Goal: Obtain resource: Download file/media

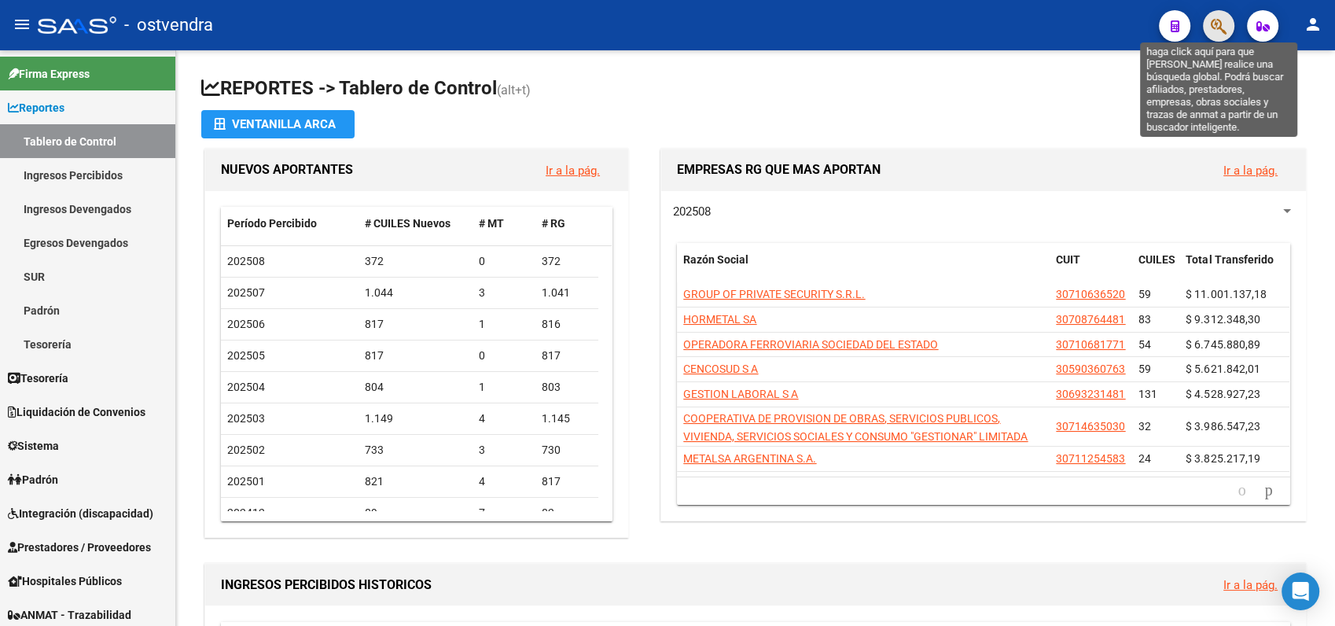
click at [1220, 24] on icon "button" at bounding box center [1219, 26] width 16 height 18
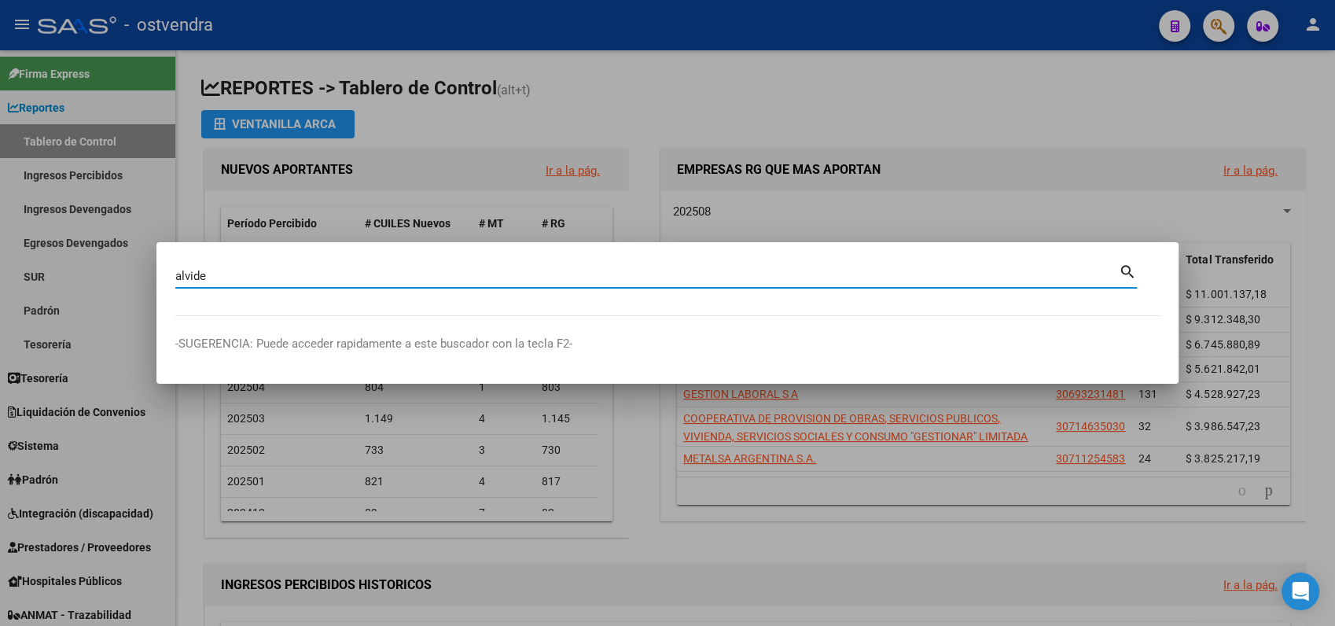
type input "alvide"
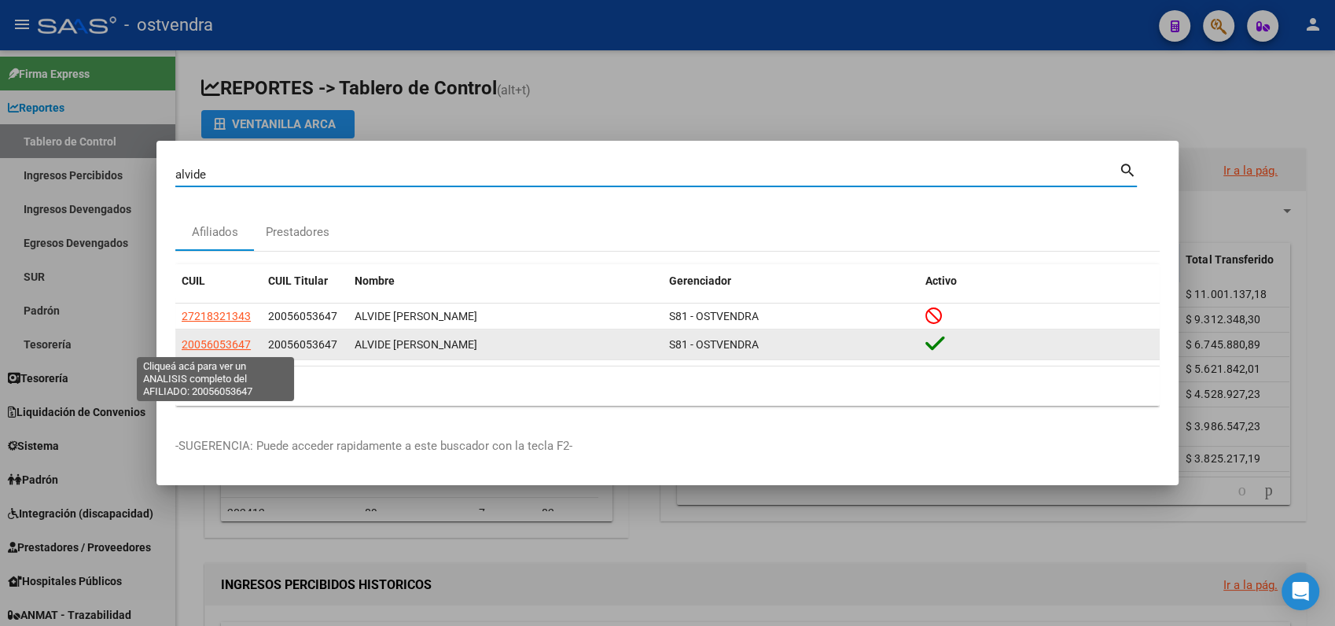
click at [224, 344] on span "20056053647" at bounding box center [216, 344] width 69 height 13
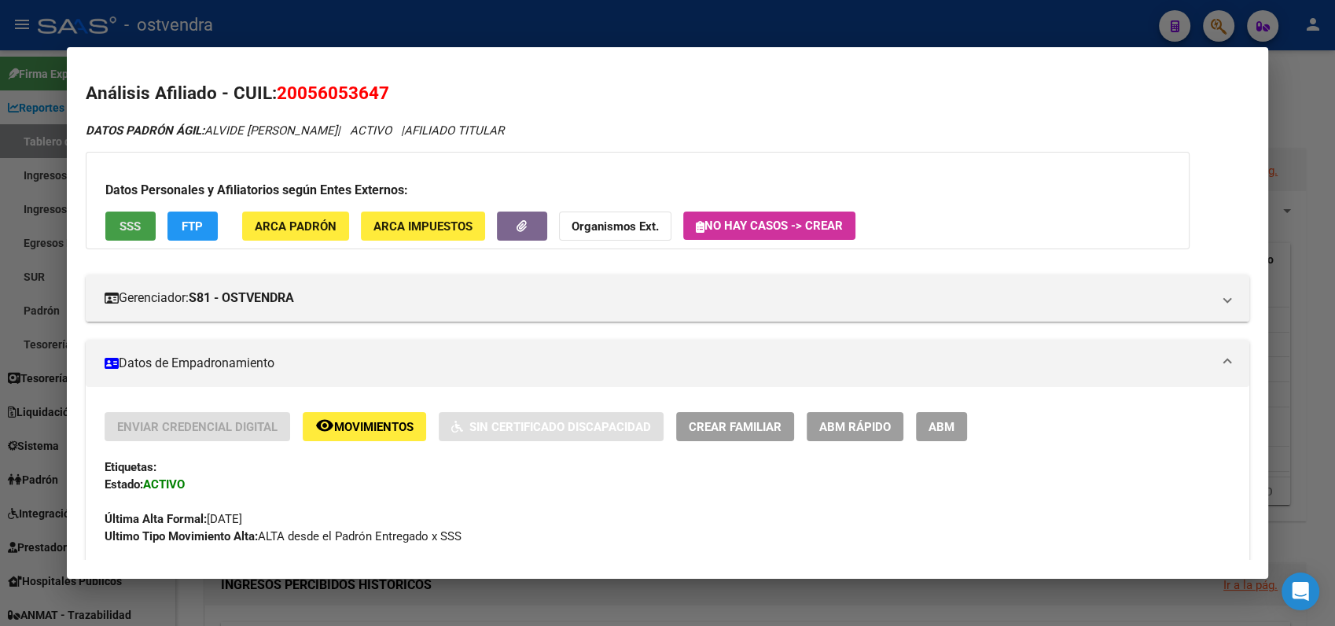
click at [138, 233] on span "SSS" at bounding box center [130, 226] width 21 height 14
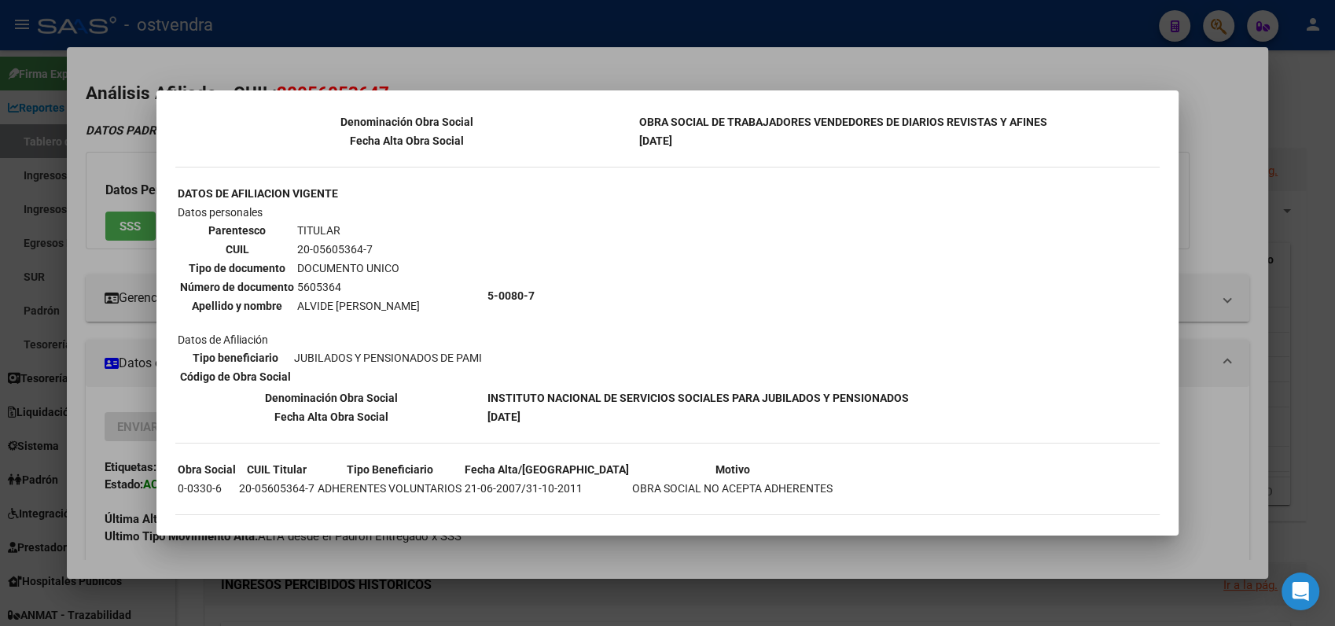
scroll to position [270, 0]
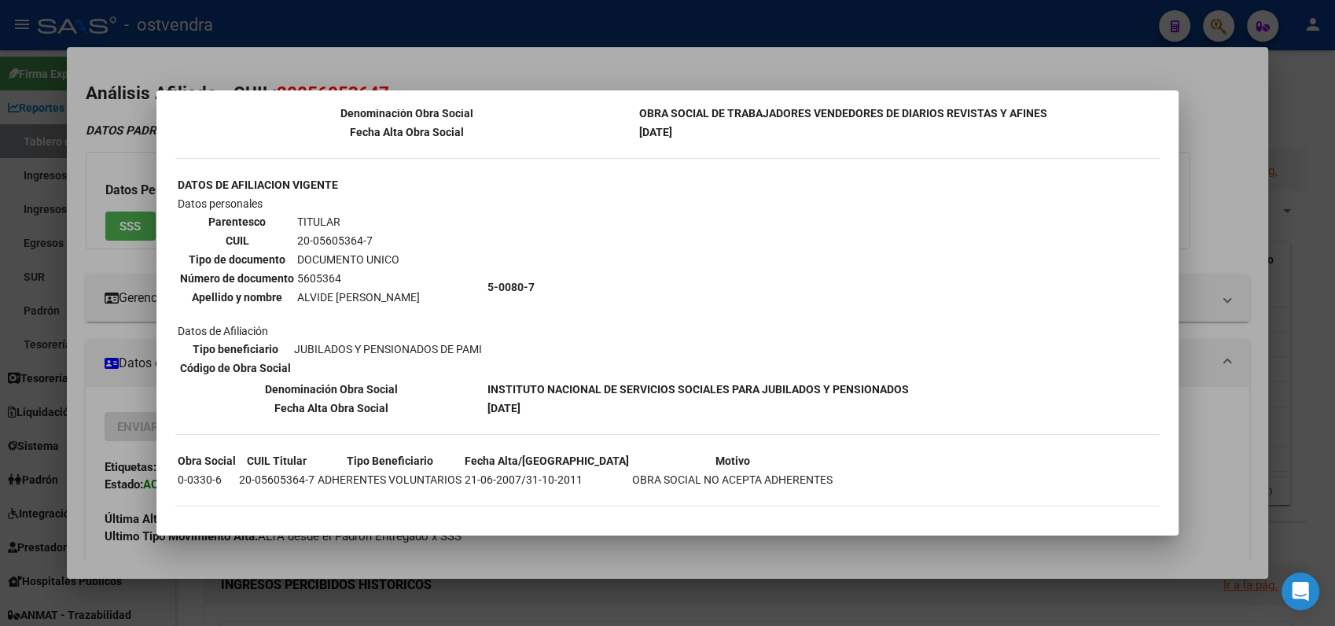
click at [1220, 90] on div at bounding box center [667, 313] width 1335 height 626
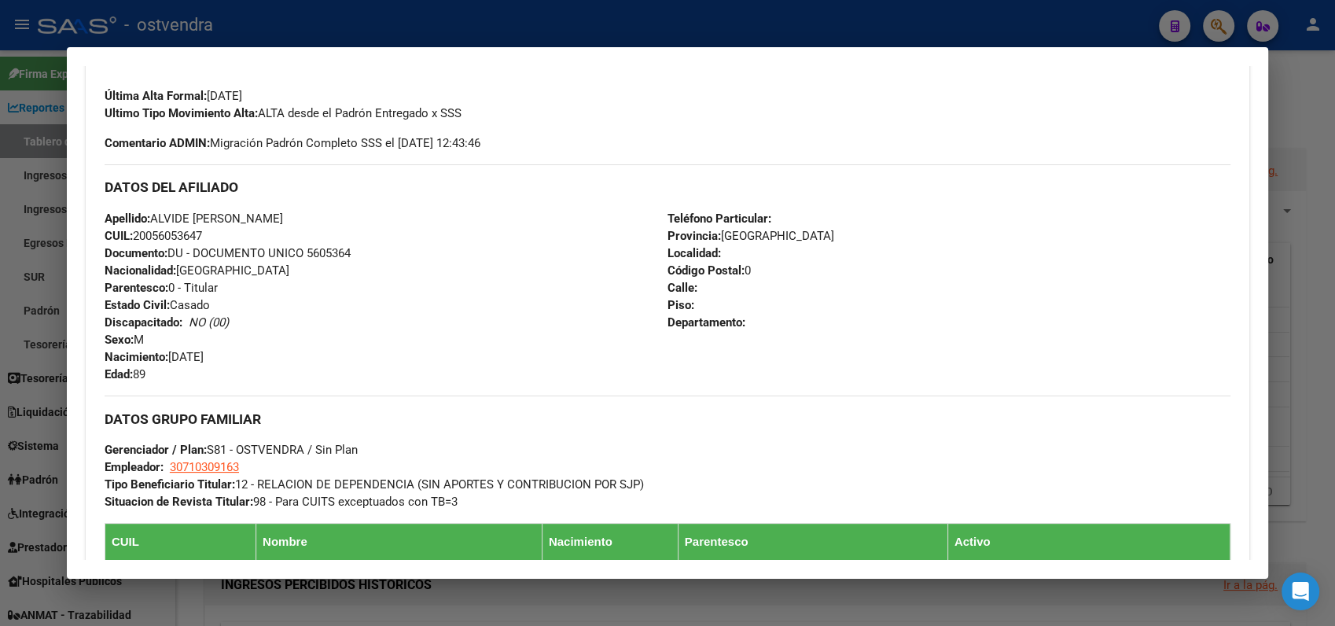
scroll to position [436, 0]
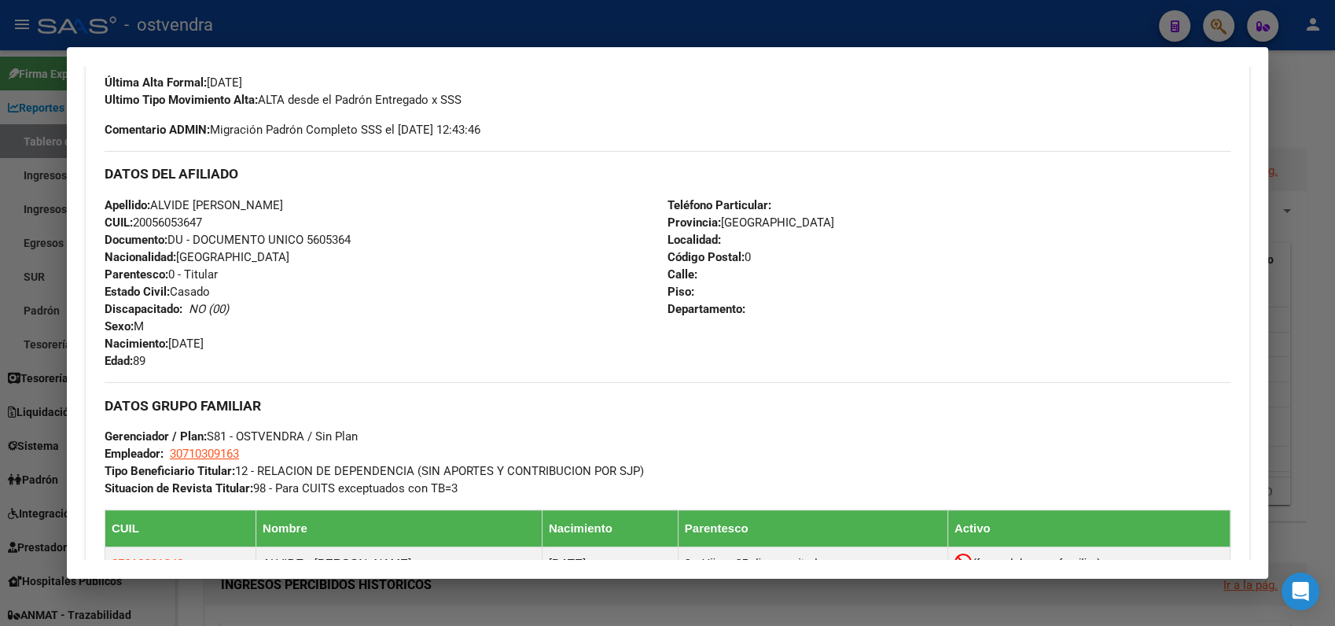
click at [870, 407] on h3 "DATOS GRUPO FAMILIAR" at bounding box center [668, 405] width 1126 height 17
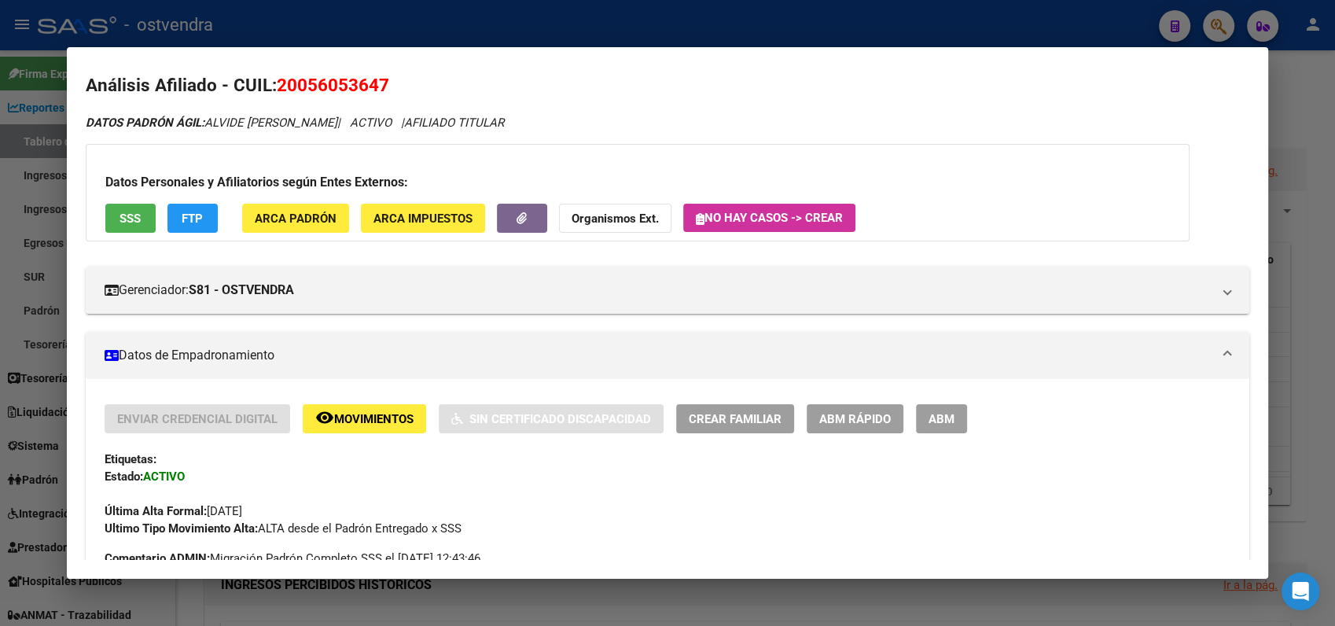
scroll to position [0, 0]
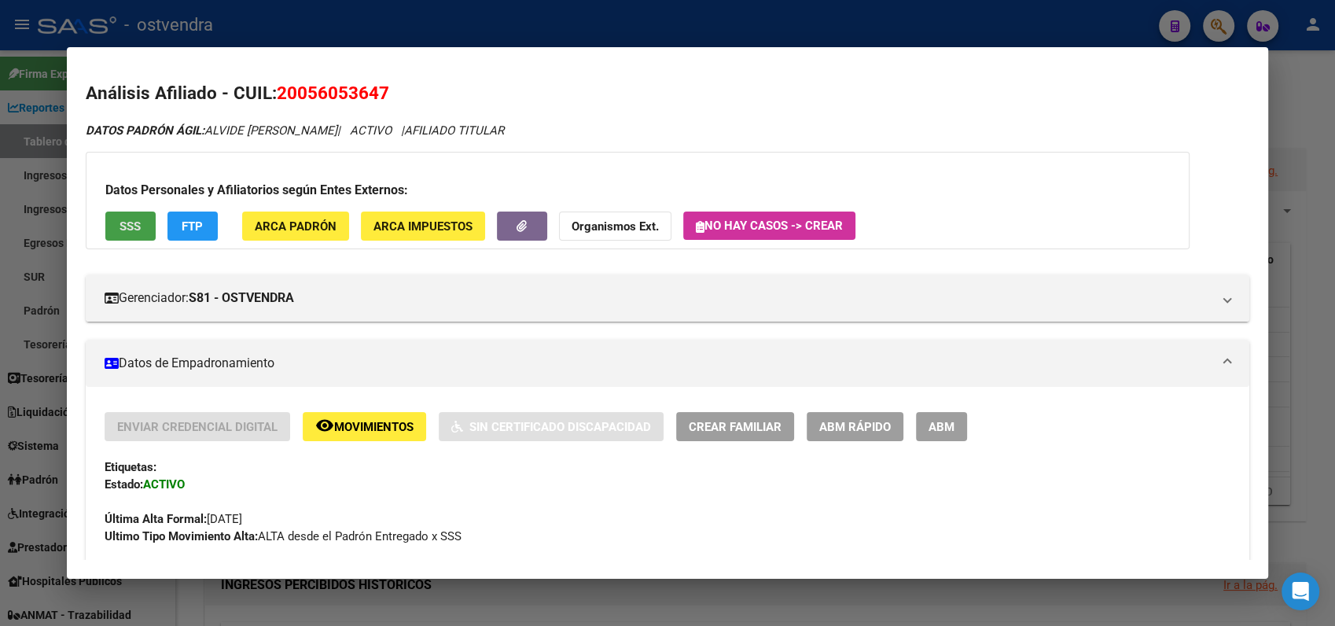
click at [132, 227] on span "SSS" at bounding box center [130, 226] width 21 height 14
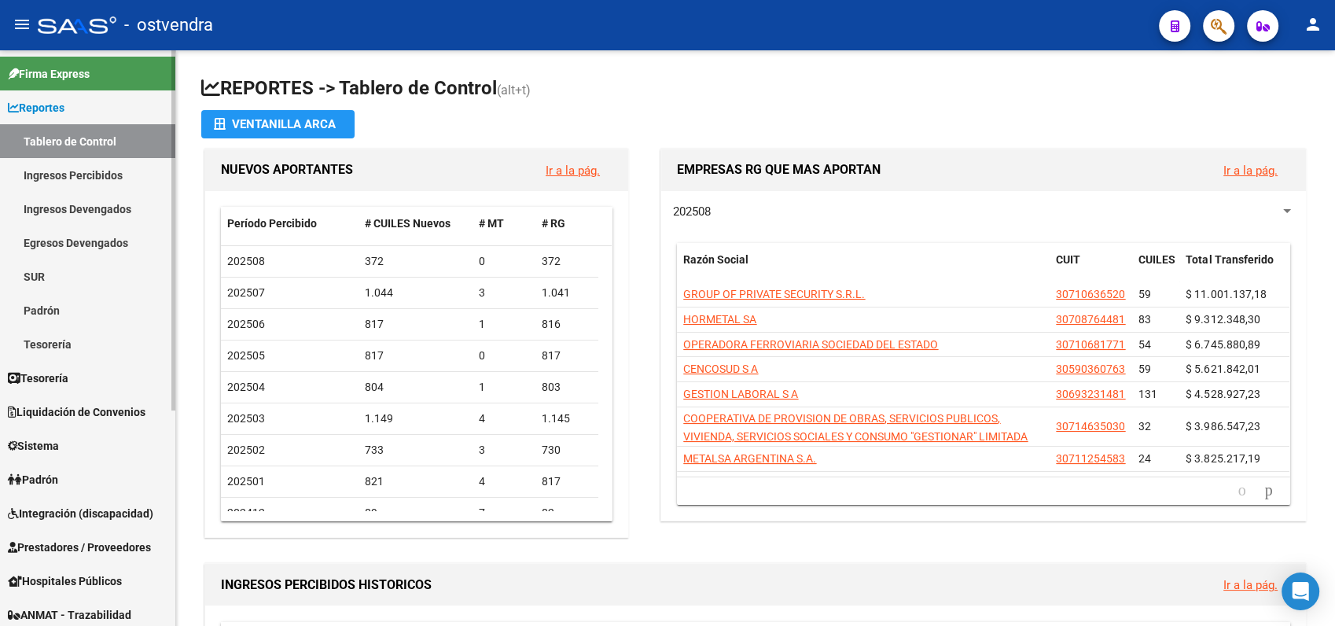
click at [54, 541] on span "Prestadores / Proveedores" at bounding box center [79, 547] width 143 height 17
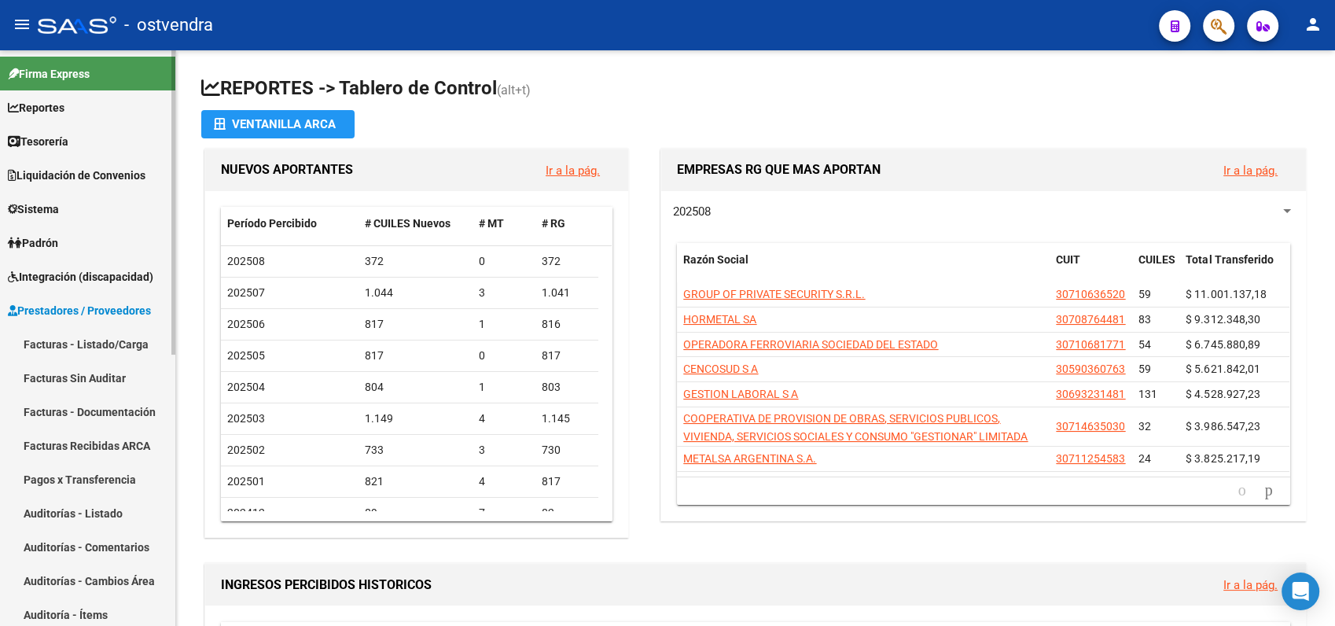
scroll to position [87, 0]
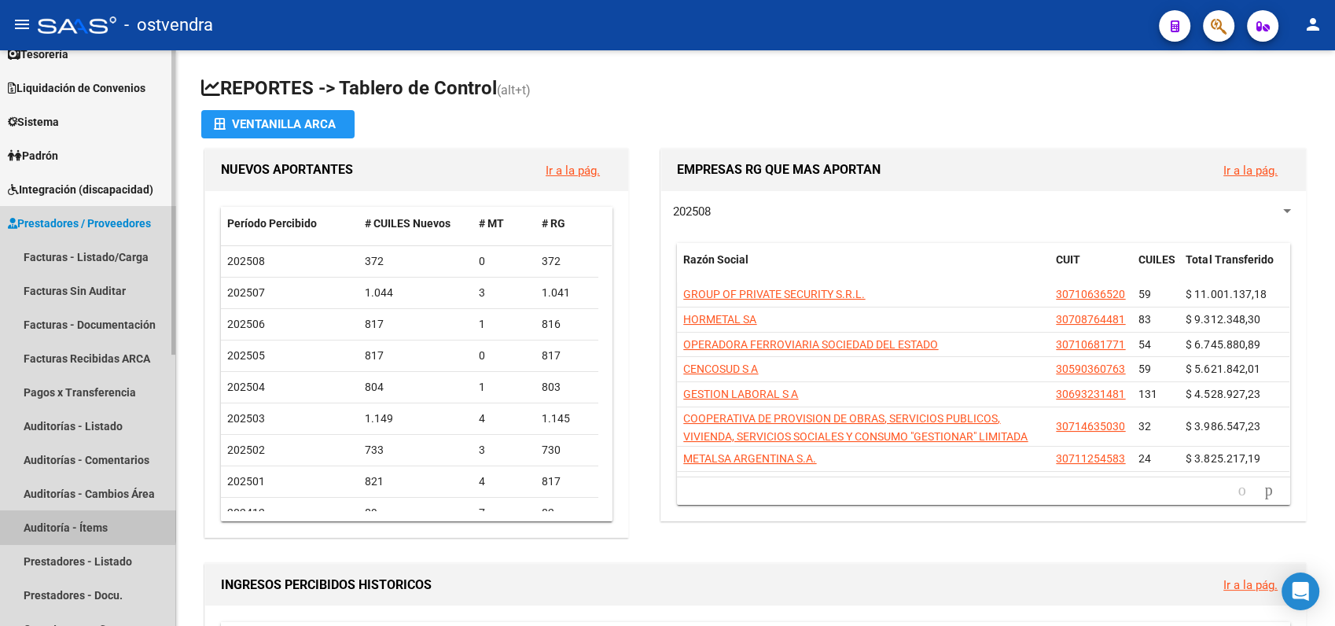
click at [63, 522] on link "Auditoría - Ítems" at bounding box center [87, 527] width 175 height 34
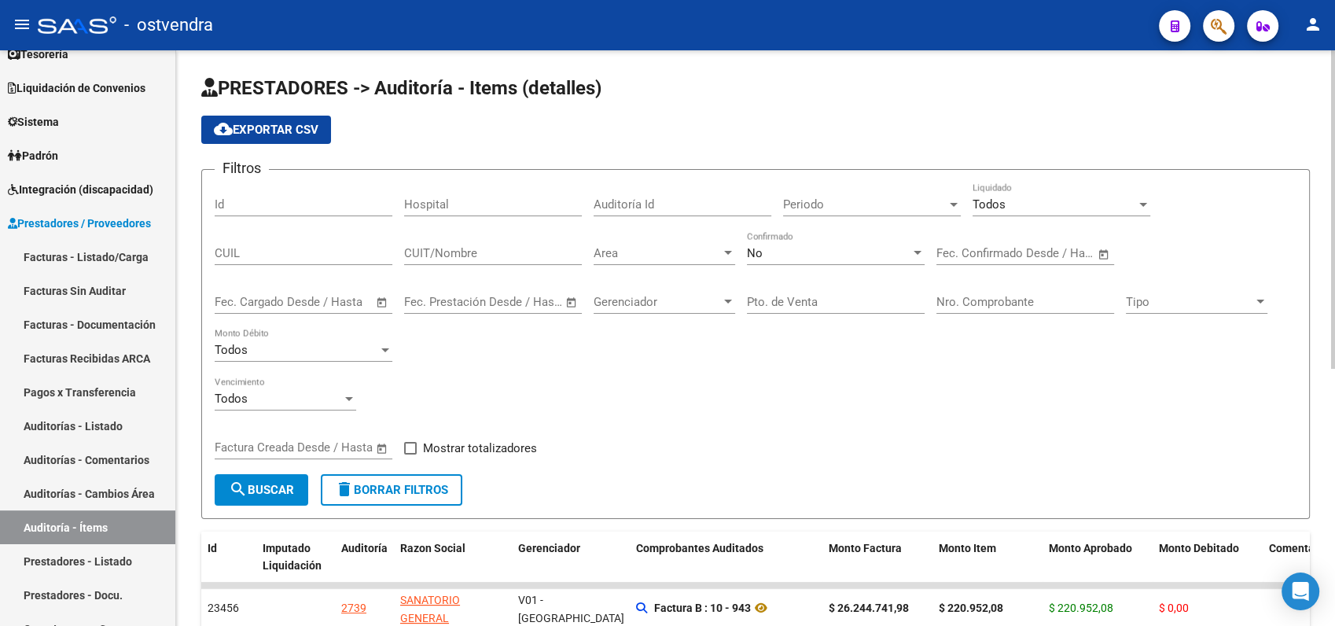
click at [465, 199] on input "Hospital" at bounding box center [493, 204] width 178 height 14
click at [262, 495] on span "search Buscar" at bounding box center [261, 490] width 65 height 14
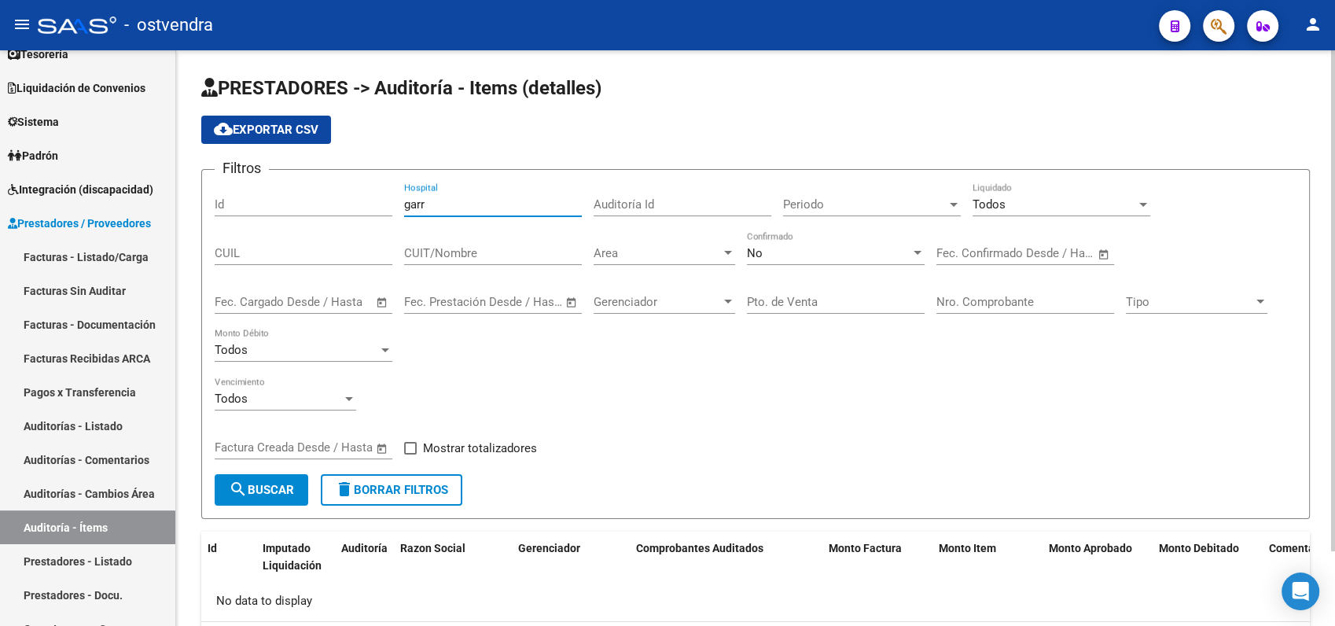
click at [444, 203] on input "garr" at bounding box center [493, 204] width 178 height 14
type input "g"
type input "samic"
click at [265, 491] on span "search Buscar" at bounding box center [261, 490] width 65 height 14
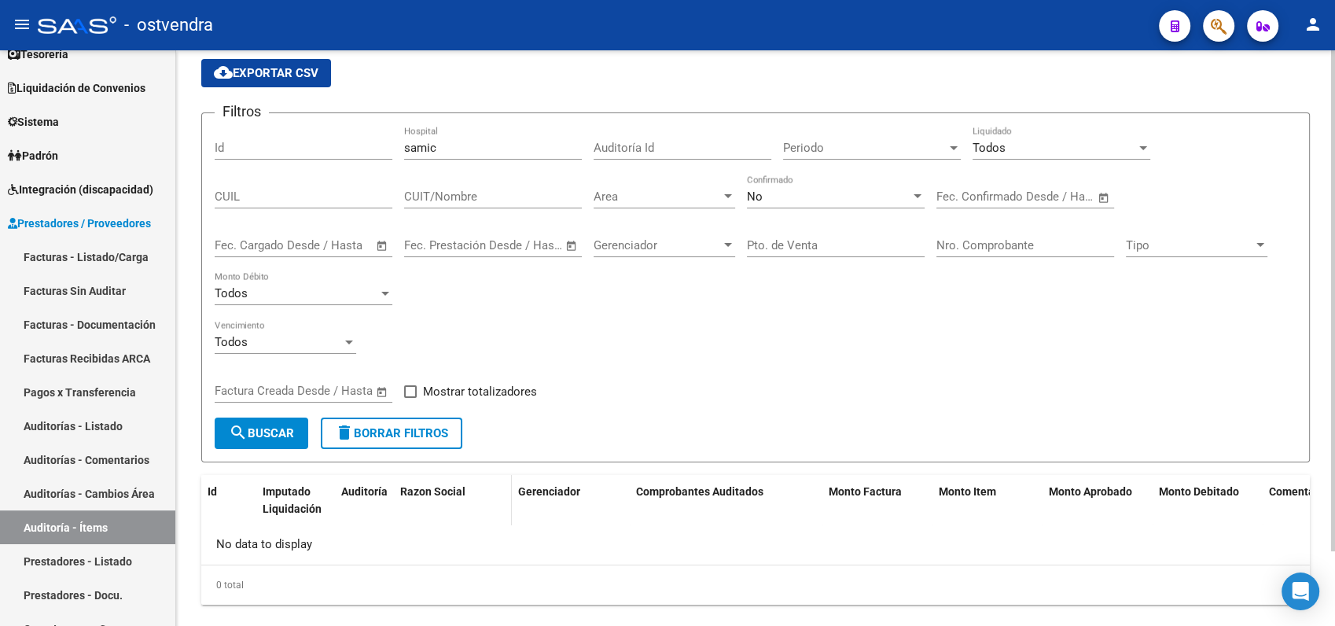
scroll to position [86, 0]
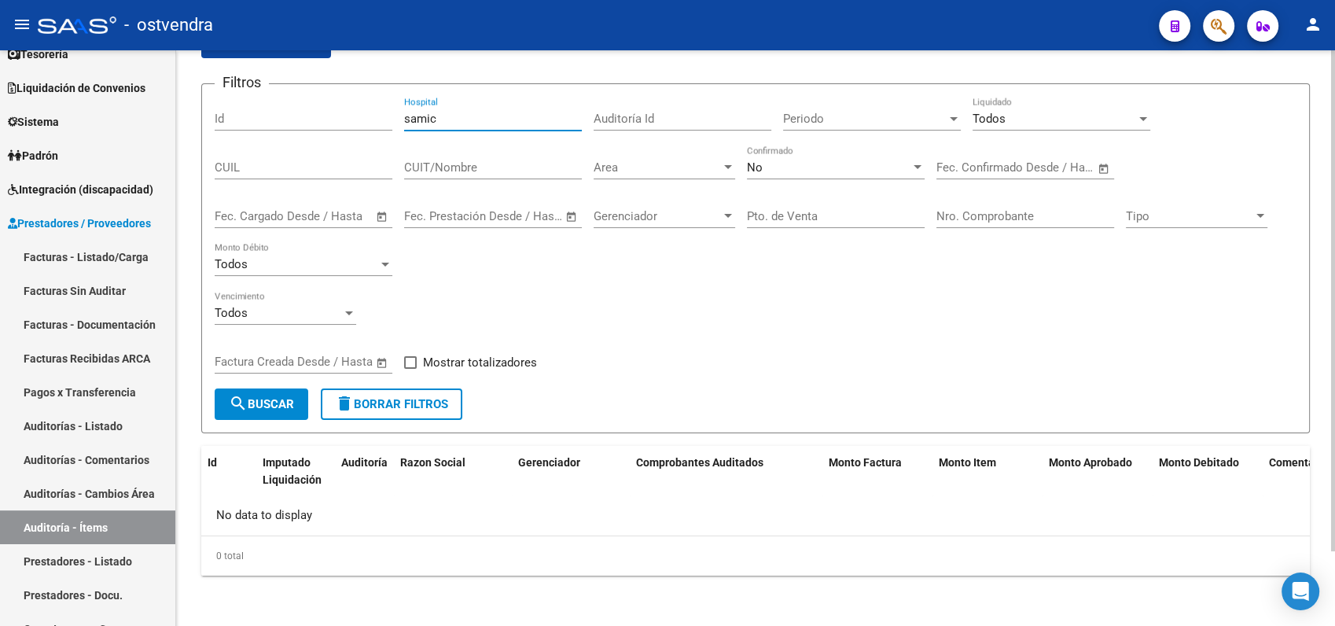
drag, startPoint x: 463, startPoint y: 114, endPoint x: 311, endPoint y: 114, distance: 152.5
click at [311, 114] on div "Filtros Id samic Hospital Auditoría Id Periodo Periodo Todos Liquidado CUIL CUI…" at bounding box center [756, 243] width 1082 height 292
click at [264, 407] on span "search Buscar" at bounding box center [261, 404] width 65 height 14
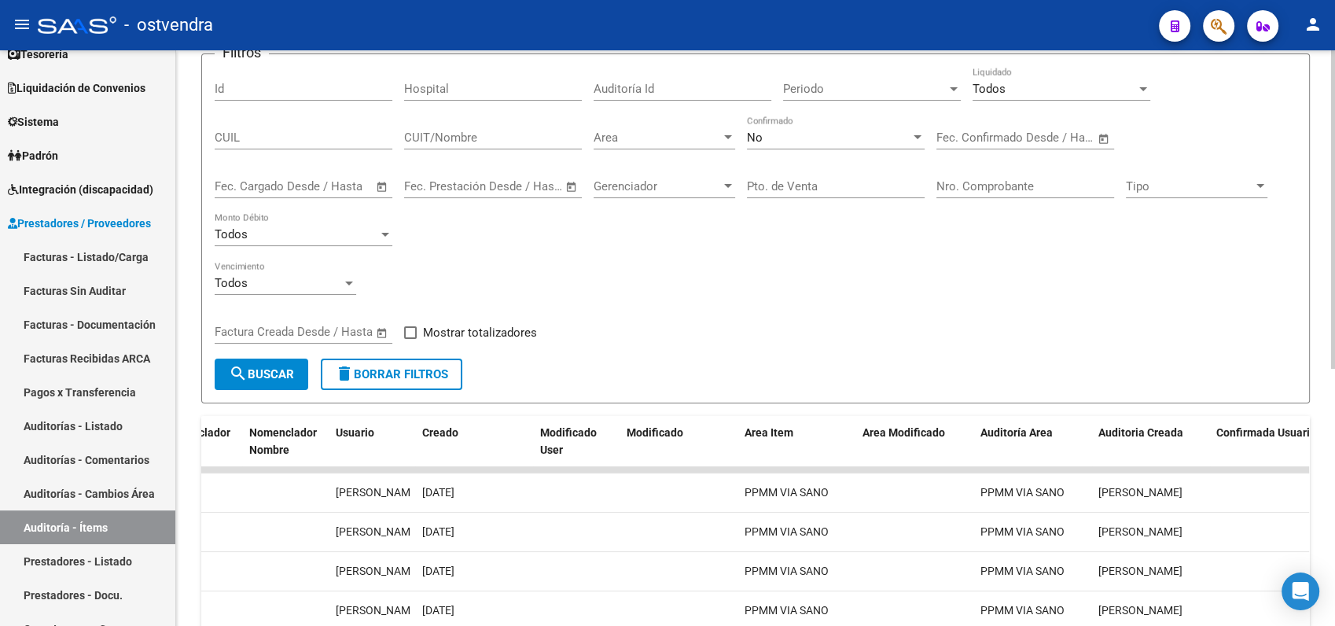
scroll to position [28, 0]
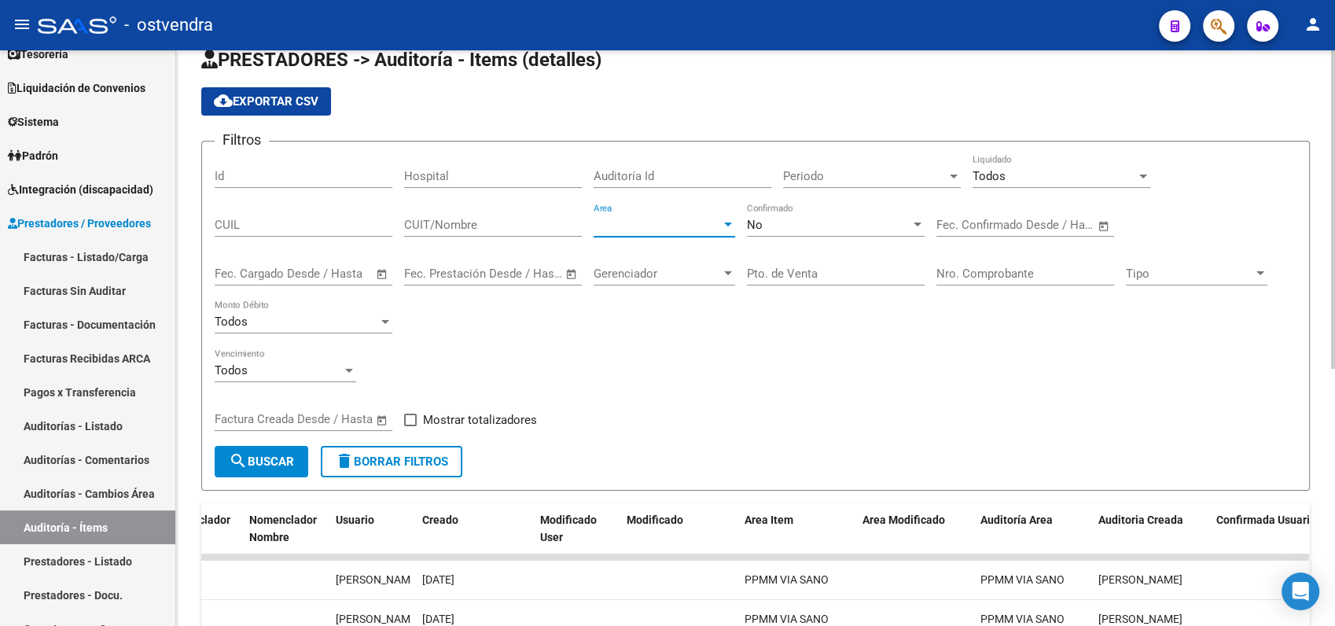
click at [682, 227] on span "Area" at bounding box center [657, 225] width 127 height 14
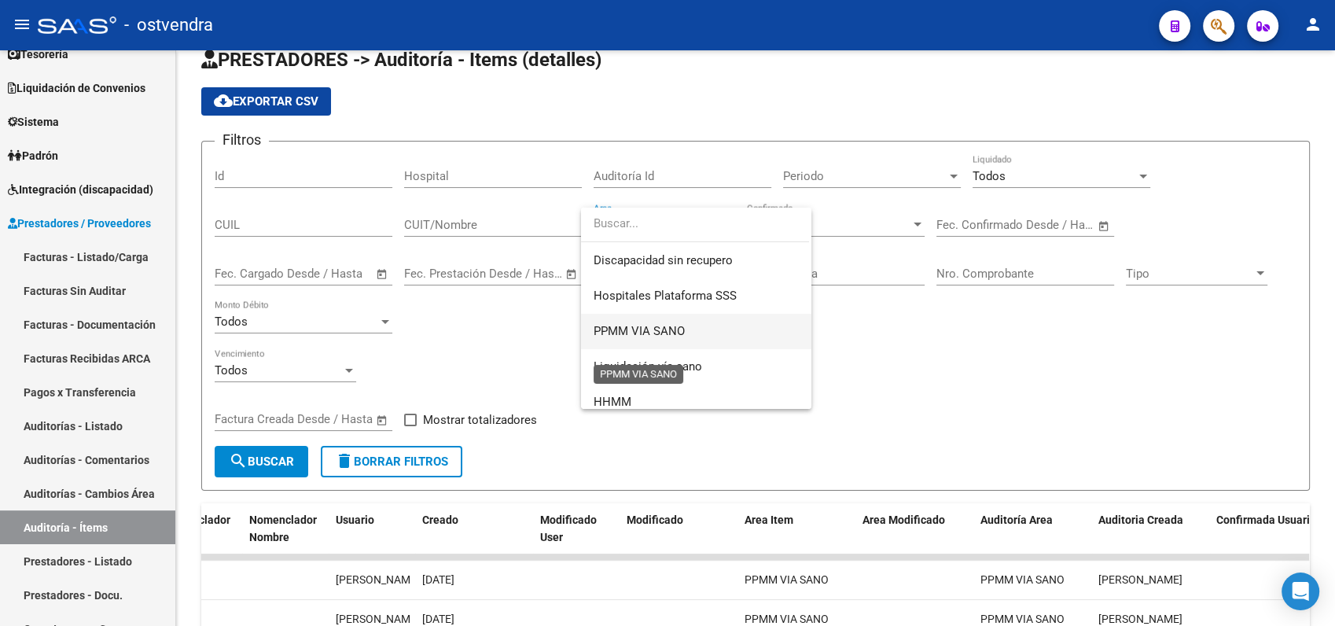
scroll to position [294, 0]
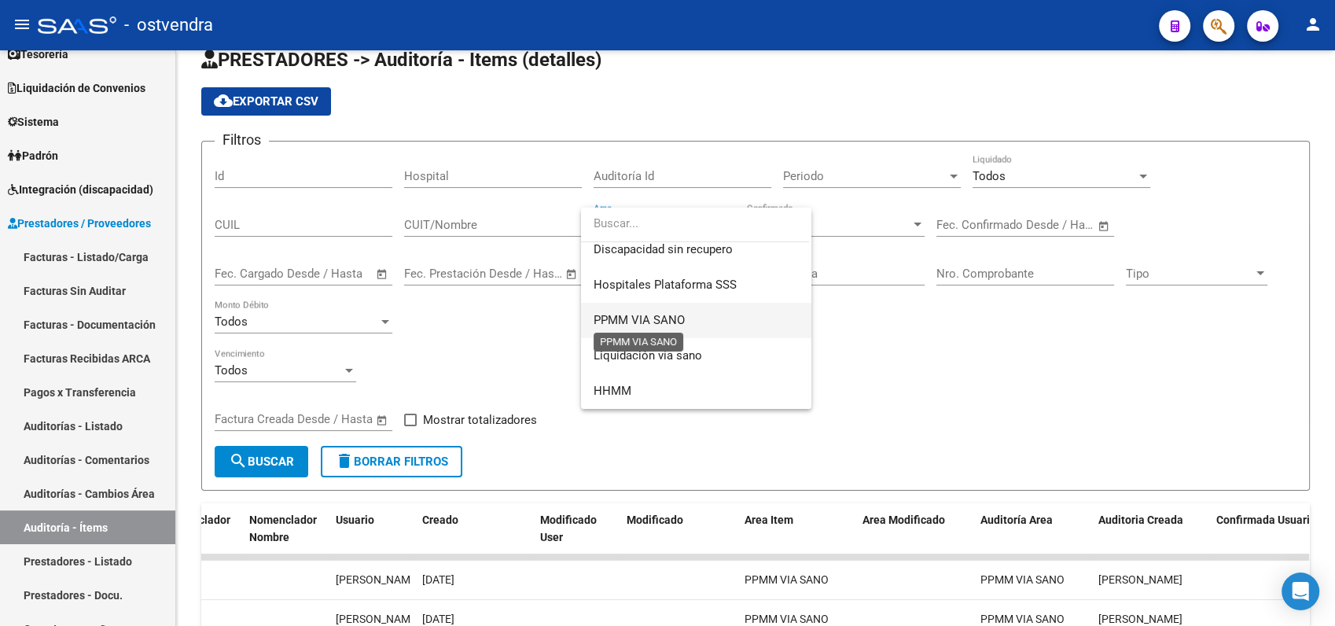
click at [633, 315] on span "PPMM VIA SANO" at bounding box center [639, 320] width 91 height 14
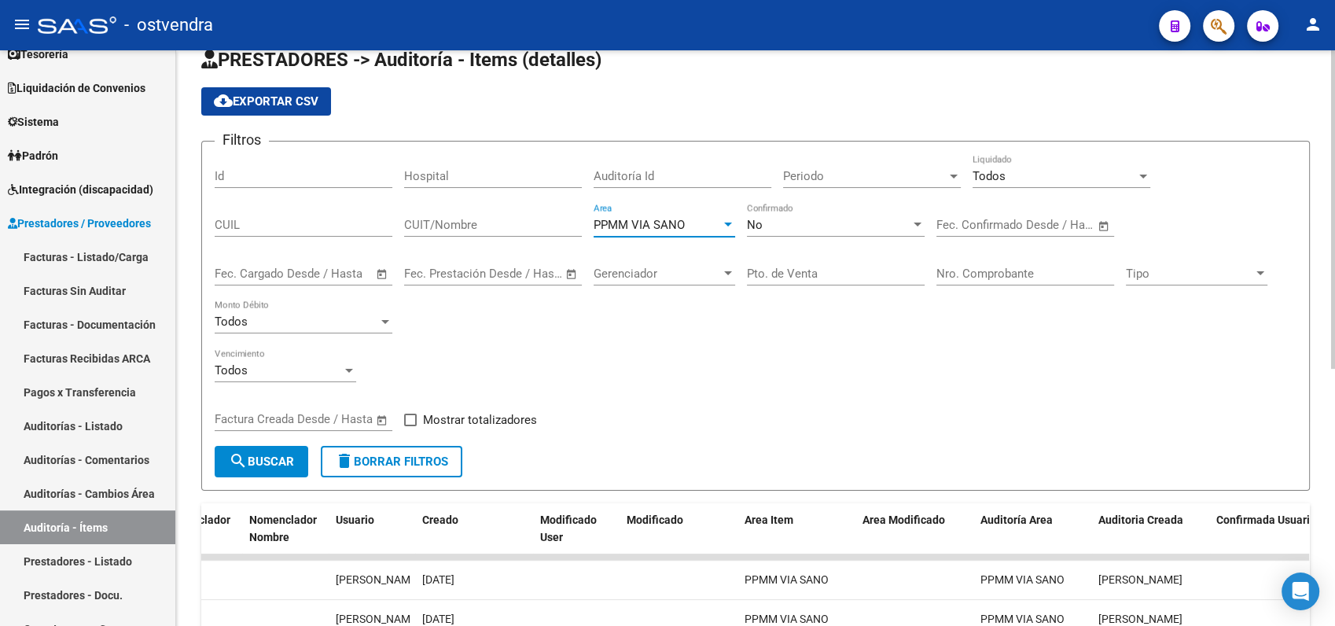
click at [278, 465] on span "search Buscar" at bounding box center [261, 461] width 65 height 14
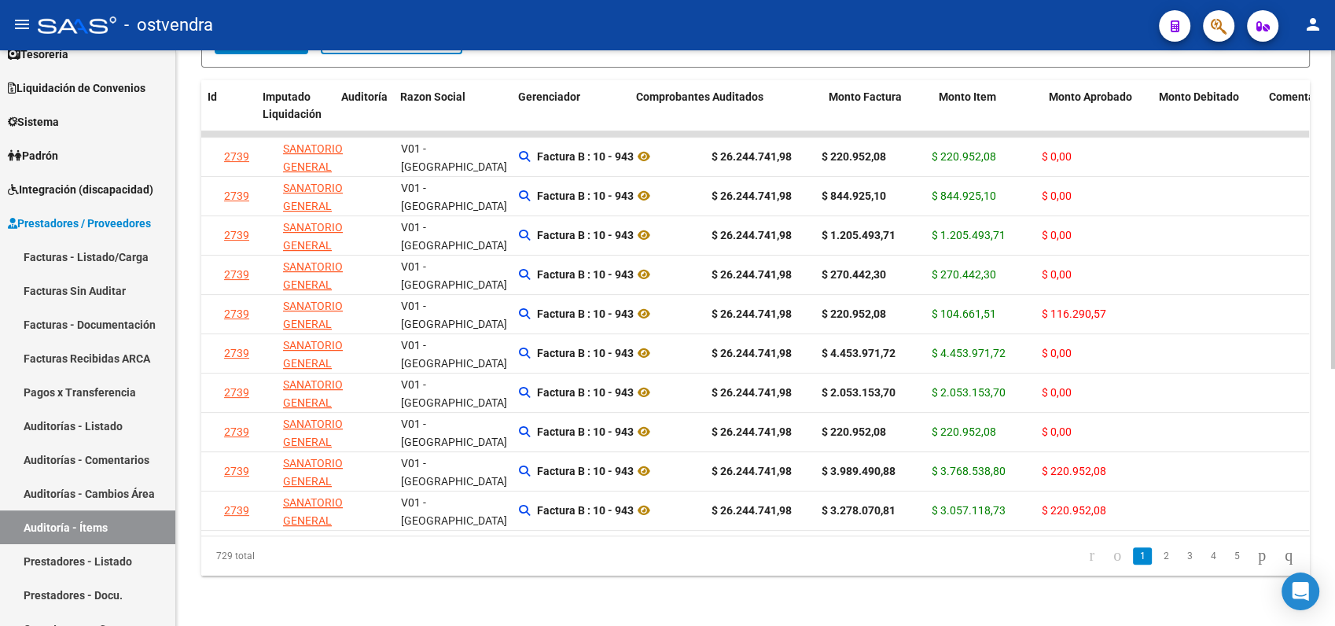
scroll to position [0, 0]
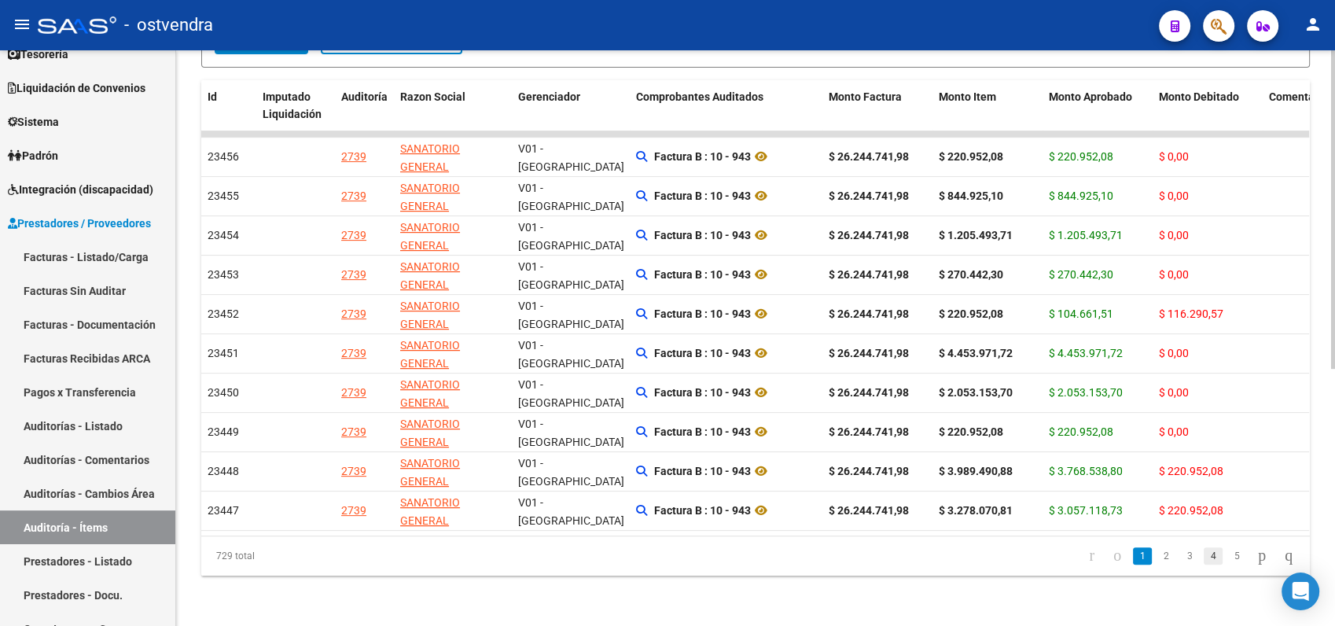
click at [1204, 554] on link "4" at bounding box center [1213, 555] width 19 height 17
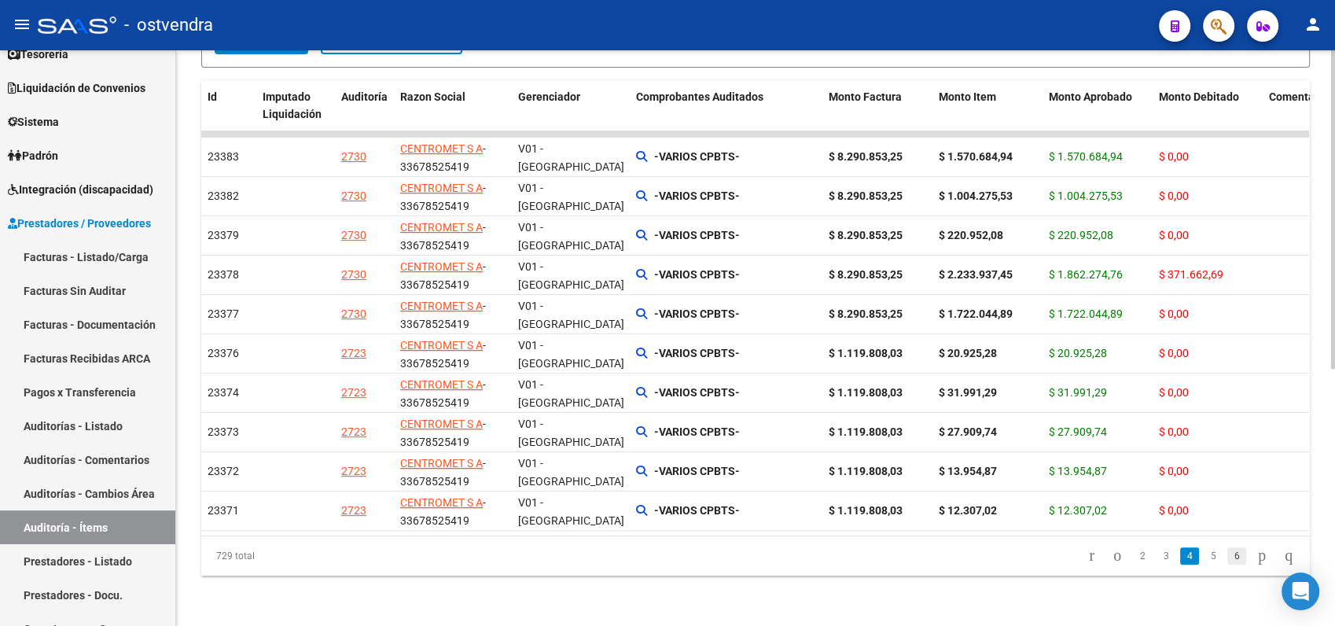
click at [1227, 552] on link "6" at bounding box center [1236, 555] width 19 height 17
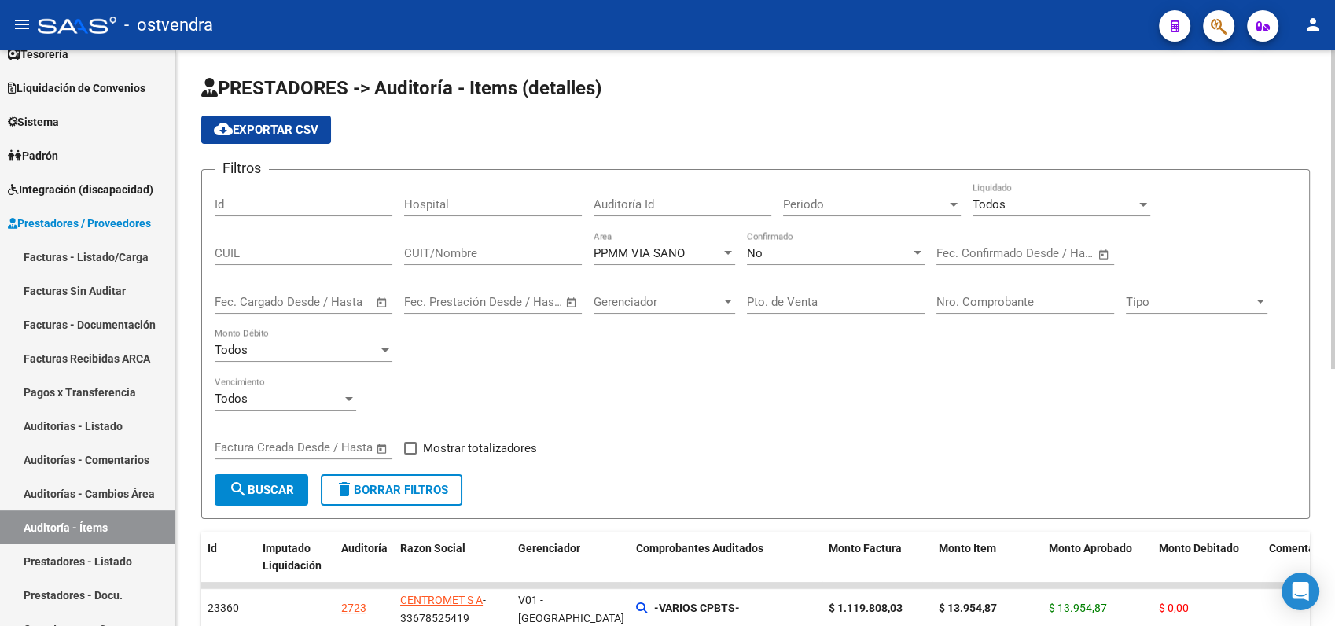
click at [659, 252] on span "PPMM VIA SANO" at bounding box center [639, 253] width 91 height 14
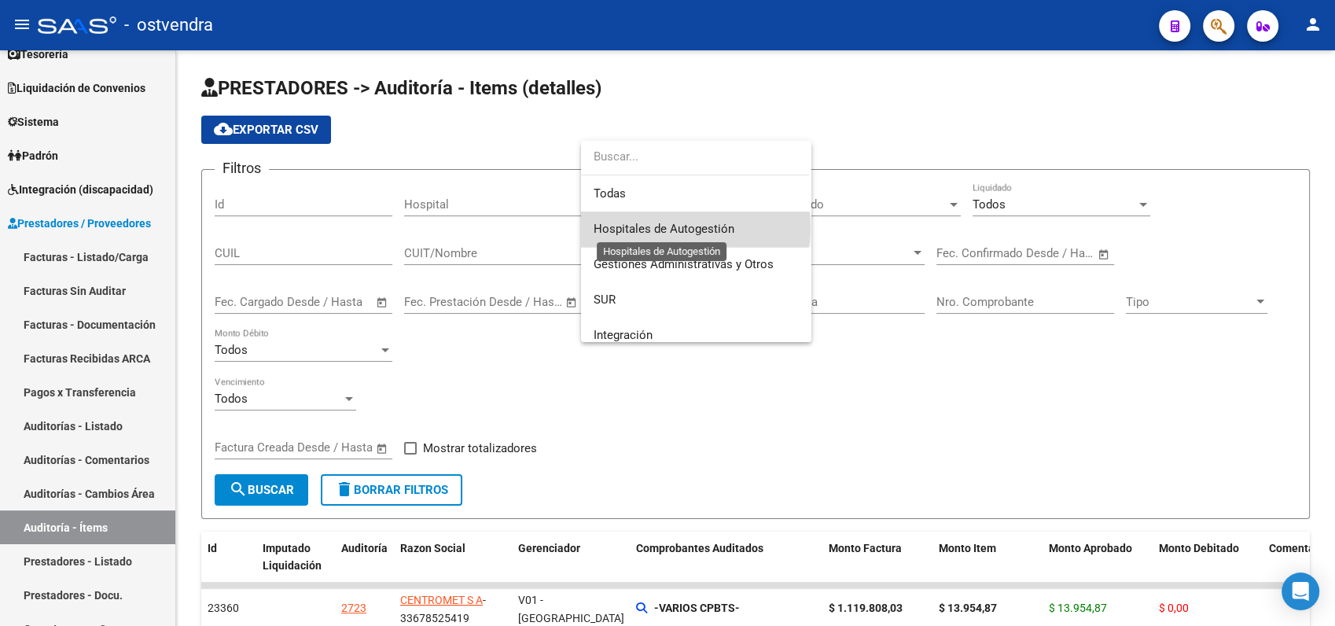
click at [692, 228] on span "Hospitales de Autogestión" at bounding box center [664, 229] width 141 height 14
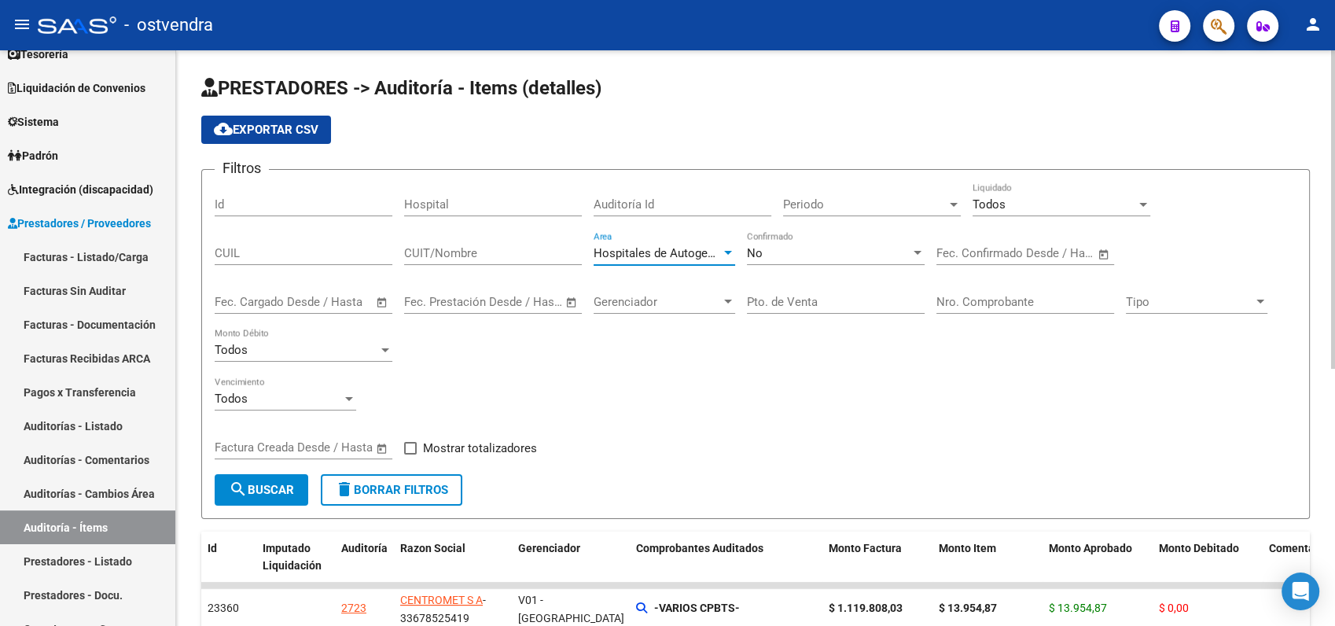
click at [256, 507] on form "Filtros Id Hospital Auditoría Id Periodo Periodo Todos Liquidado CUIL CUIT/Nomb…" at bounding box center [755, 344] width 1109 height 350
click at [259, 488] on span "search Buscar" at bounding box center [261, 490] width 65 height 14
click at [268, 127] on span "cloud_download Exportar CSV" at bounding box center [266, 130] width 105 height 14
click at [774, 259] on div "No" at bounding box center [829, 253] width 164 height 14
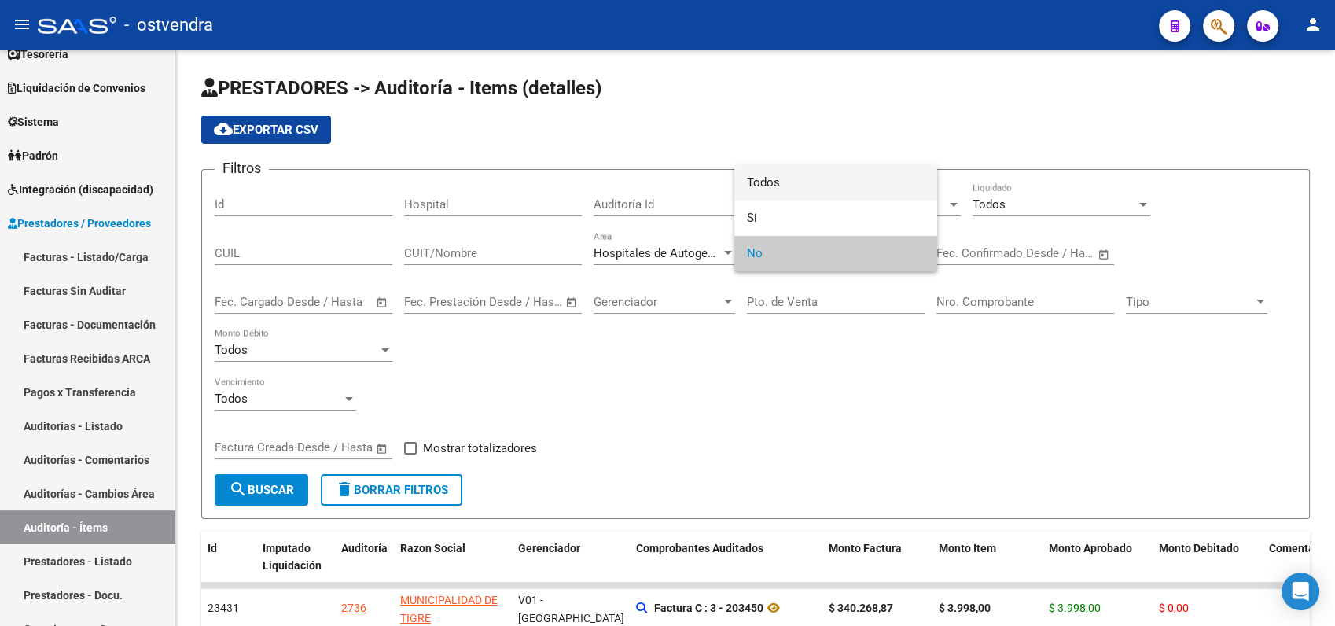
click at [799, 188] on span "Todos" at bounding box center [836, 182] width 178 height 35
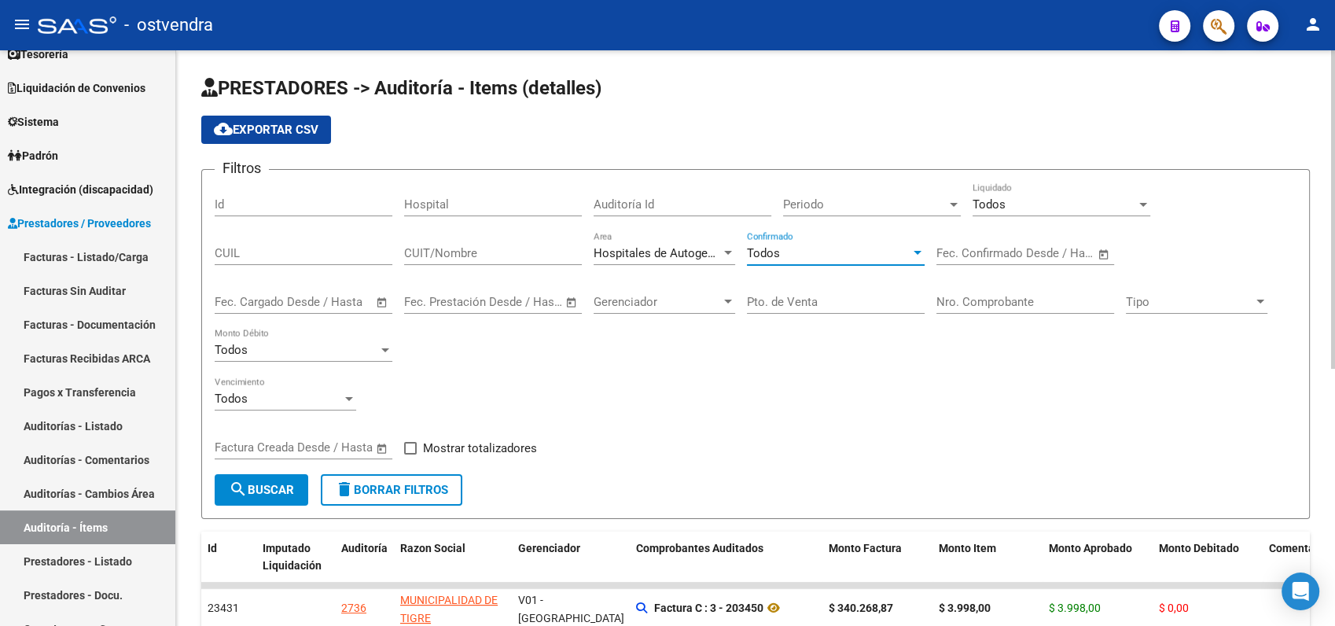
drag, startPoint x: 627, startPoint y: 447, endPoint x: 626, endPoint y: 429, distance: 18.1
click at [627, 434] on div "Filtros Id Hospital Auditoría Id Periodo Periodo Todos Liquidado CUIL CUIT/Nomb…" at bounding box center [756, 328] width 1082 height 292
click at [458, 201] on input "Hospital" at bounding box center [493, 204] width 178 height 14
type input "garra"
drag, startPoint x: 441, startPoint y: 201, endPoint x: 312, endPoint y: 201, distance: 129.0
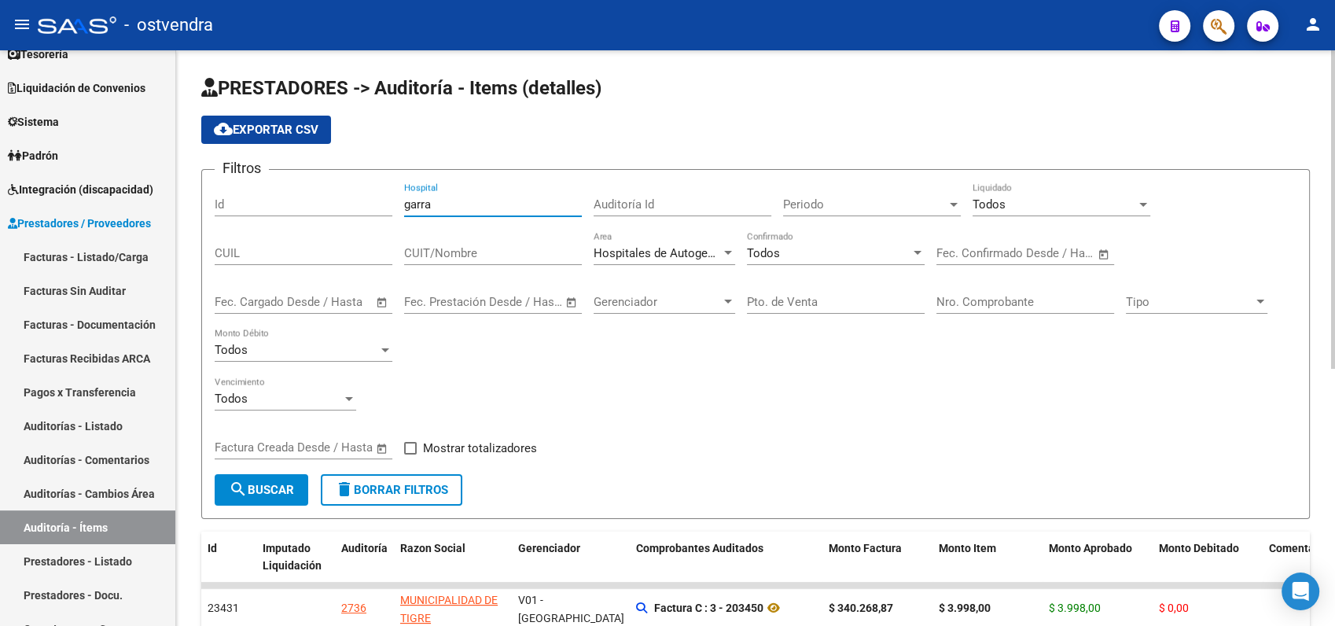
click at [312, 201] on div "Filtros Id garra Hospital Auditoría Id Periodo Periodo Todos Liquidado CUIL CUI…" at bounding box center [756, 328] width 1082 height 292
click at [454, 252] on input "CUIT/Nombre" at bounding box center [493, 253] width 178 height 14
type input "garra"
click at [289, 494] on span "search Buscar" at bounding box center [261, 490] width 65 height 14
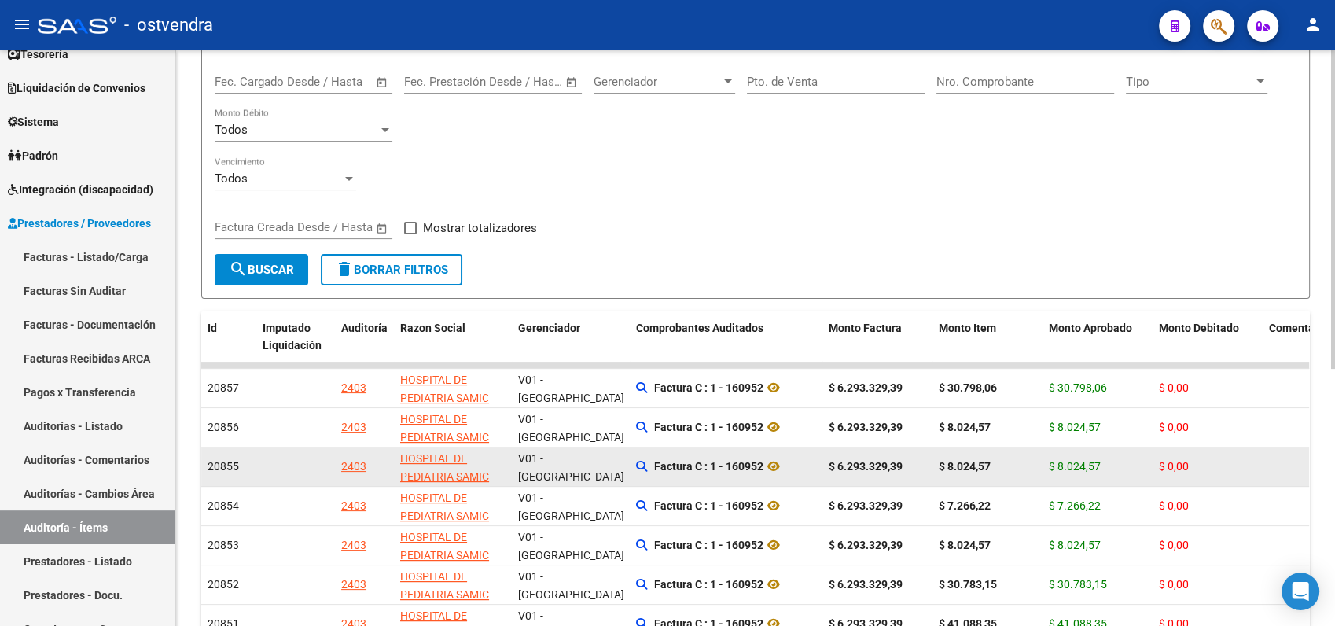
scroll to position [262, 0]
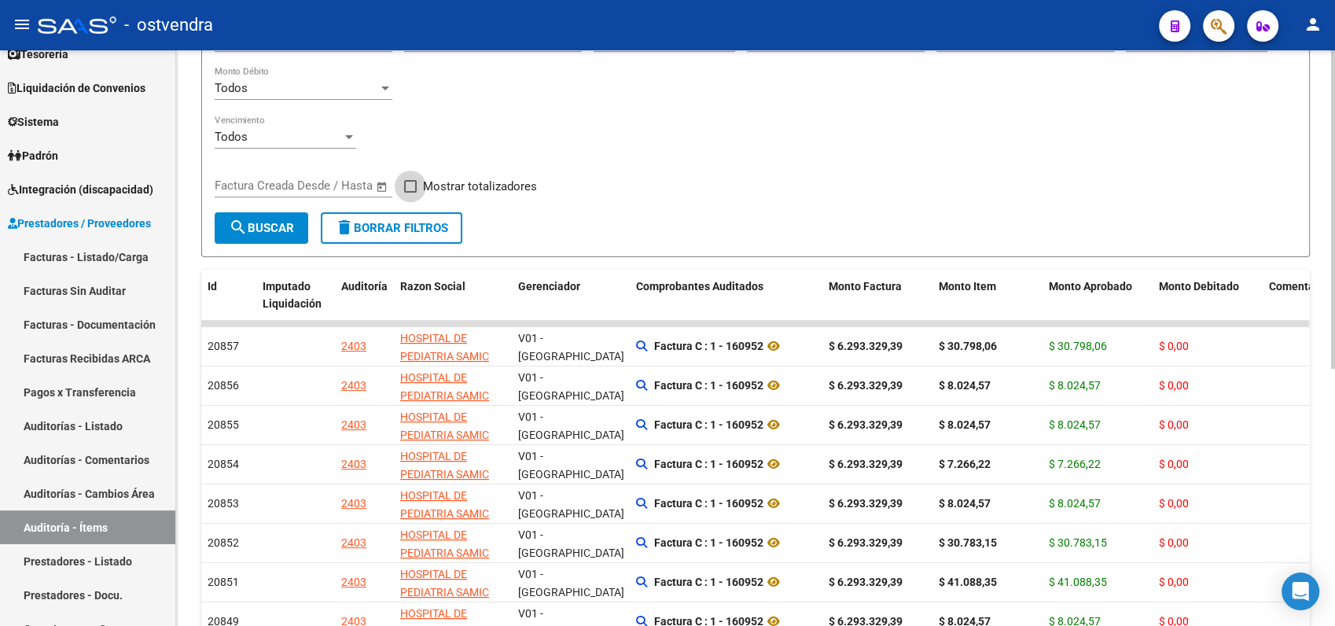
click at [452, 191] on span "Mostrar totalizadores" at bounding box center [480, 186] width 114 height 19
click at [410, 193] on input "Mostrar totalizadores" at bounding box center [410, 193] width 1 height 1
checkbox input "true"
click at [298, 224] on button "search Buscar" at bounding box center [262, 227] width 94 height 31
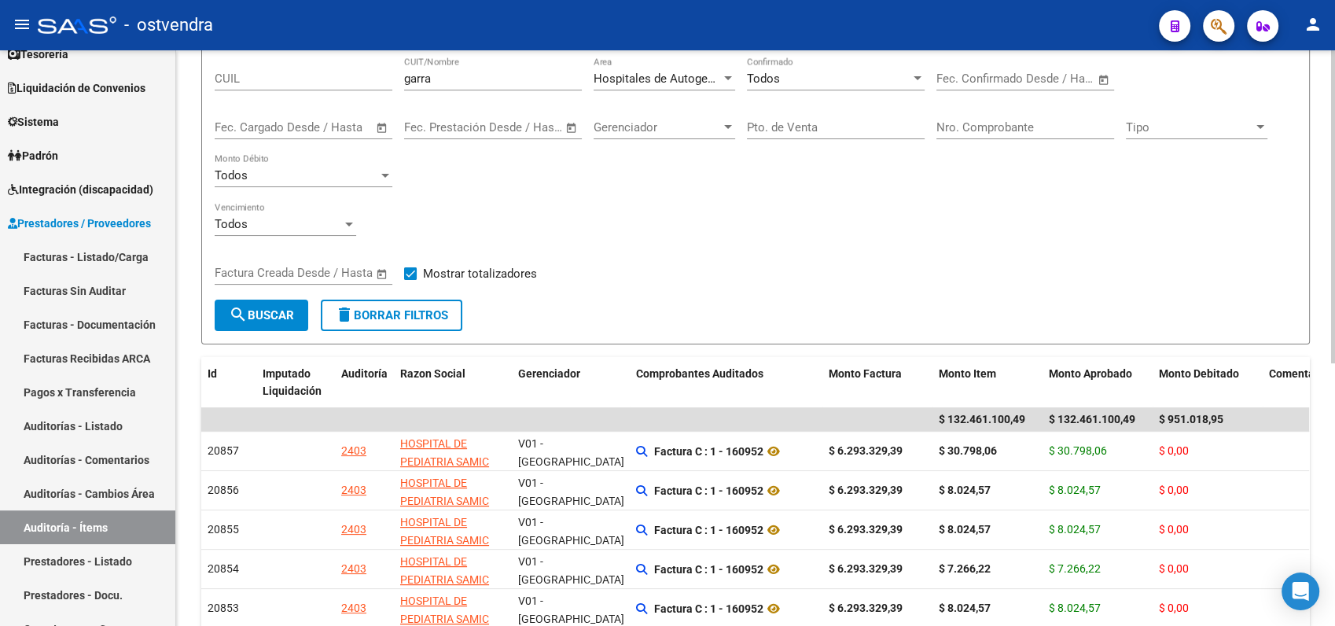
scroll to position [0, 0]
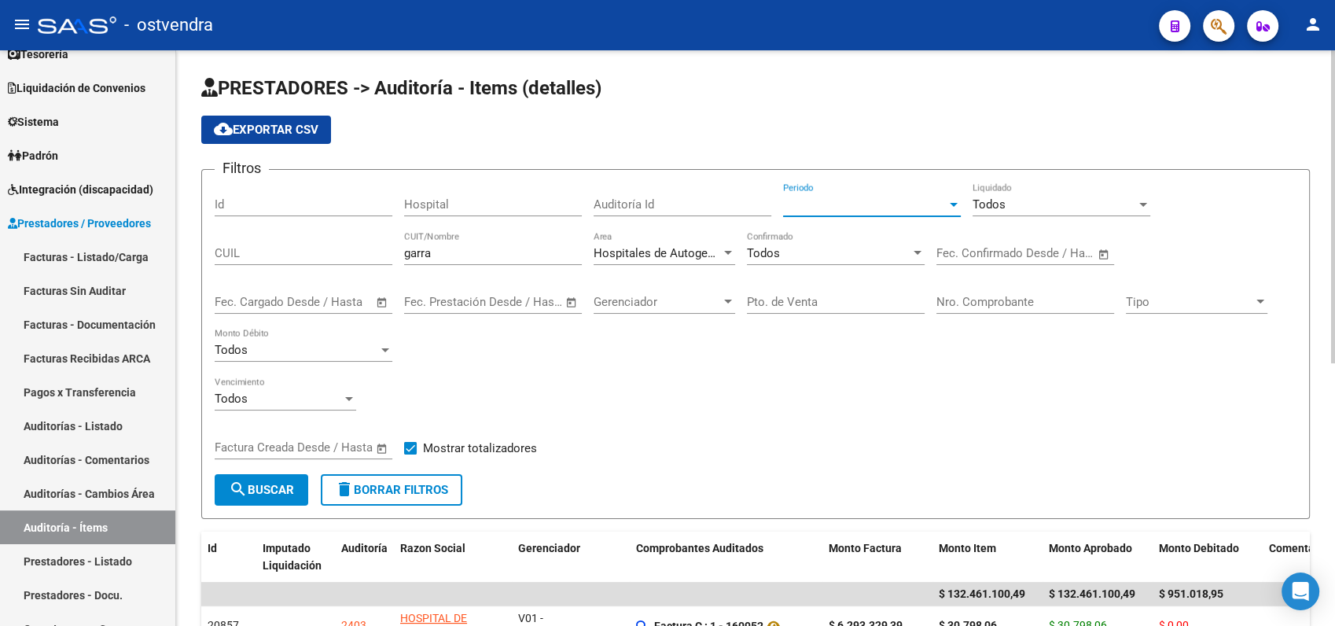
click at [818, 209] on span "Periodo" at bounding box center [865, 204] width 164 height 14
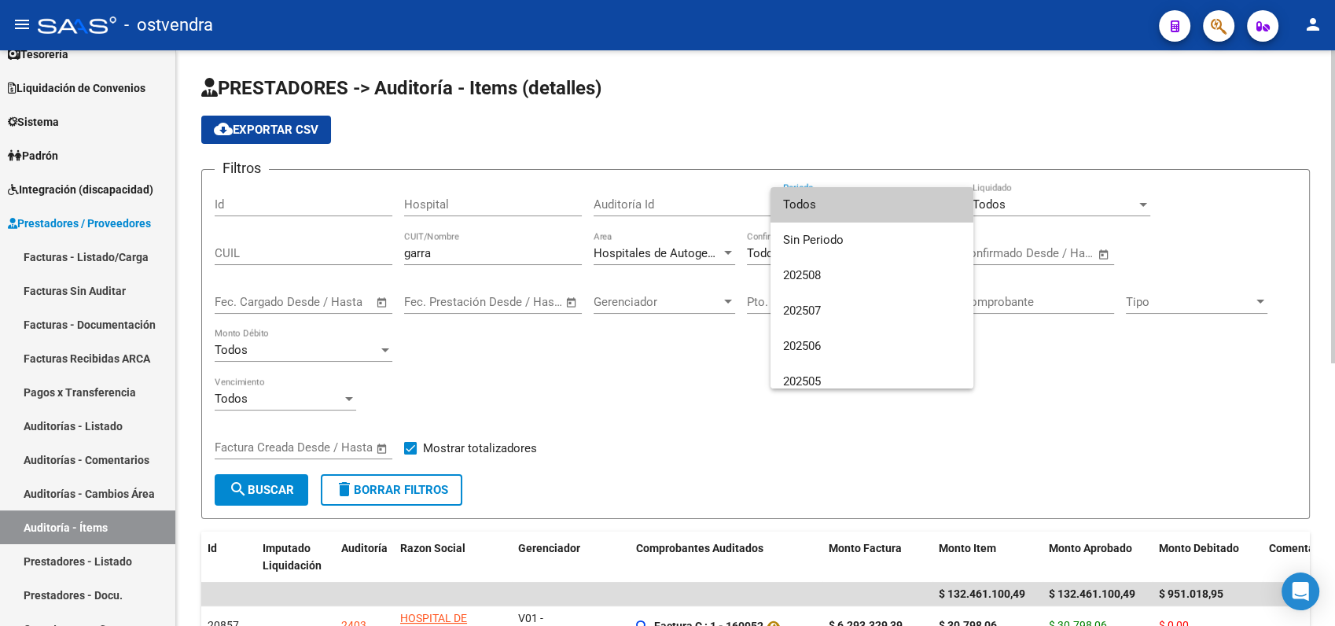
drag, startPoint x: 1171, startPoint y: 435, endPoint x: 1054, endPoint y: 337, distance: 152.9
click at [1168, 436] on div at bounding box center [667, 313] width 1335 height 626
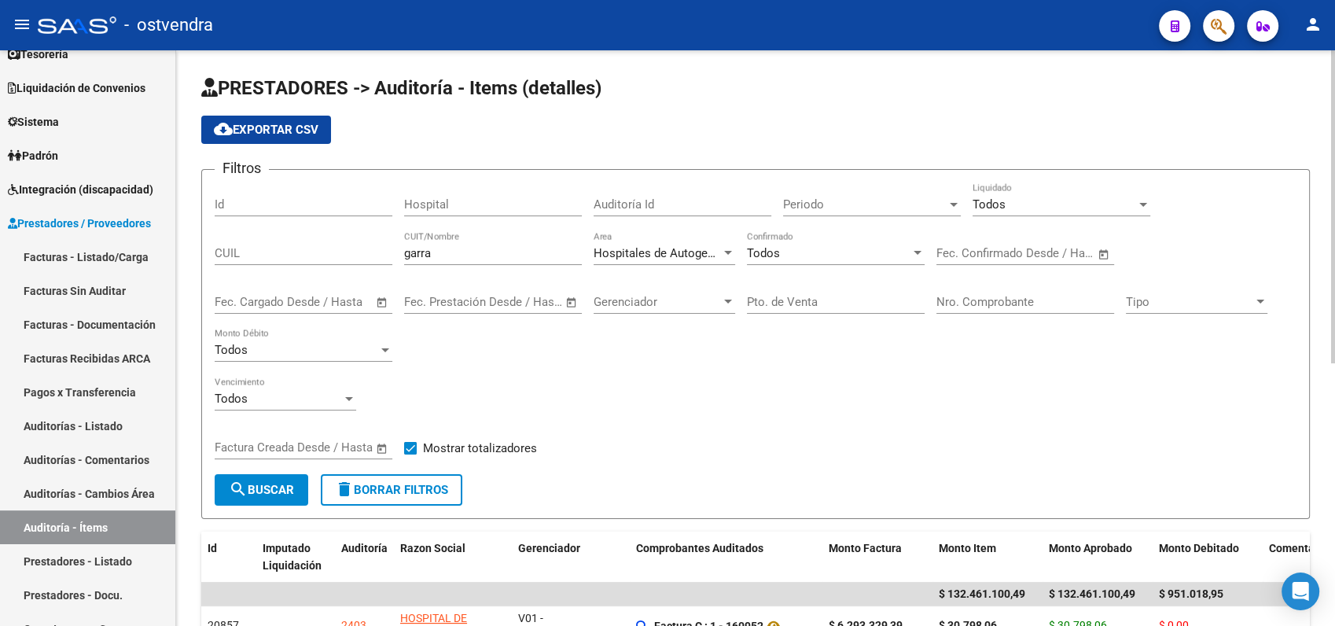
click at [570, 302] on span "Open calendar" at bounding box center [572, 303] width 38 height 38
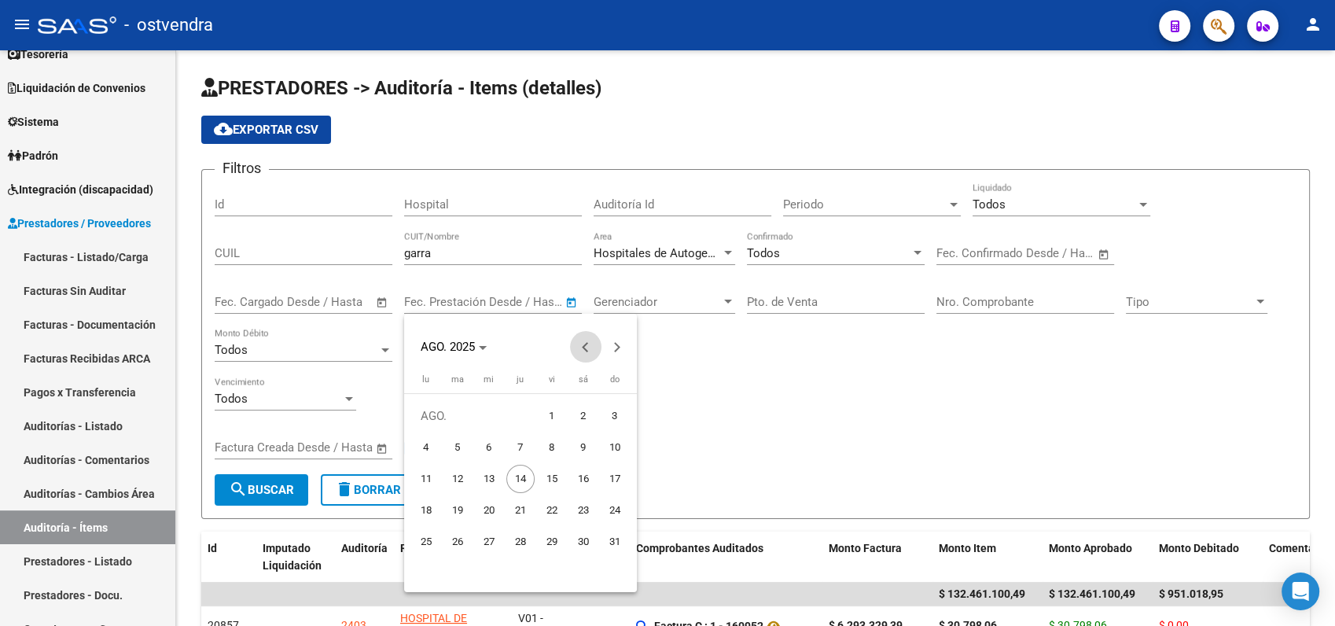
click at [579, 347] on span "Previous month" at bounding box center [585, 346] width 31 height 31
click at [520, 411] on span "1" at bounding box center [520, 416] width 28 height 28
type input "[DATE]"
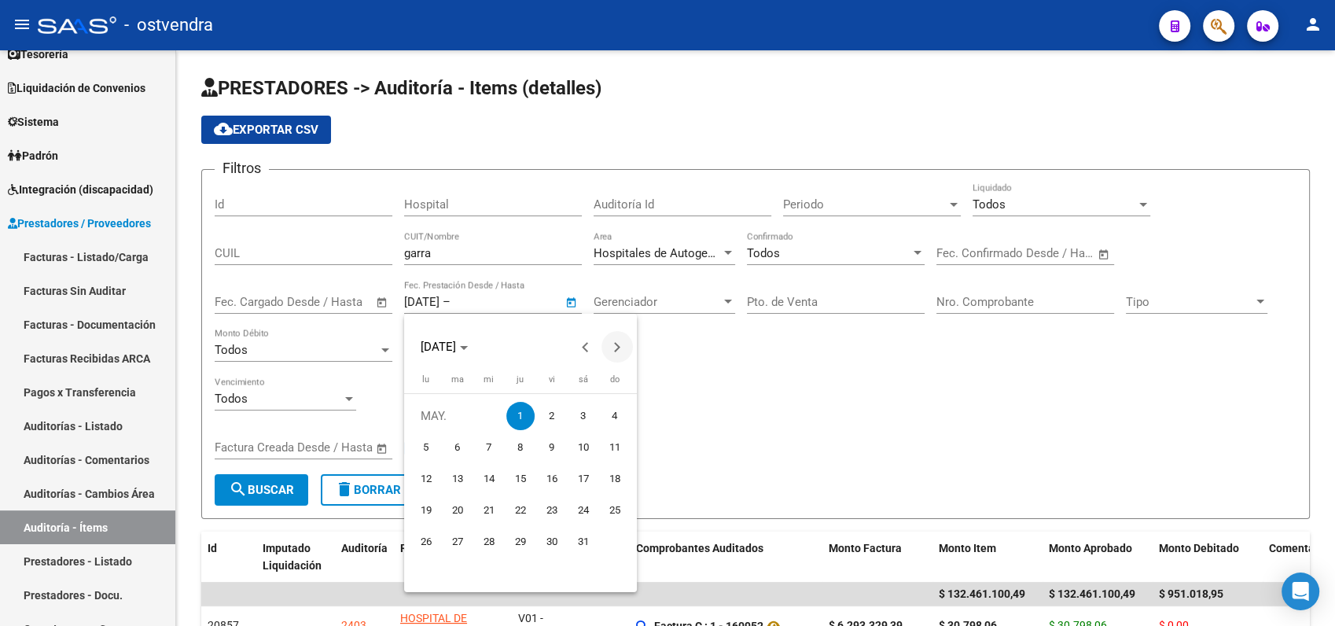
click at [620, 354] on span "Next month" at bounding box center [617, 346] width 31 height 31
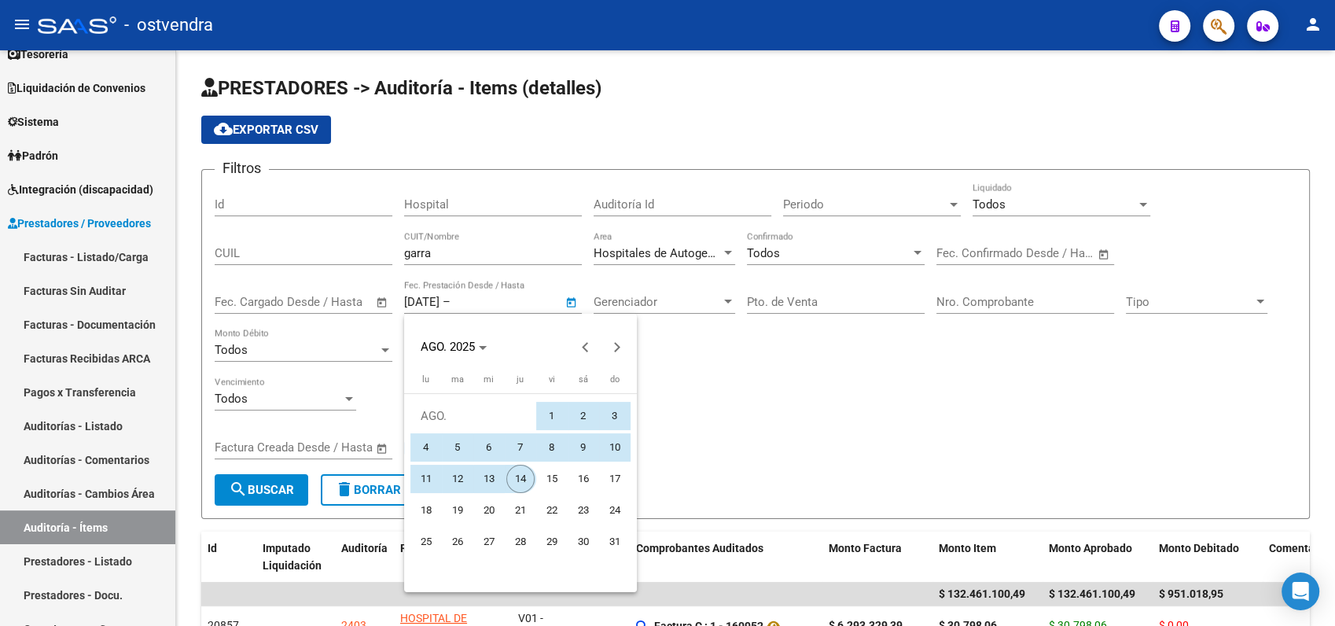
click at [518, 479] on span "14" at bounding box center [520, 479] width 28 height 28
type input "[DATE]"
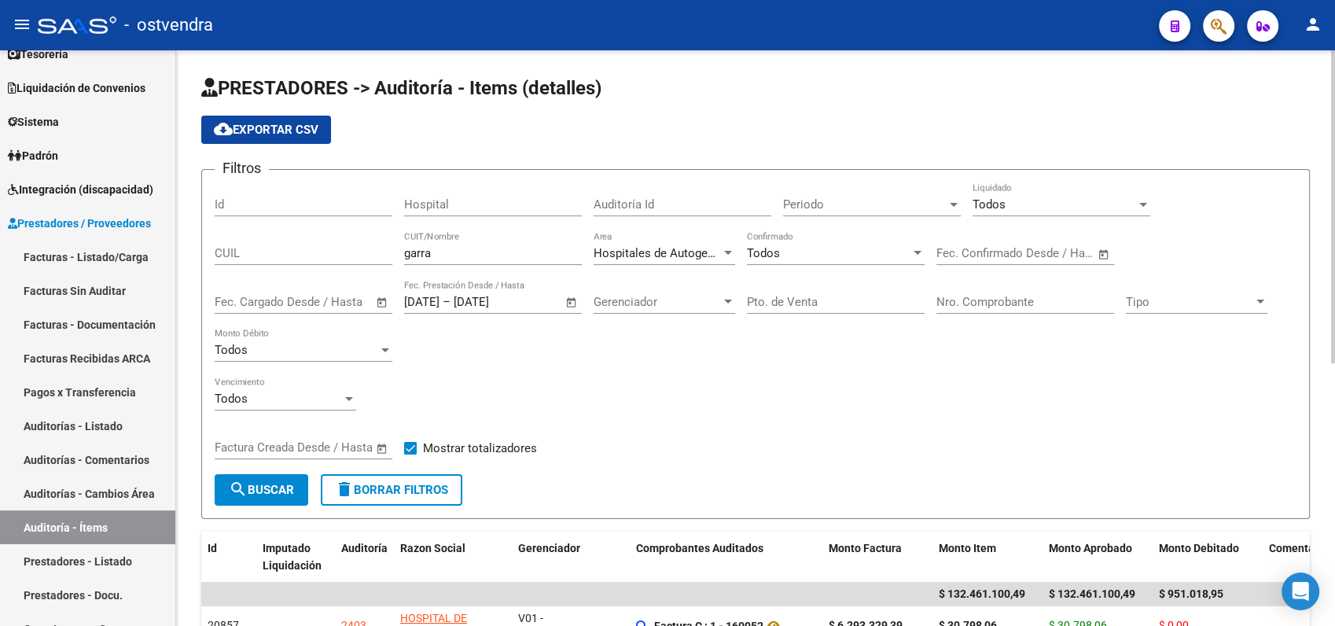
click at [297, 491] on button "search Buscar" at bounding box center [262, 489] width 94 height 31
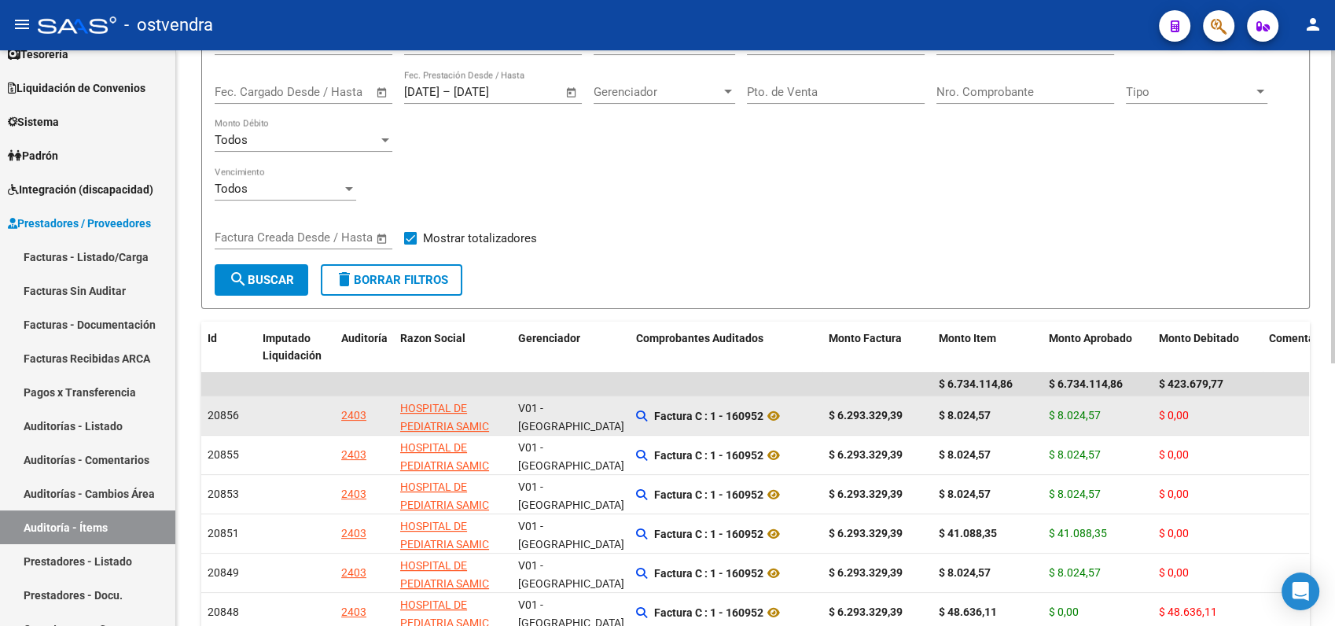
scroll to position [87, 0]
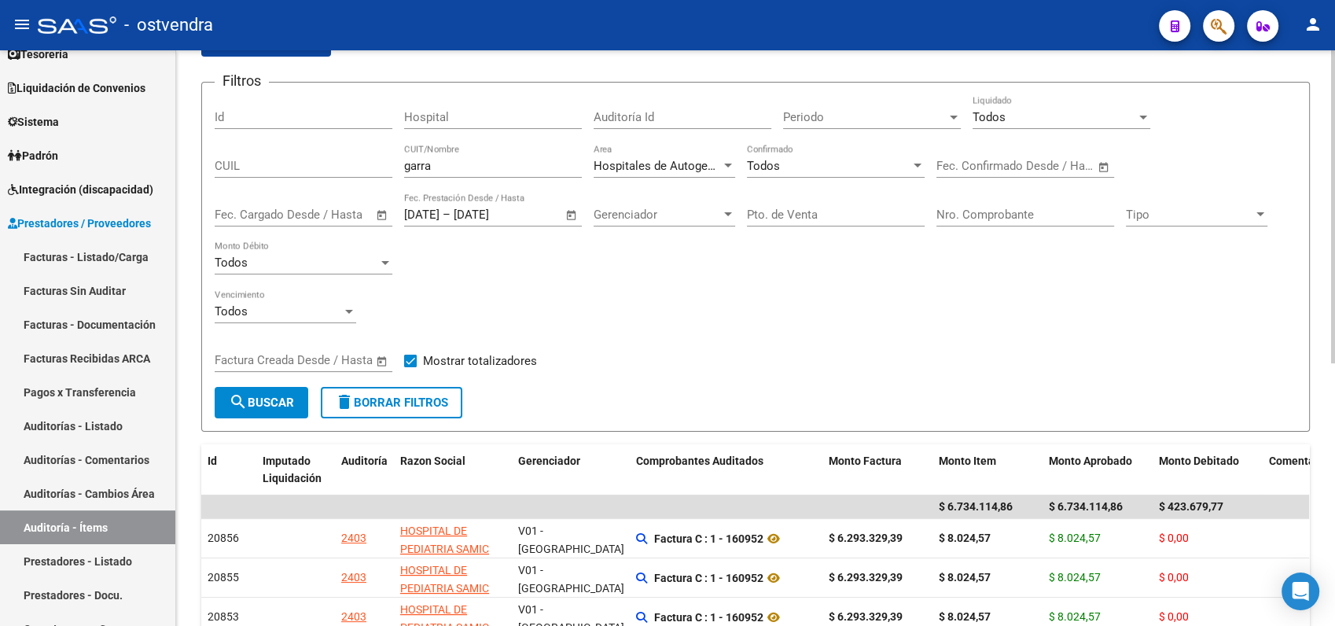
click at [568, 219] on span "Open calendar" at bounding box center [572, 216] width 38 height 38
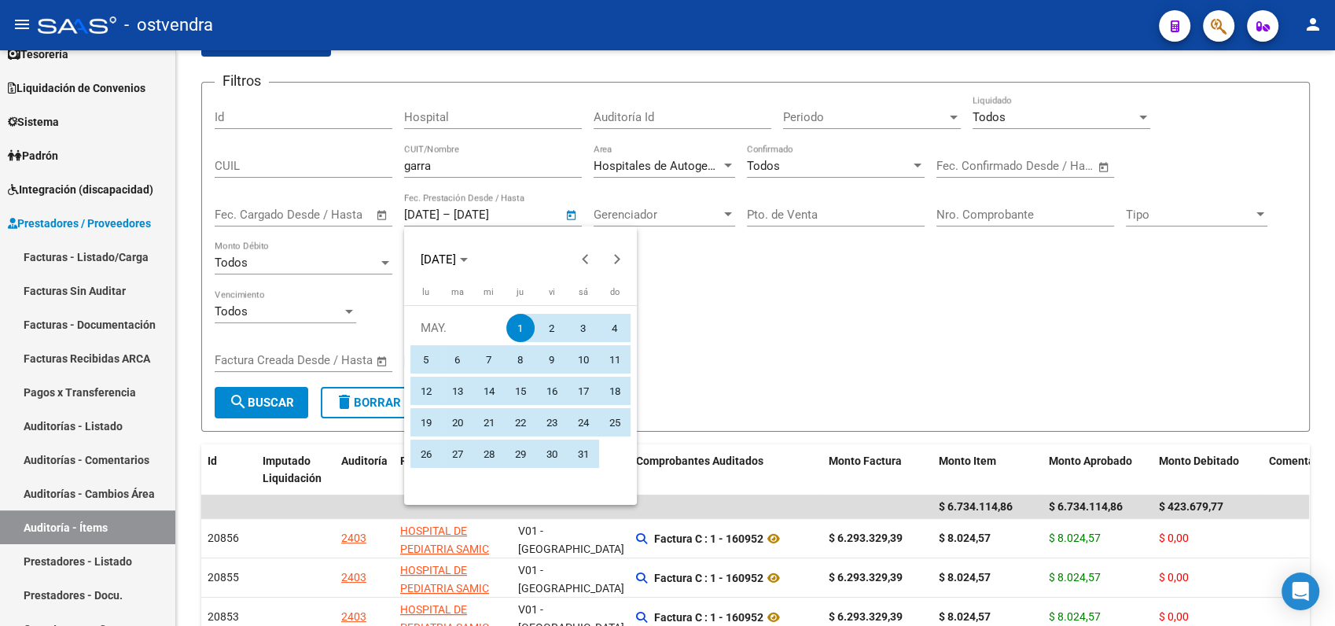
click at [887, 332] on div at bounding box center [667, 313] width 1335 height 626
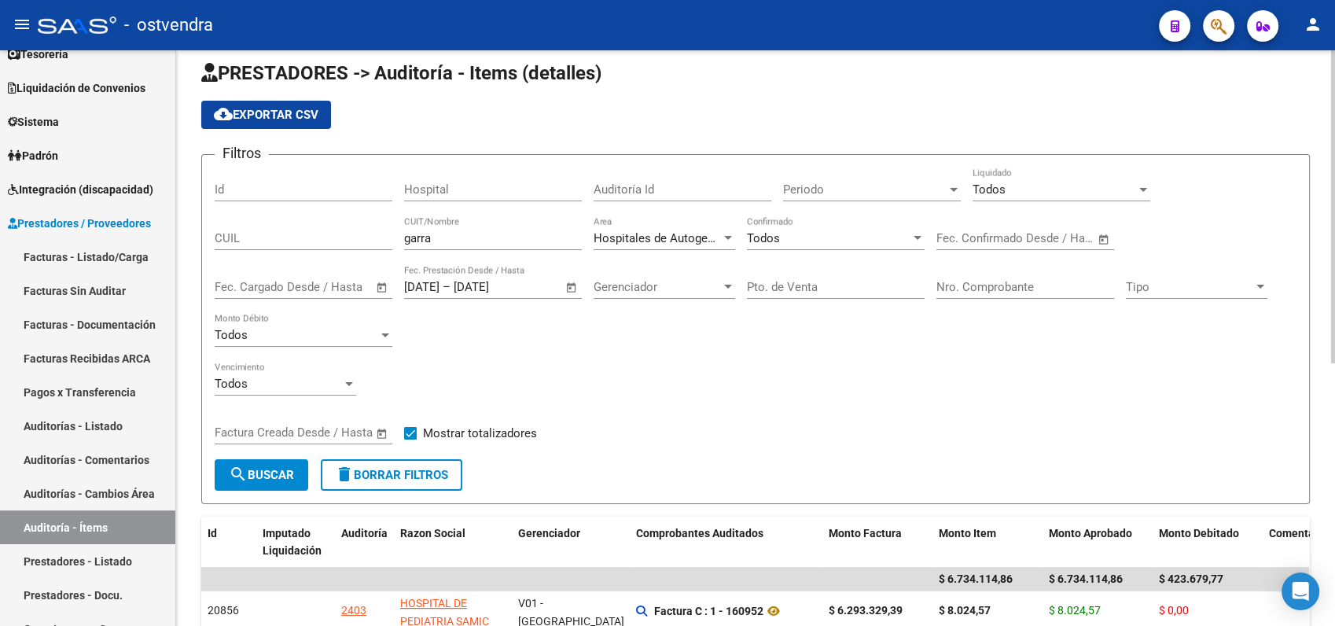
scroll to position [0, 0]
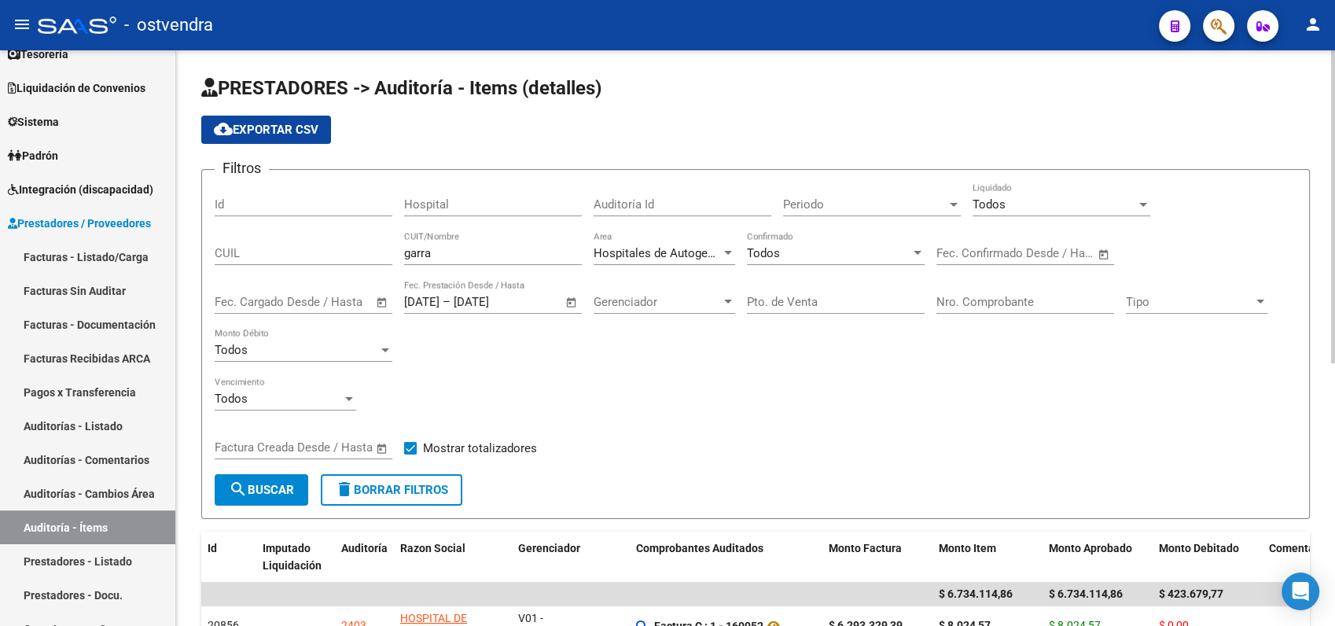
click at [573, 306] on span "Open calendar" at bounding box center [572, 303] width 38 height 38
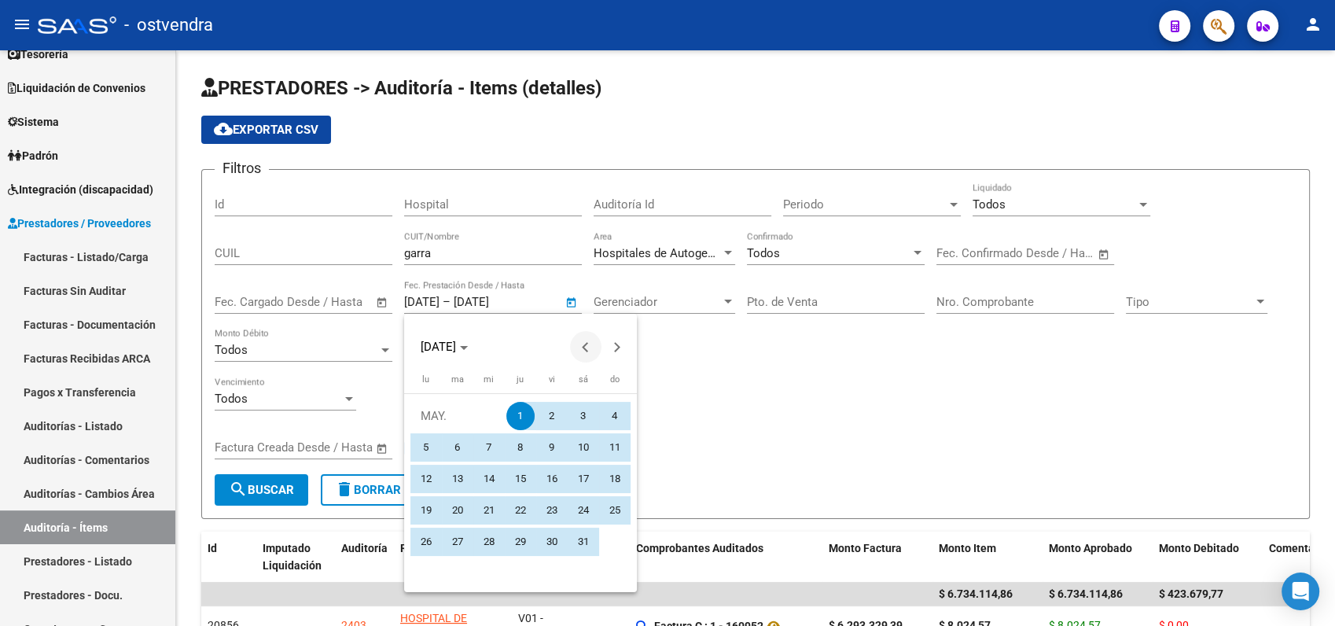
click at [582, 347] on span "Previous month" at bounding box center [585, 346] width 31 height 31
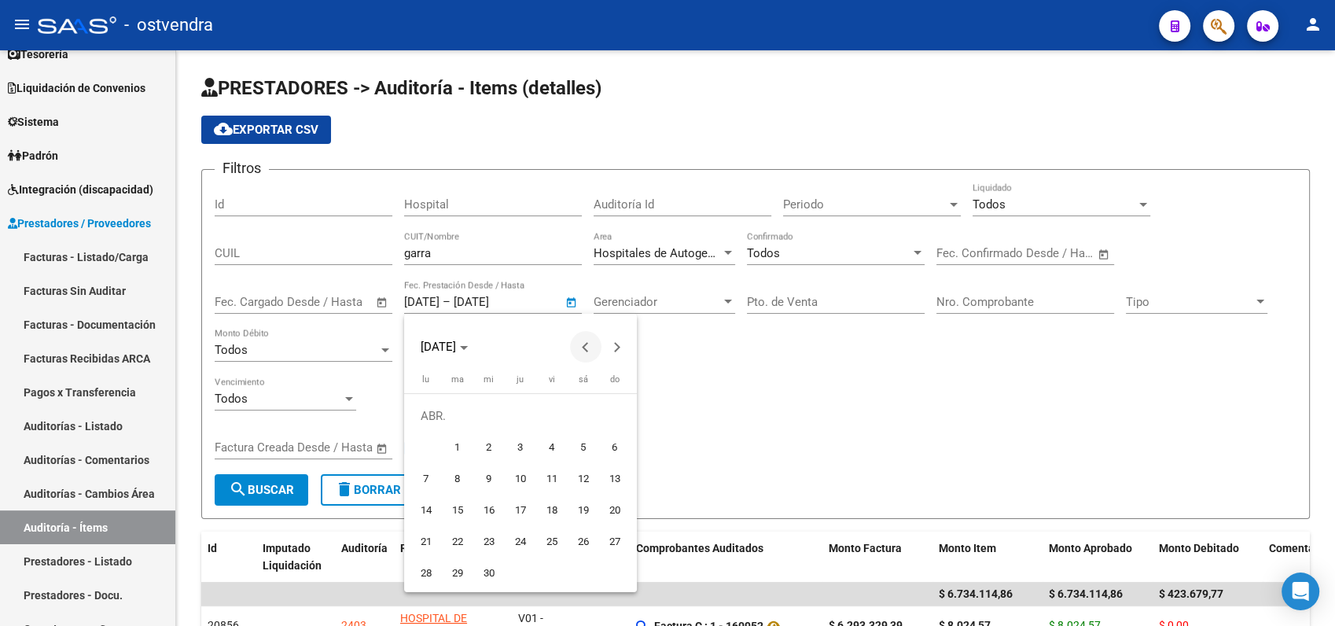
click at [587, 345] on button "Previous month" at bounding box center [585, 346] width 31 height 31
click at [583, 346] on button "Previous month" at bounding box center [585, 346] width 31 height 31
click at [584, 342] on span "Previous month" at bounding box center [585, 346] width 31 height 31
click at [488, 441] on span "1" at bounding box center [489, 447] width 28 height 28
type input "[DATE]"
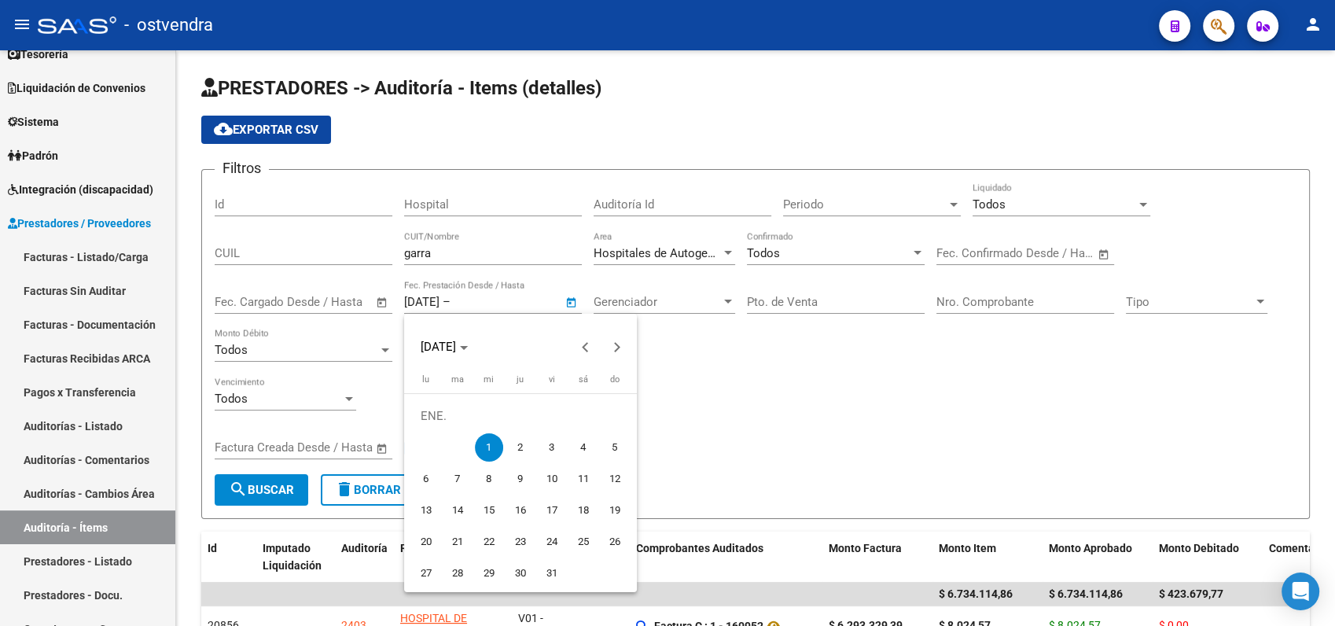
click at [501, 300] on div at bounding box center [667, 313] width 1335 height 626
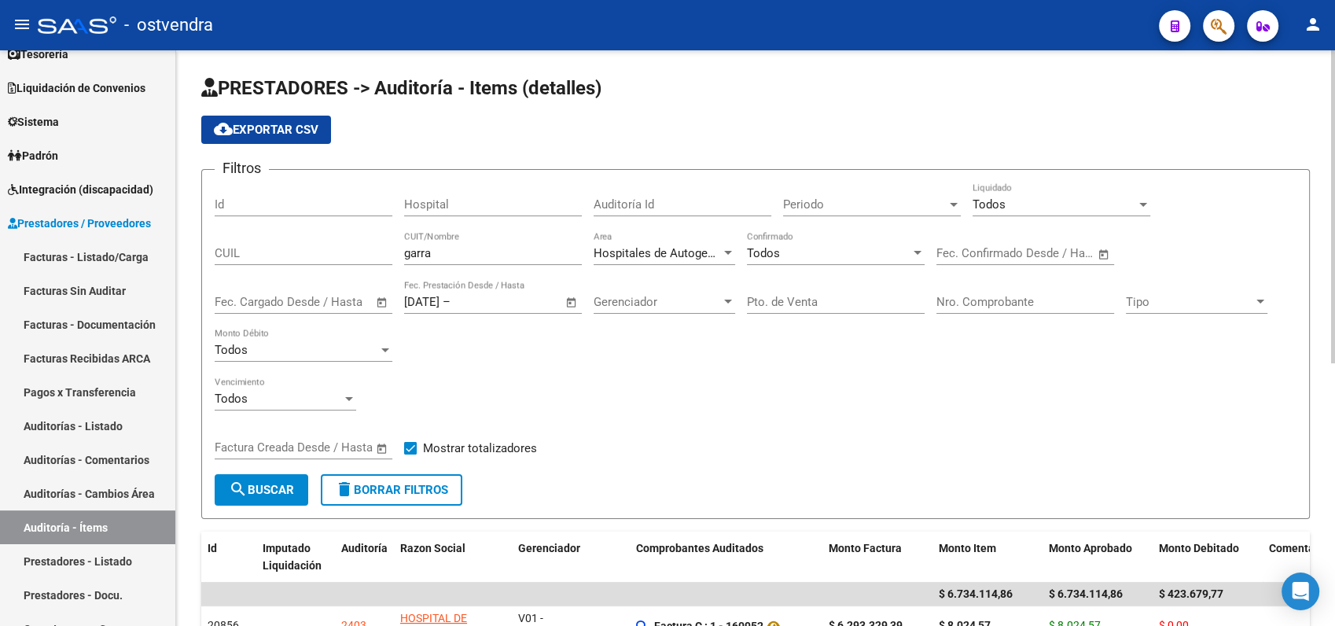
click at [574, 305] on span "Open calendar" at bounding box center [572, 303] width 38 height 38
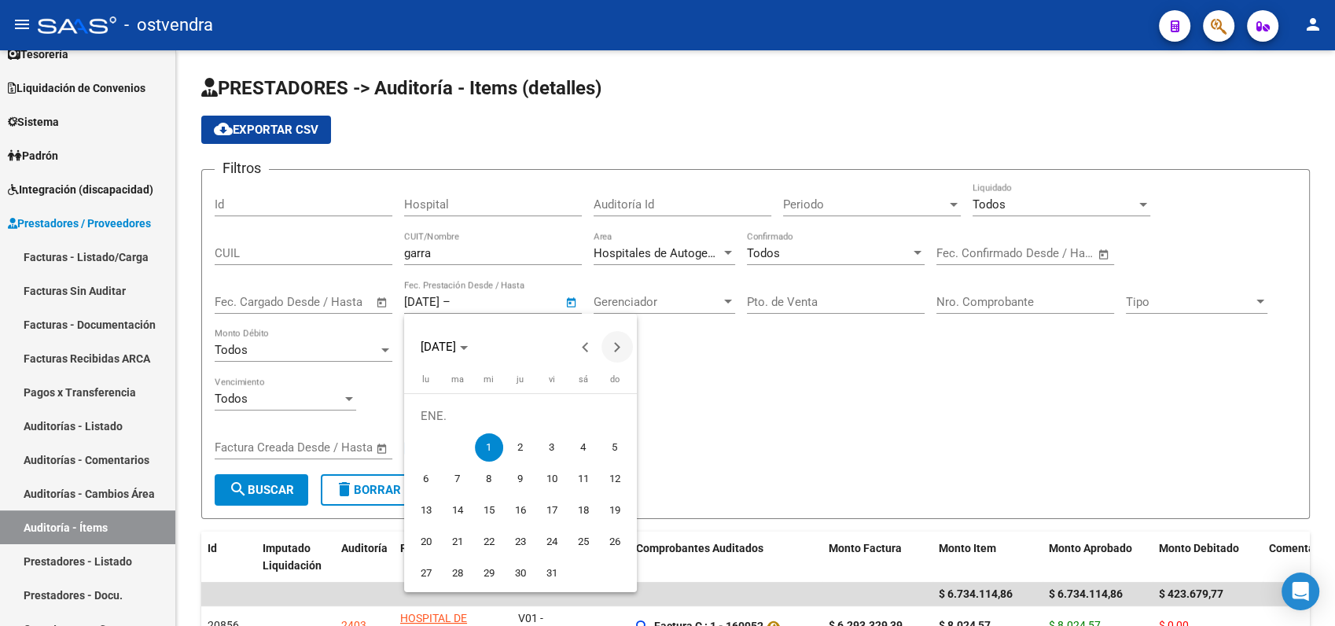
click at [620, 349] on span "Next month" at bounding box center [617, 346] width 31 height 31
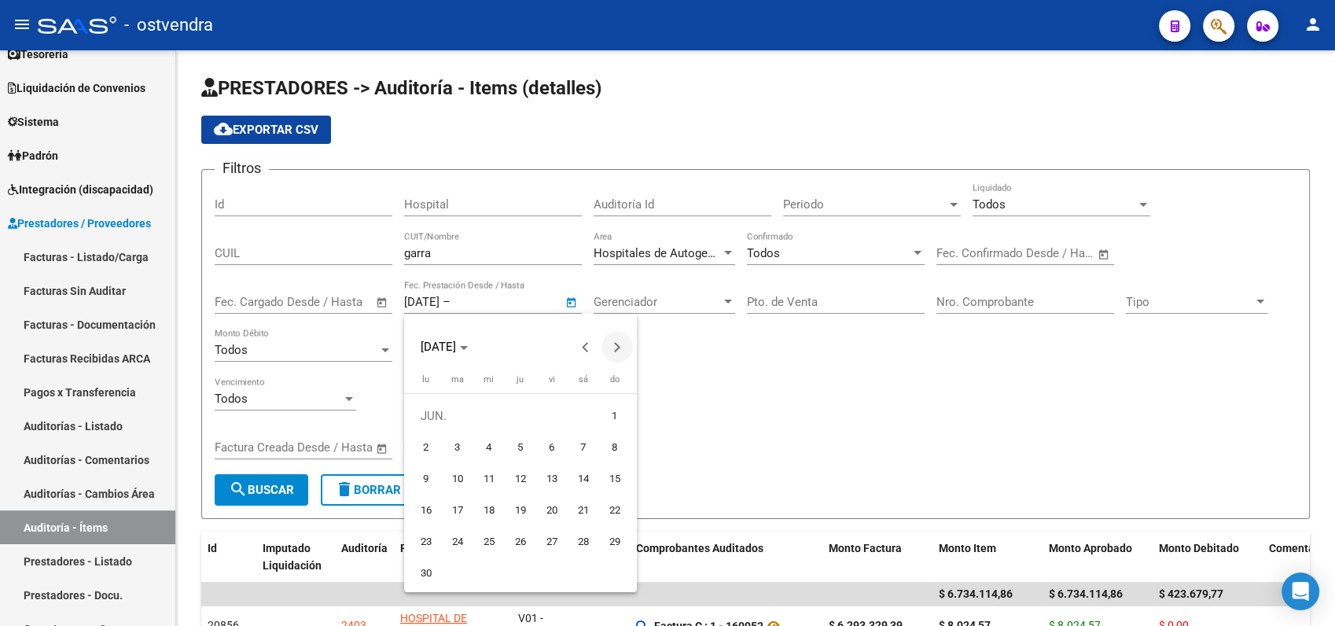
click at [620, 349] on span "Next month" at bounding box center [617, 346] width 31 height 31
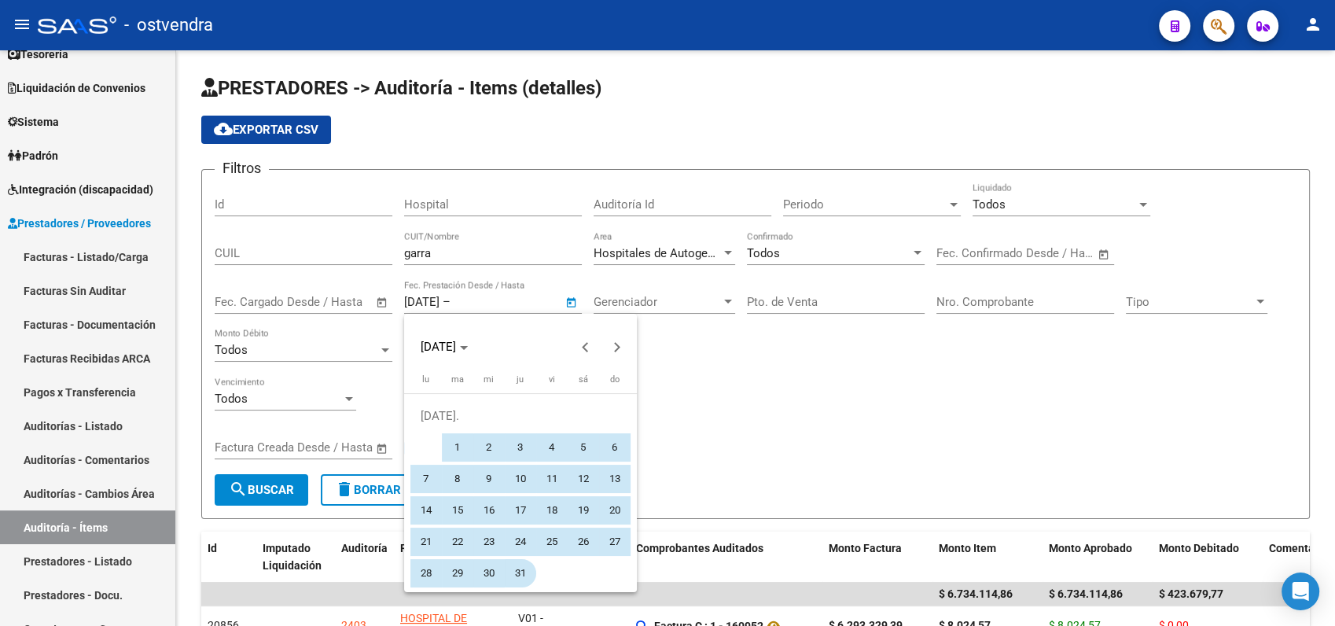
click at [530, 572] on span "31" at bounding box center [520, 573] width 28 height 28
type input "[DATE]"
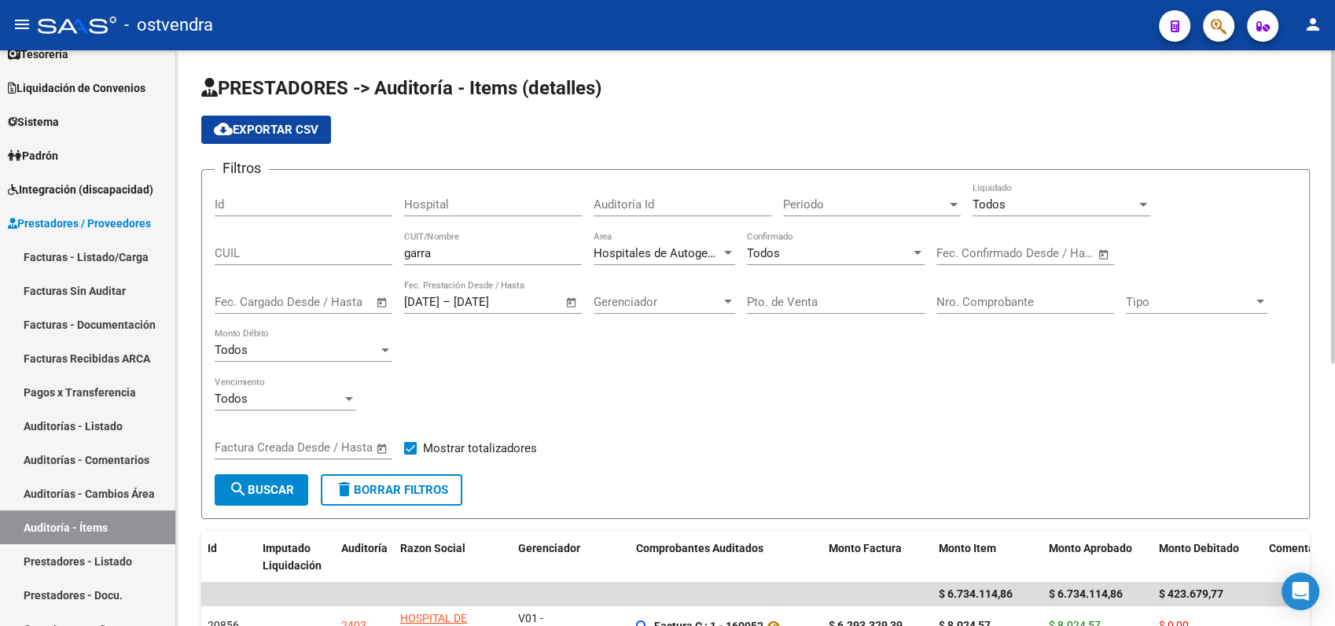
click at [299, 488] on button "search Buscar" at bounding box center [262, 489] width 94 height 31
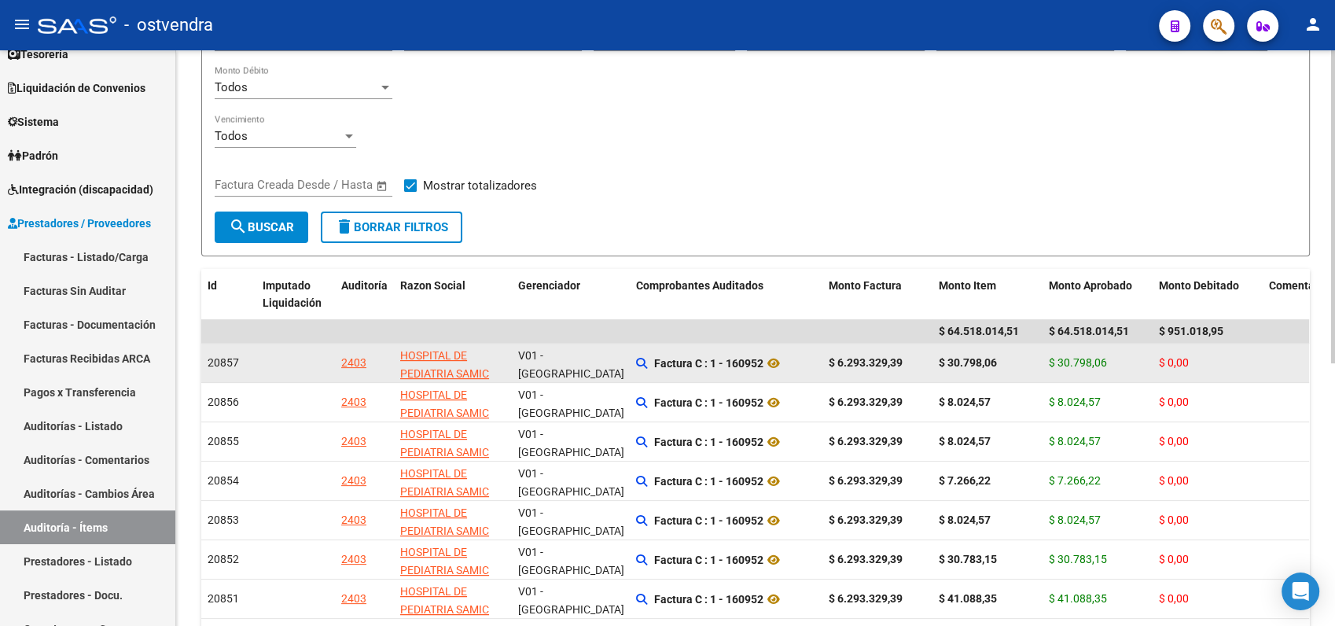
scroll to position [436, 0]
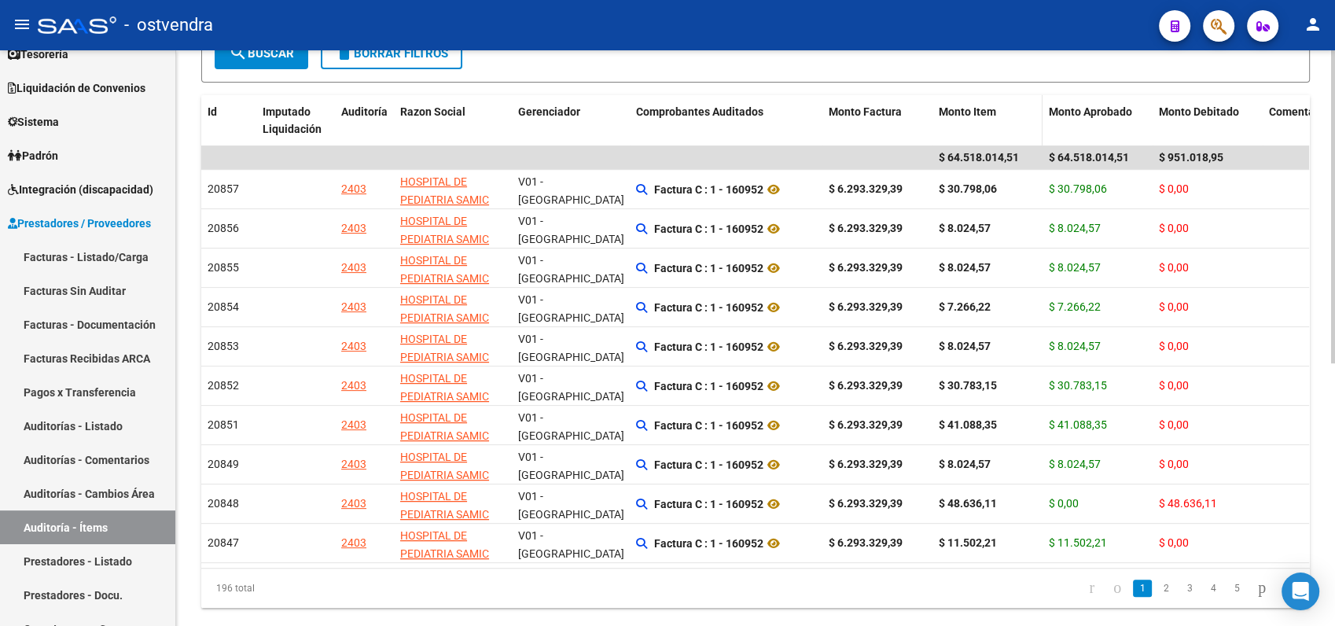
click at [1009, 119] on div "Monto Item" at bounding box center [988, 112] width 98 height 18
click at [993, 109] on span "Monto Item" at bounding box center [967, 111] width 57 height 13
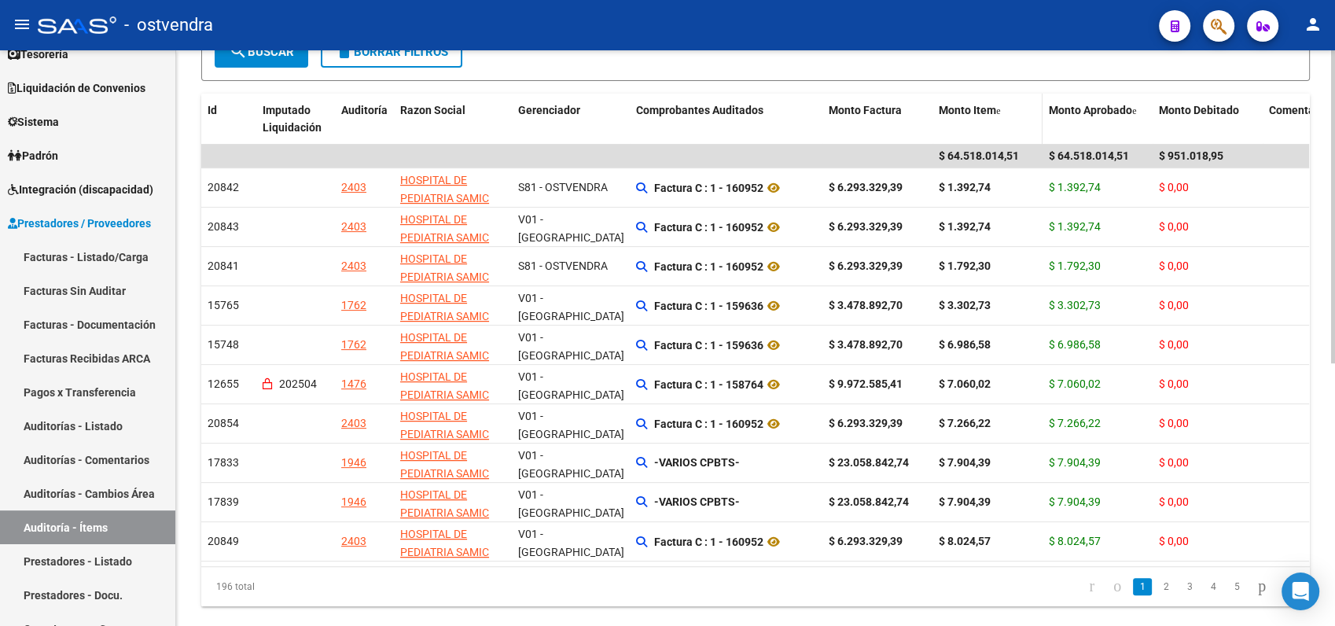
click at [993, 109] on span "Monto Item" at bounding box center [967, 110] width 57 height 13
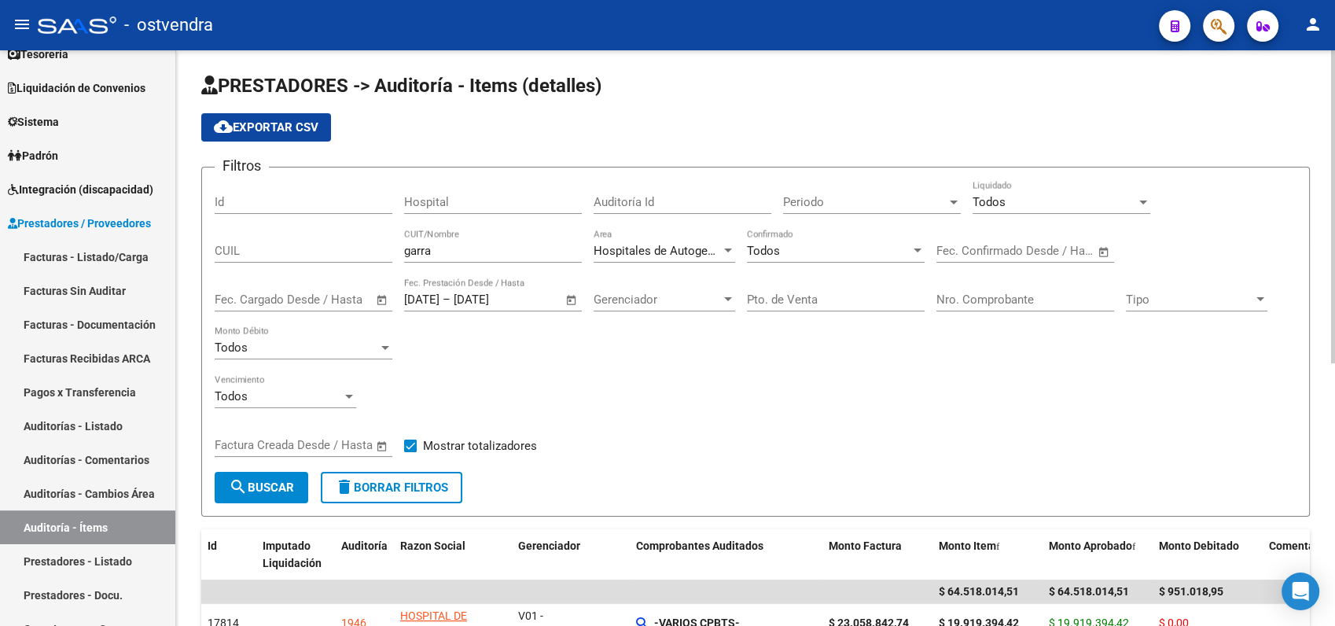
scroll to position [0, 0]
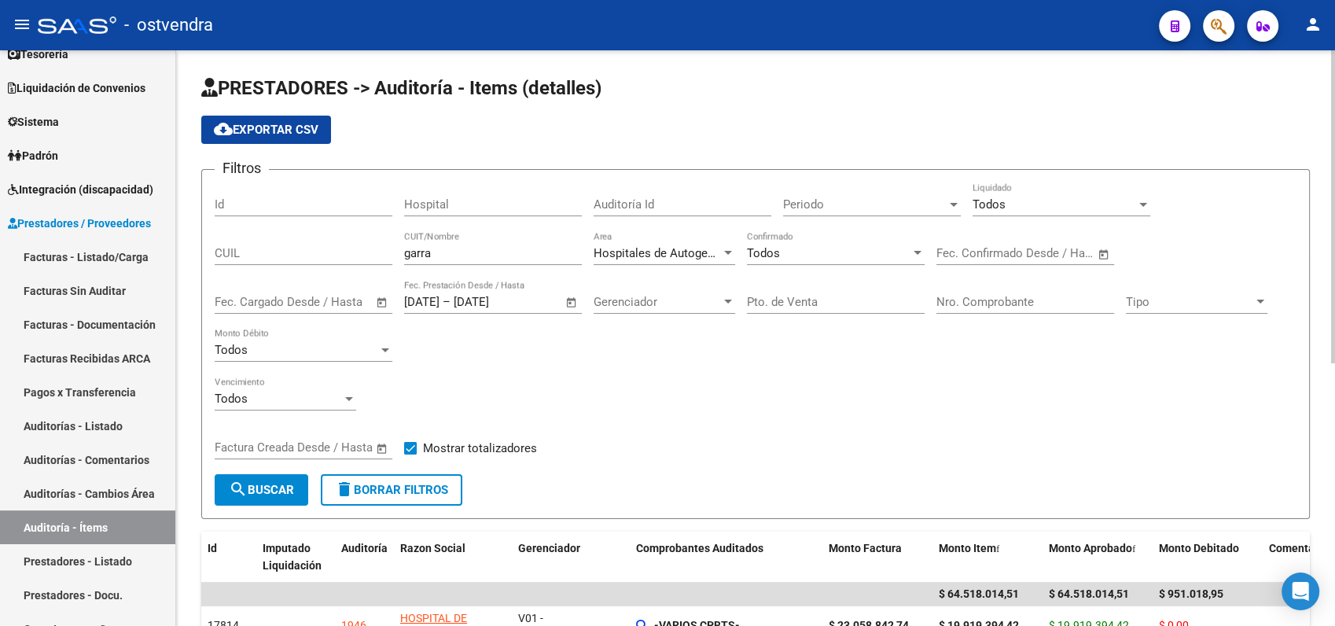
click at [473, 252] on input "garra" at bounding box center [493, 253] width 178 height 14
type input "g"
drag, startPoint x: 537, startPoint y: 302, endPoint x: 352, endPoint y: 285, distance: 185.6
click at [352, 285] on div "Filtros Id Hospital Auditoría Id Periodo Periodo Todos Liquidado CUIL CUIT/Nomb…" at bounding box center [756, 328] width 1082 height 292
click at [456, 293] on div "[DATE] [DATE] – End date Fec. Prestación Desde / Hasta" at bounding box center [483, 297] width 159 height 34
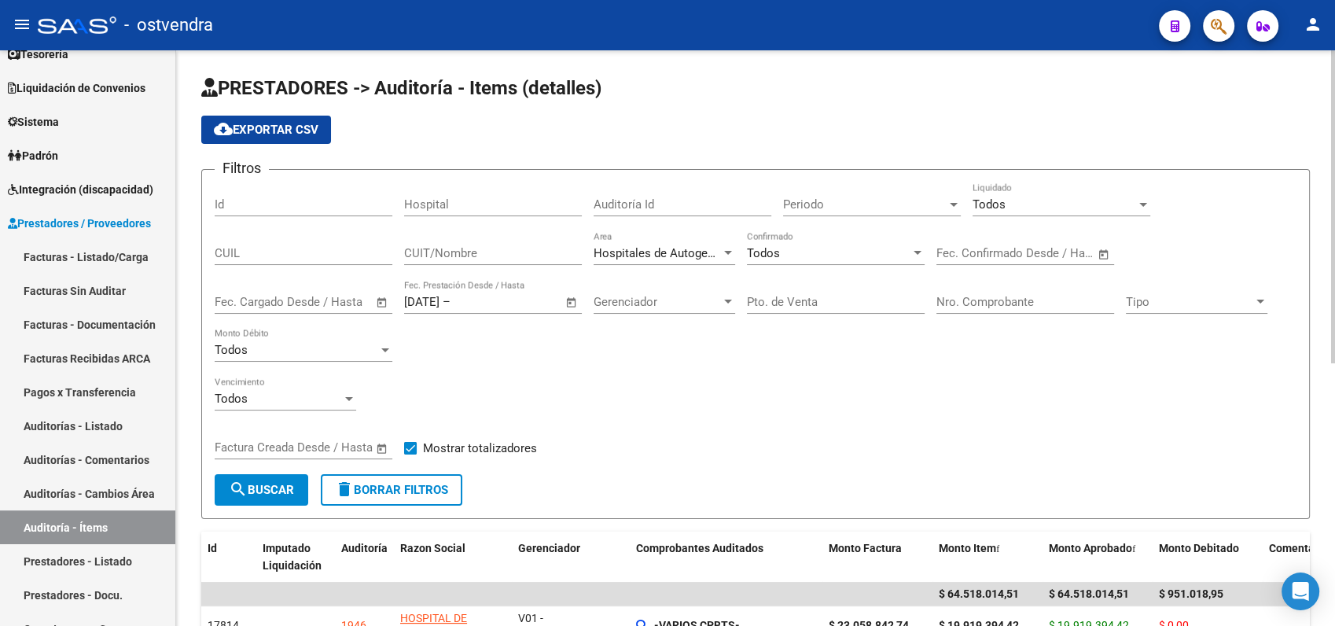
click at [453, 296] on div "[DATE] [DATE] – End date" at bounding box center [483, 302] width 159 height 14
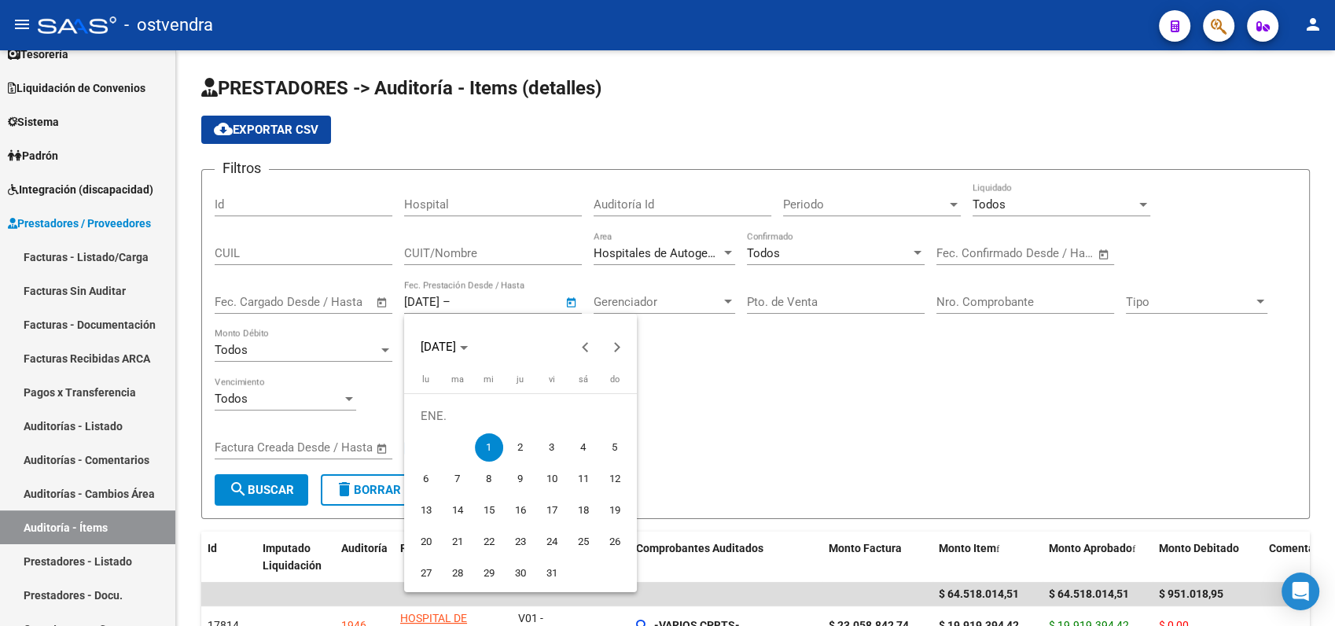
drag, startPoint x: 482, startPoint y: 282, endPoint x: 482, endPoint y: 293, distance: 11.0
click at [483, 285] on div at bounding box center [667, 313] width 1335 height 626
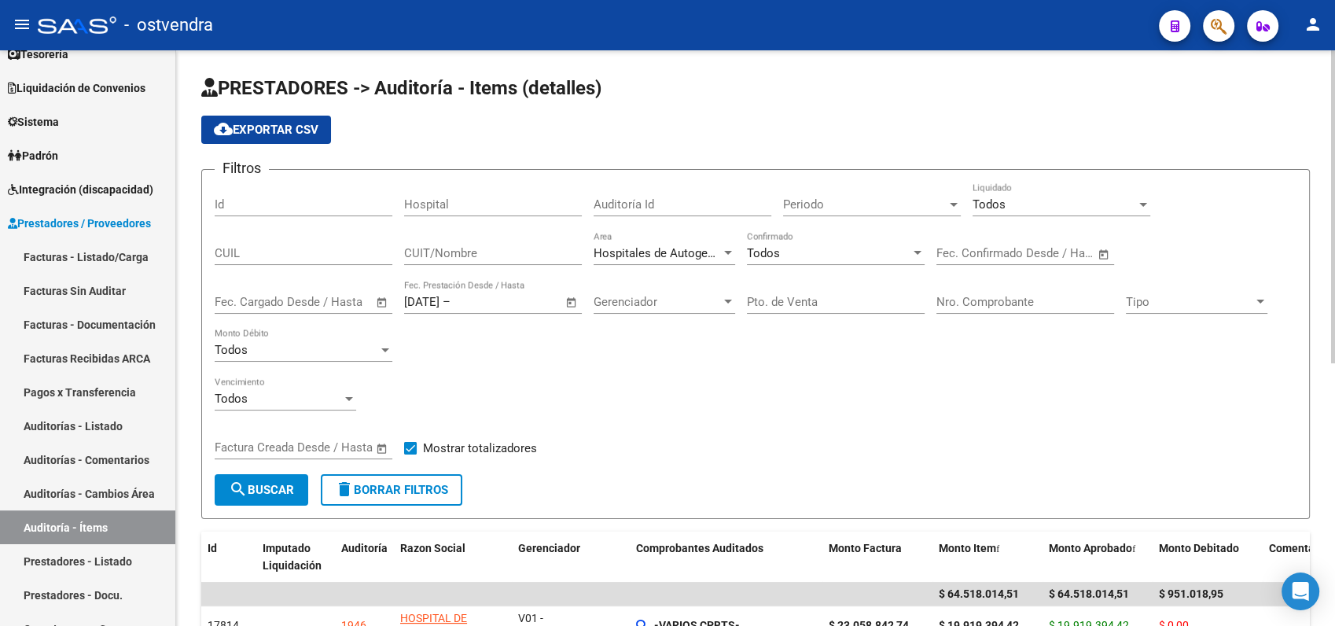
drag, startPoint x: 482, startPoint y: 293, endPoint x: 469, endPoint y: 301, distance: 15.5
click at [482, 294] on div "[DATE] [DATE] – End date Fec. Prestación Desde / Hasta" at bounding box center [483, 297] width 159 height 34
click at [412, 494] on span "delete Borrar Filtros" at bounding box center [391, 490] width 113 height 14
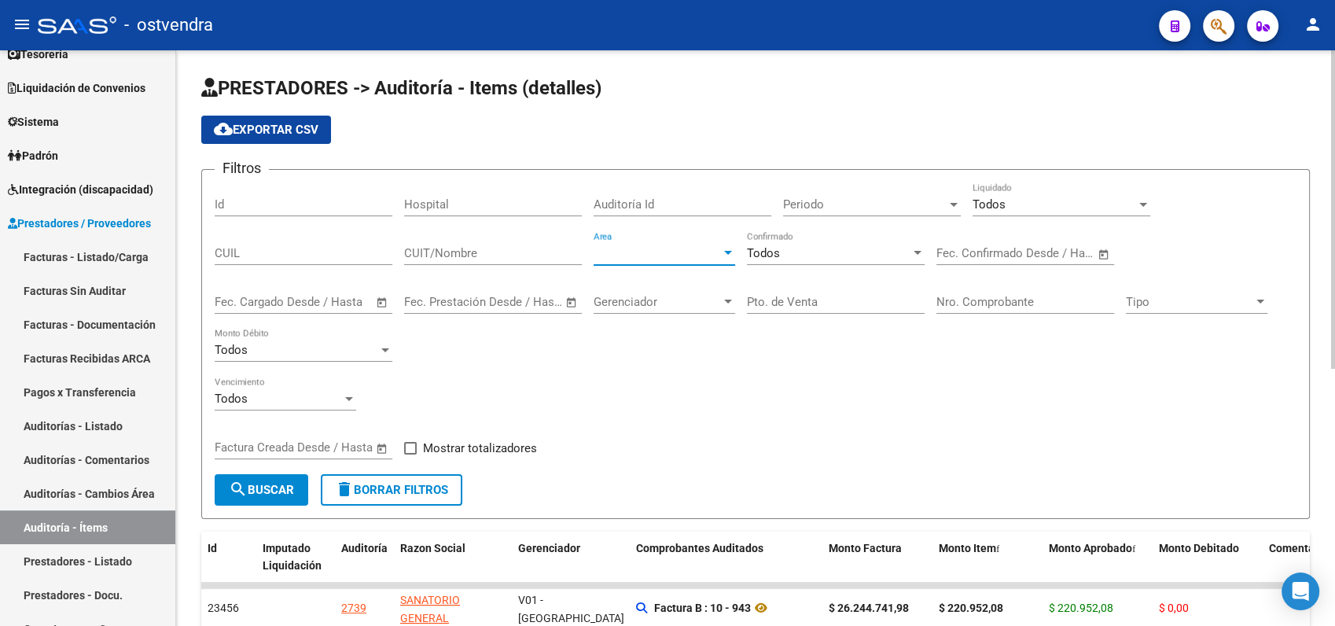
click at [668, 255] on span "Area" at bounding box center [657, 253] width 127 height 14
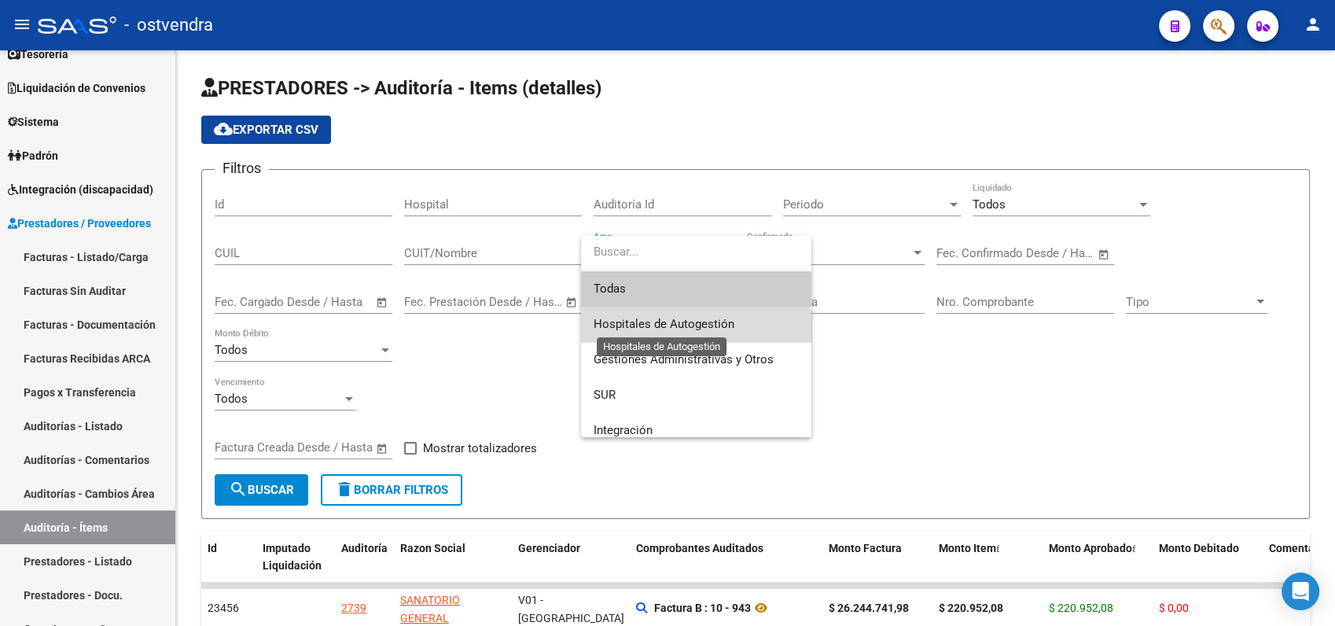
click at [658, 318] on span "Hospitales de Autogestión" at bounding box center [664, 324] width 141 height 14
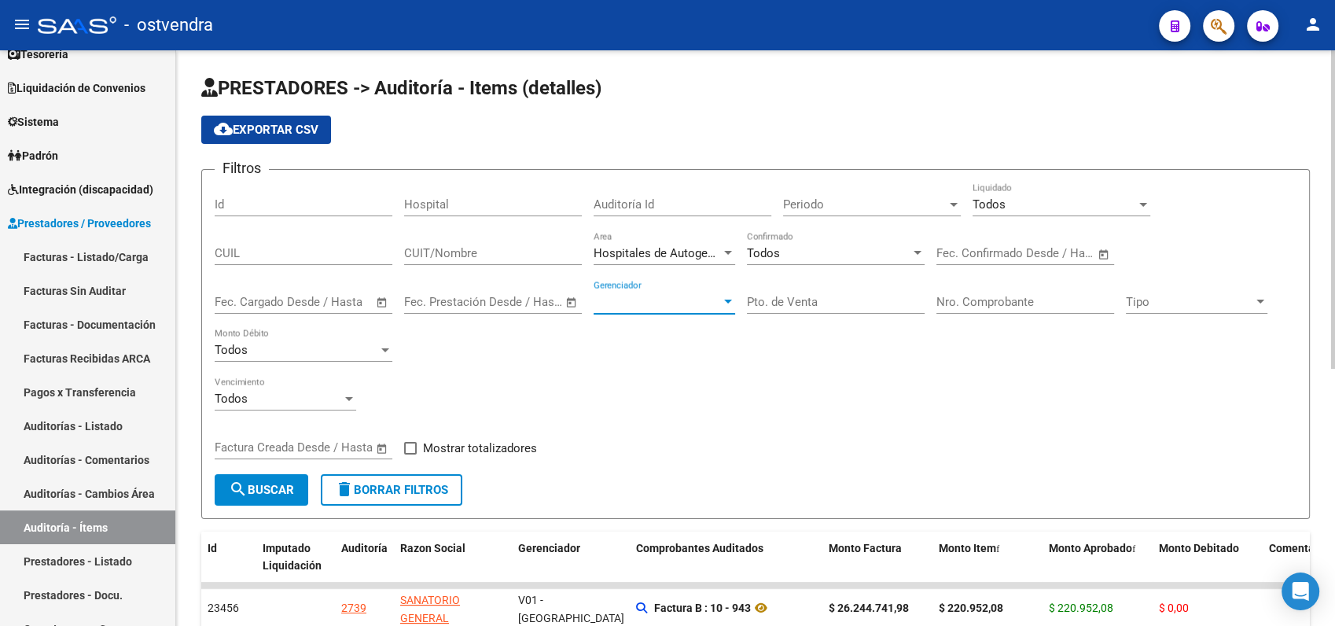
click at [675, 302] on span "Gerenciador" at bounding box center [657, 302] width 127 height 14
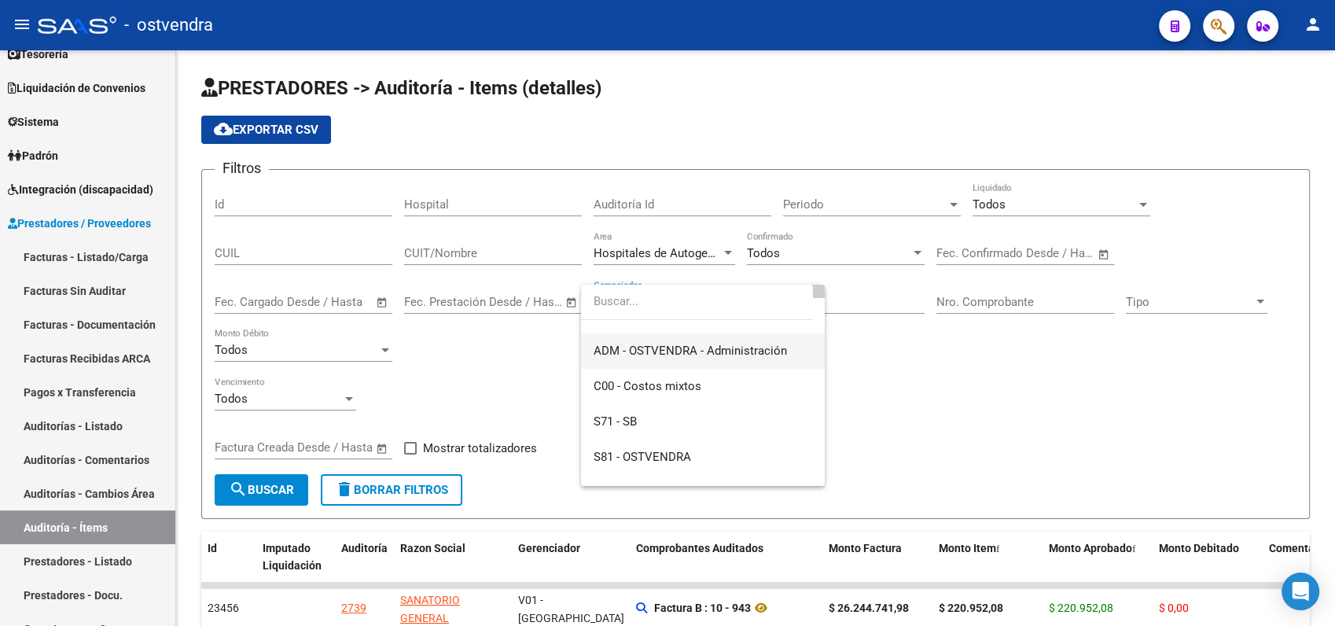
scroll to position [175, 0]
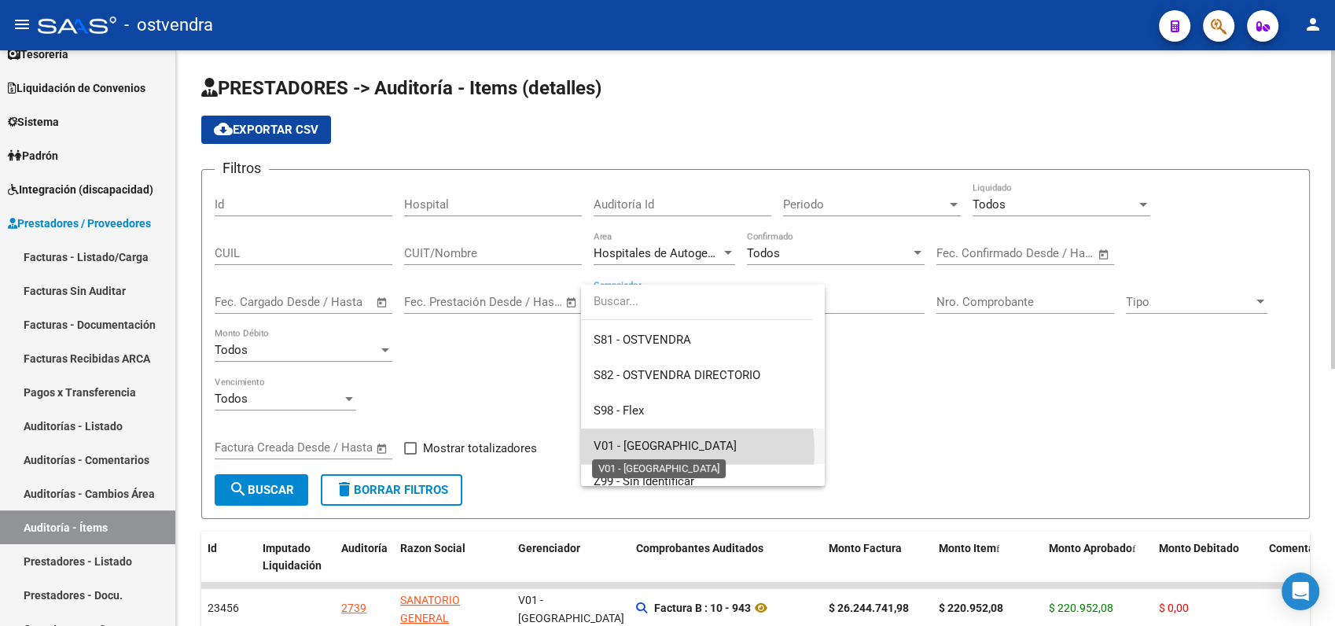
click at [654, 451] on span "V01 - [GEOGRAPHIC_DATA]" at bounding box center [665, 446] width 143 height 14
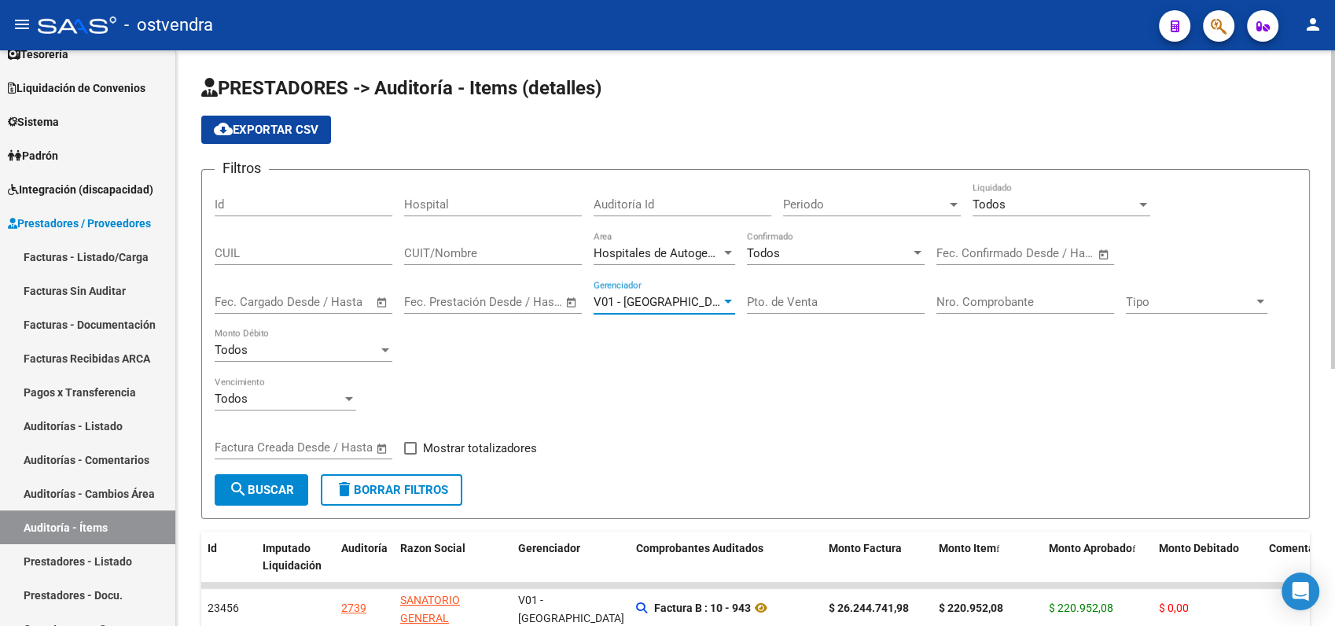
click at [277, 486] on span "search Buscar" at bounding box center [261, 490] width 65 height 14
click at [413, 451] on span at bounding box center [410, 448] width 13 height 13
click at [410, 454] on input "Mostrar totalizadores" at bounding box center [410, 454] width 1 height 1
checkbox input "true"
click at [283, 484] on span "search Buscar" at bounding box center [261, 490] width 65 height 14
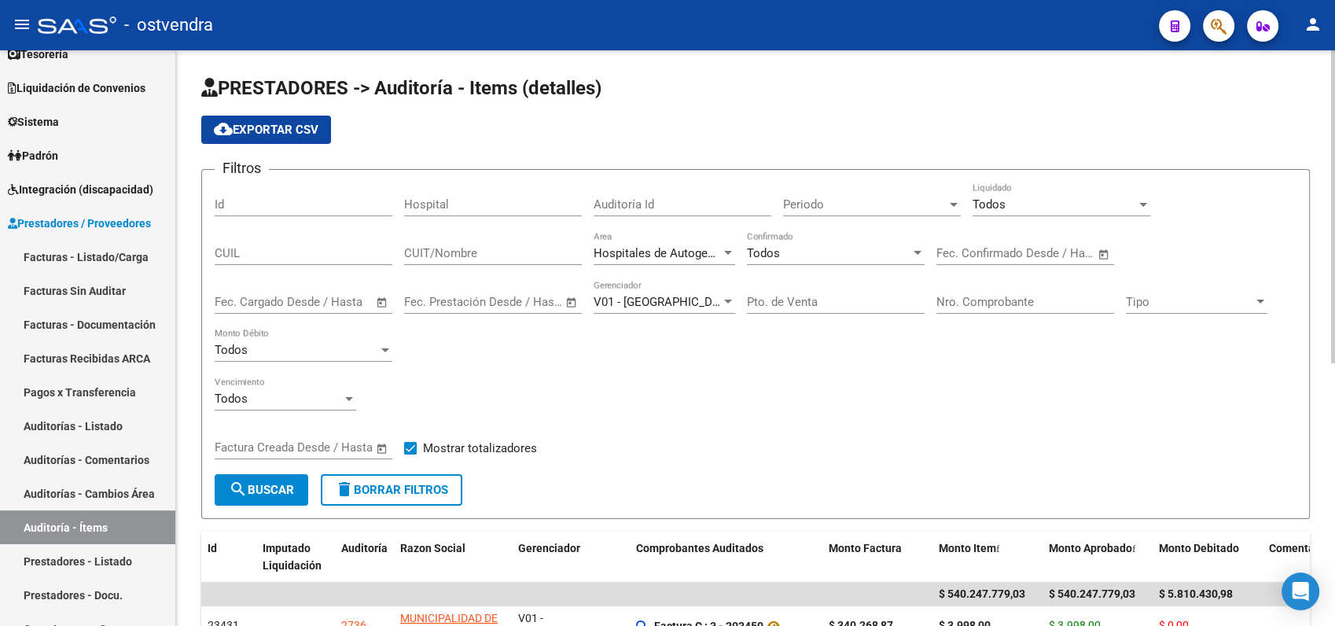
scroll to position [0, 0]
click at [263, 132] on span "cloud_download Exportar CSV" at bounding box center [266, 130] width 105 height 14
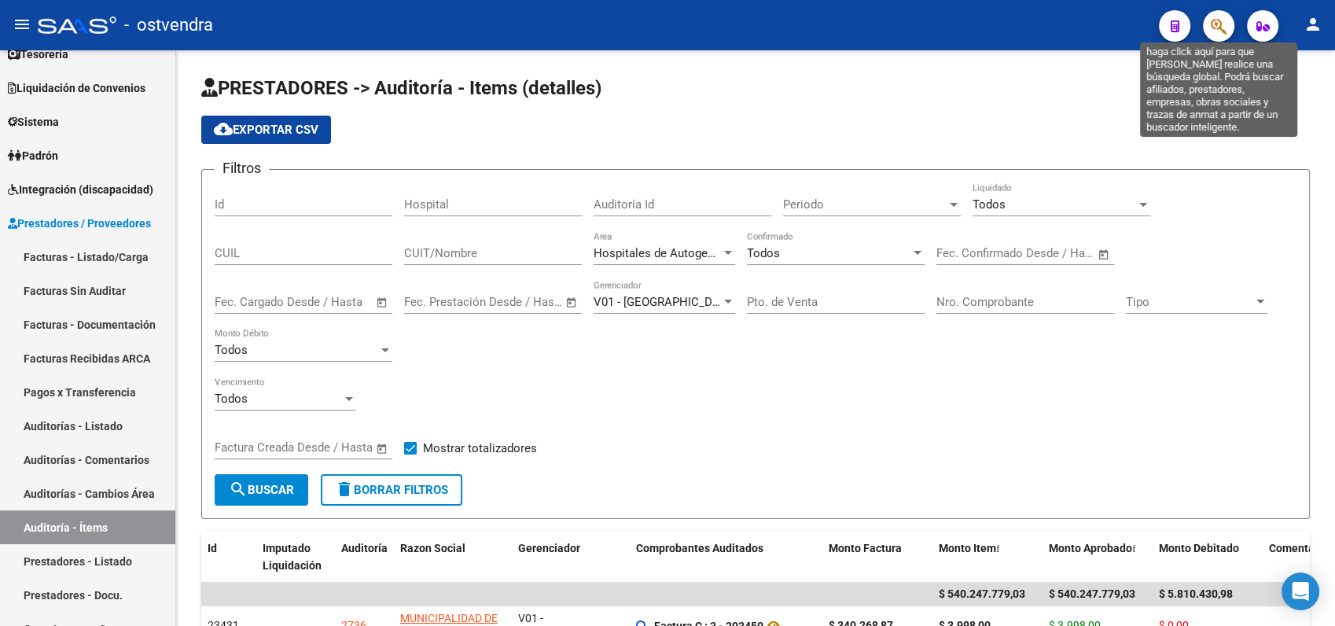
click at [1217, 27] on icon "button" at bounding box center [1219, 26] width 16 height 18
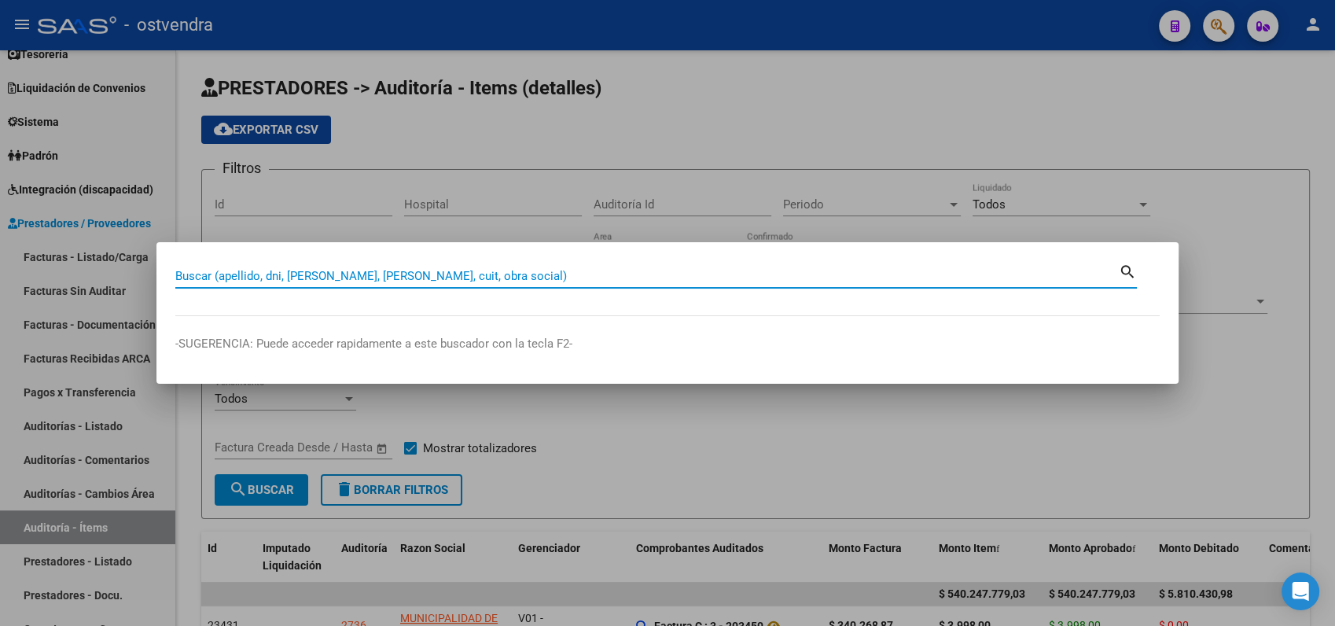
paste input "20528408134"
type input "20528408134"
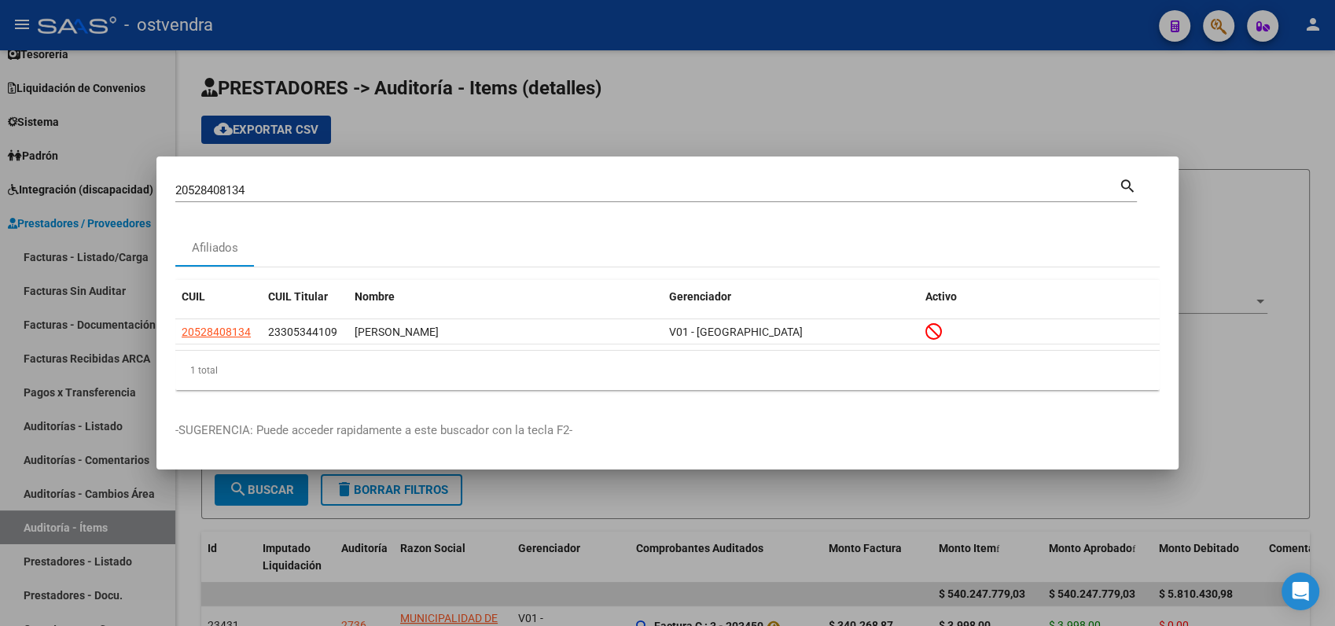
drag, startPoint x: 837, startPoint y: 197, endPoint x: 794, endPoint y: 196, distance: 43.3
click at [799, 195] on div "20528408134 [PERSON_NAME] (apellido, dni, cuil, [PERSON_NAME], cuit, obra socia…" at bounding box center [647, 190] width 944 height 24
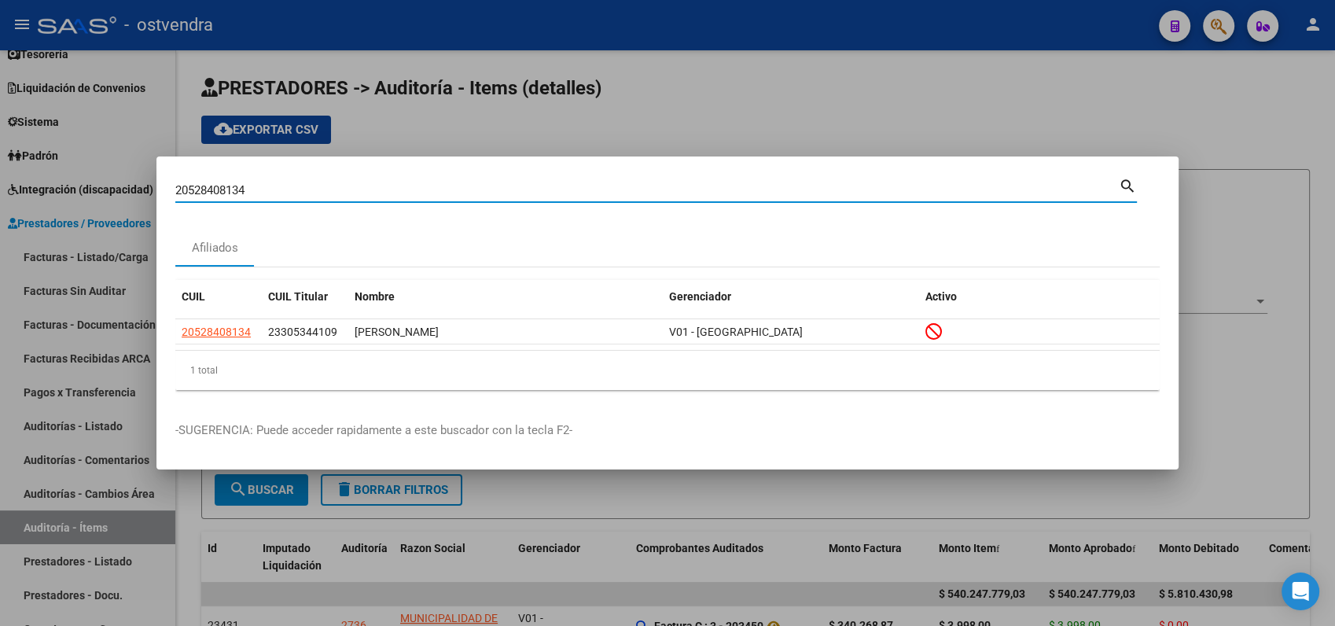
drag, startPoint x: 670, startPoint y: 186, endPoint x: 153, endPoint y: 192, distance: 516.6
click at [153, 192] on div "20528408134 Buscar (apellido, dni, cuil, nro traspaso, cuit, obra social) searc…" at bounding box center [667, 313] width 1335 height 626
paste input "20272626104"
type input "20272626104"
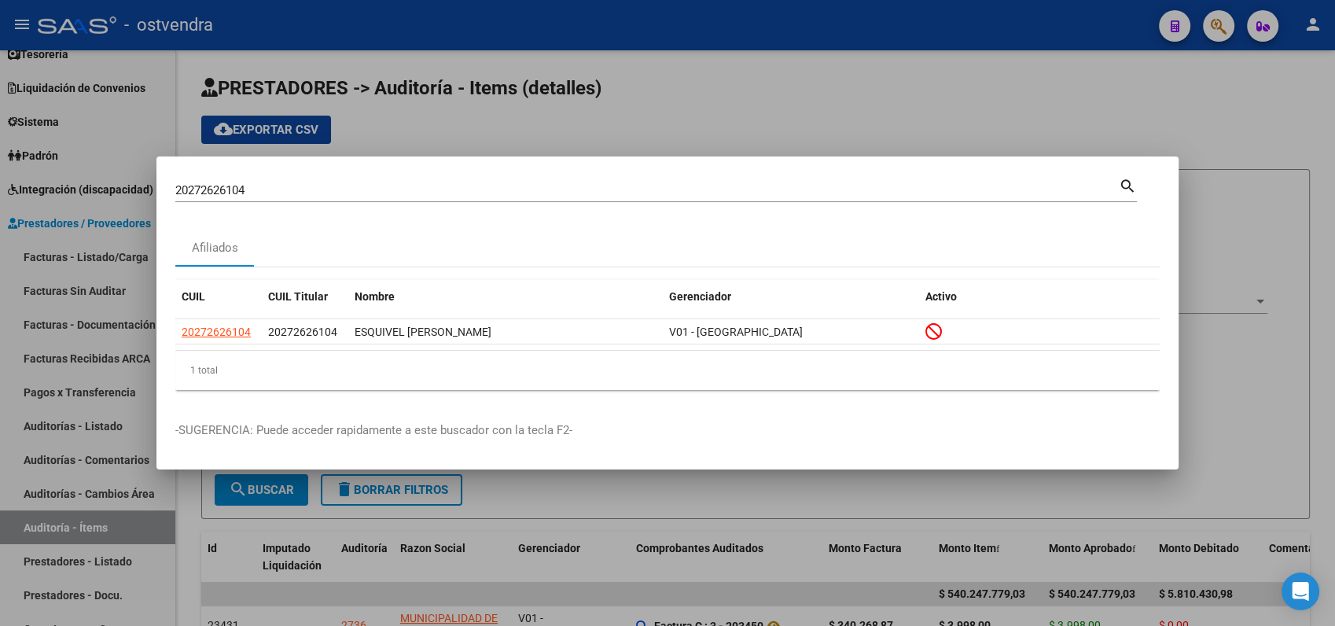
click at [273, 179] on div "20272626104 Buscar (apellido, dni, cuil, [PERSON_NAME], cuit, obra social)" at bounding box center [647, 190] width 944 height 24
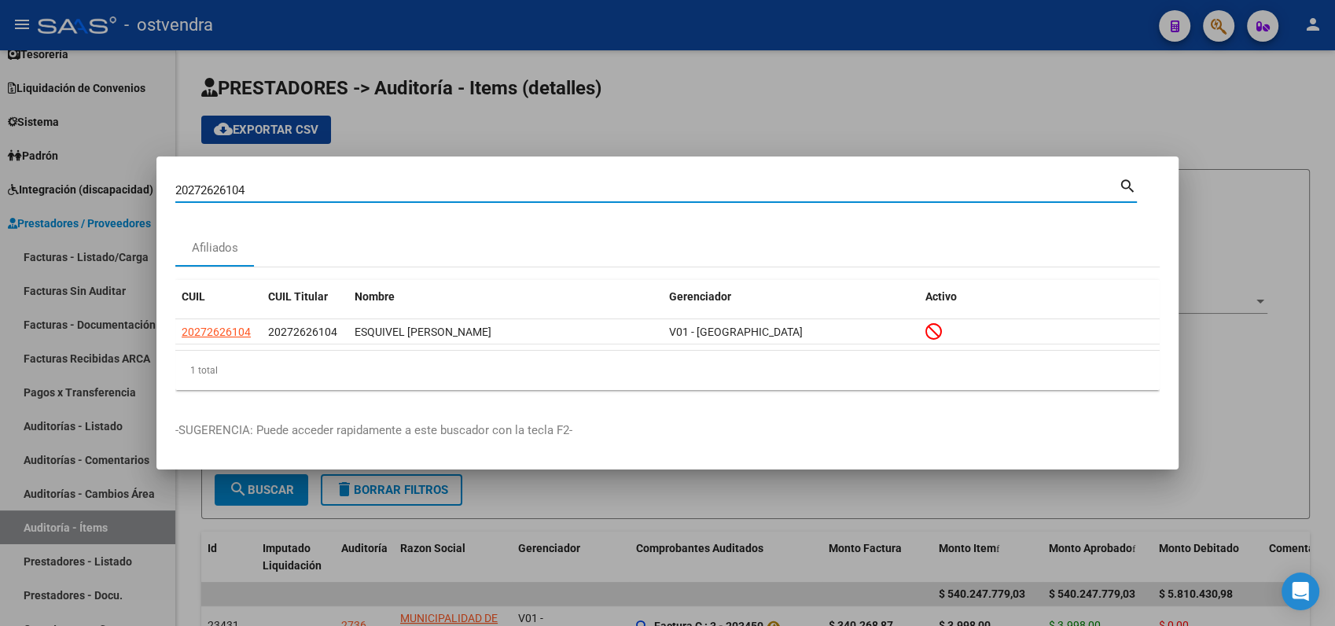
drag, startPoint x: 272, startPoint y: 184, endPoint x: 2, endPoint y: 185, distance: 269.7
click at [2, 185] on div "20272626104 Buscar (apellido, dni, cuil, nro traspaso, cuit, obra social) searc…" at bounding box center [667, 313] width 1335 height 626
paste input "20705540072"
type input "20705540072"
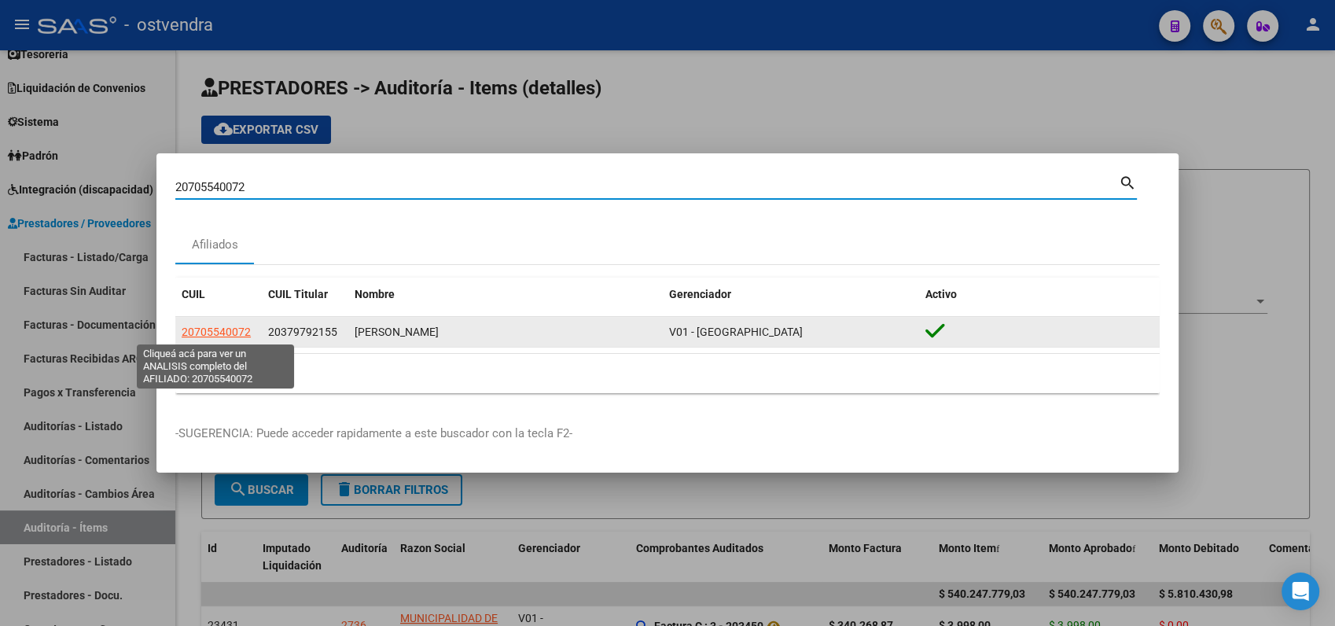
click at [226, 333] on span "20705540072" at bounding box center [216, 332] width 69 height 13
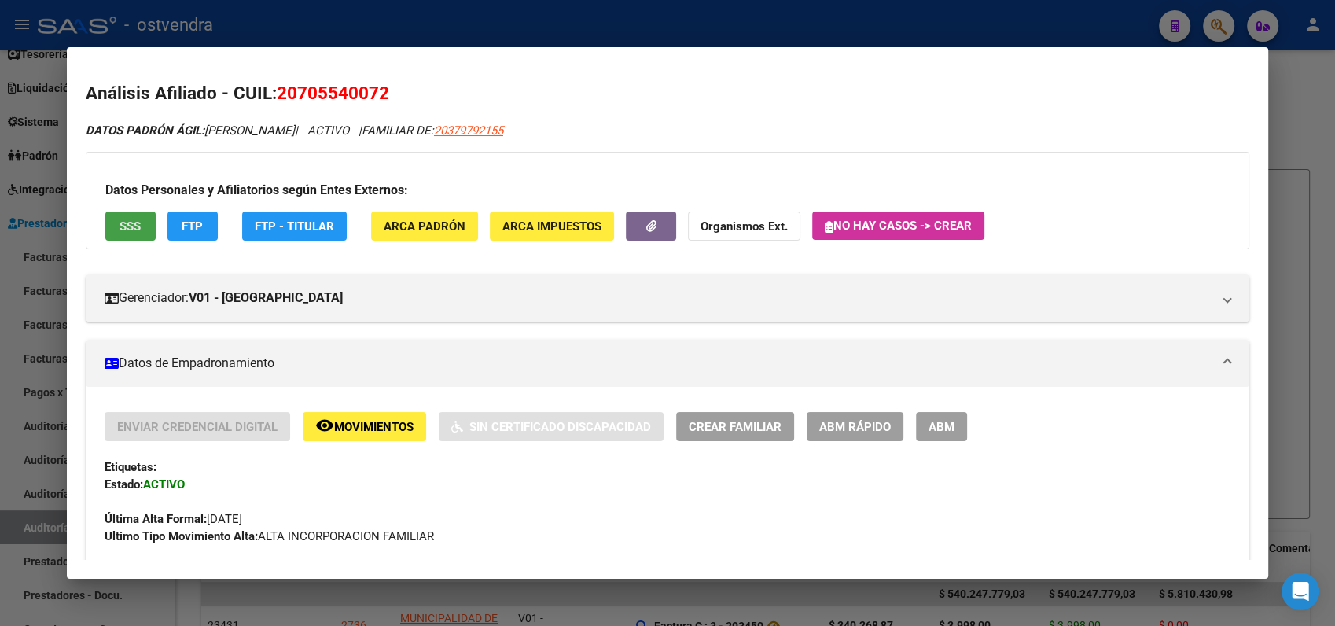
click at [128, 226] on span "SSS" at bounding box center [130, 226] width 21 height 14
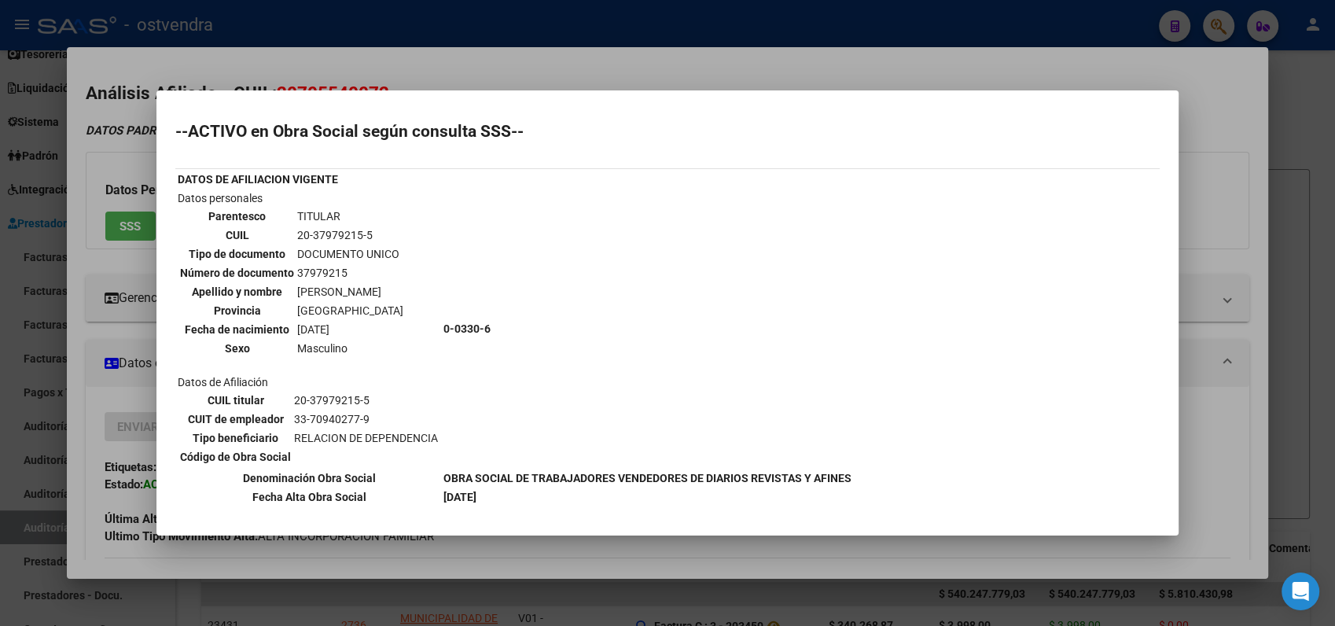
drag, startPoint x: 440, startPoint y: 495, endPoint x: 528, endPoint y: 488, distance: 87.5
click at [528, 488] on td "[DATE]" at bounding box center [648, 496] width 410 height 17
drag, startPoint x: 983, startPoint y: 63, endPoint x: 913, endPoint y: 72, distance: 70.6
click at [982, 63] on div at bounding box center [667, 313] width 1335 height 626
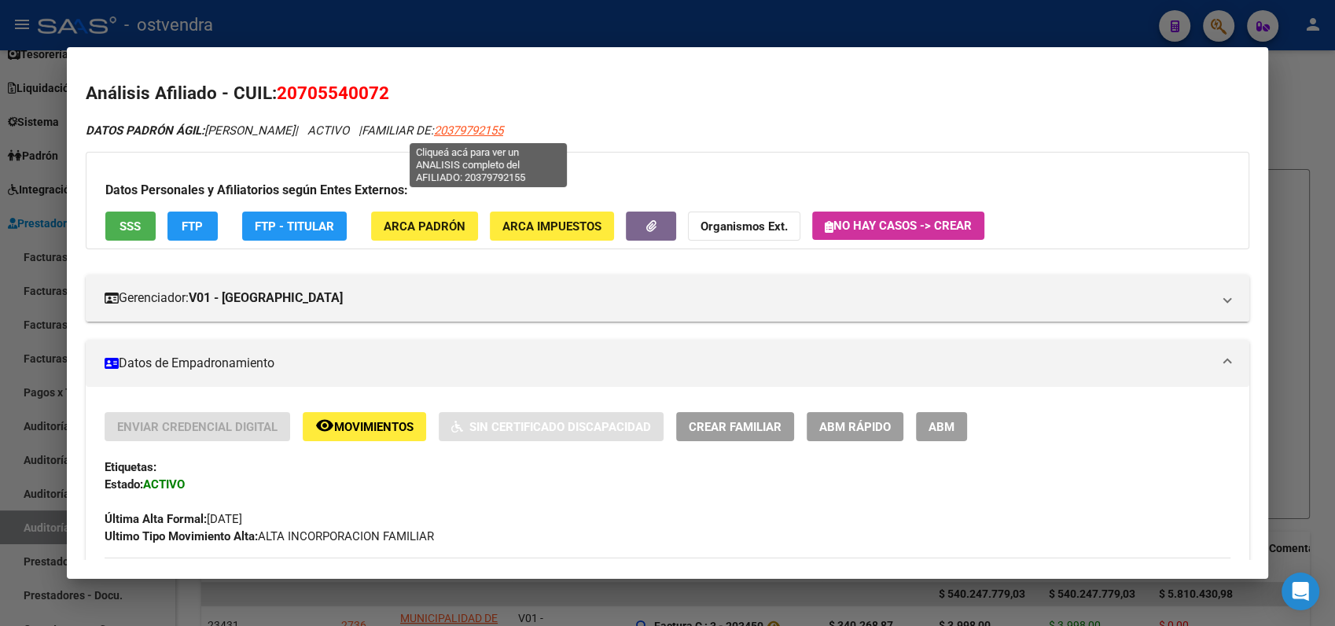
click at [480, 131] on span "20379792155" at bounding box center [468, 130] width 69 height 14
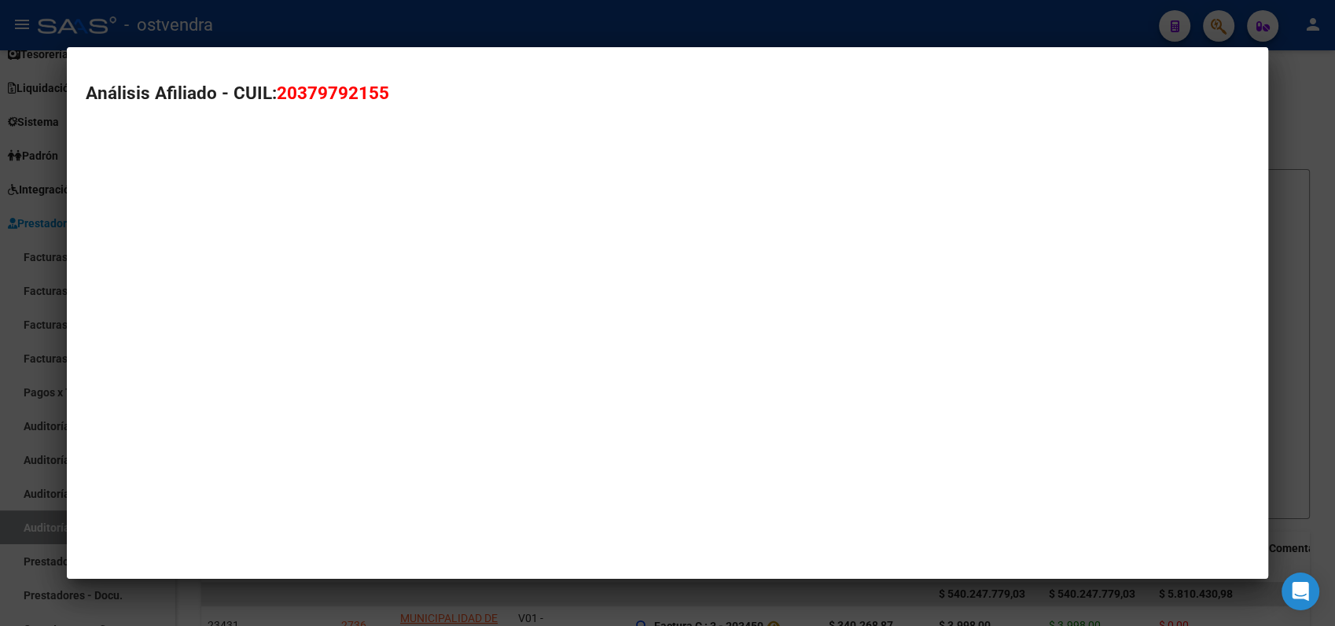
type textarea "20379792155"
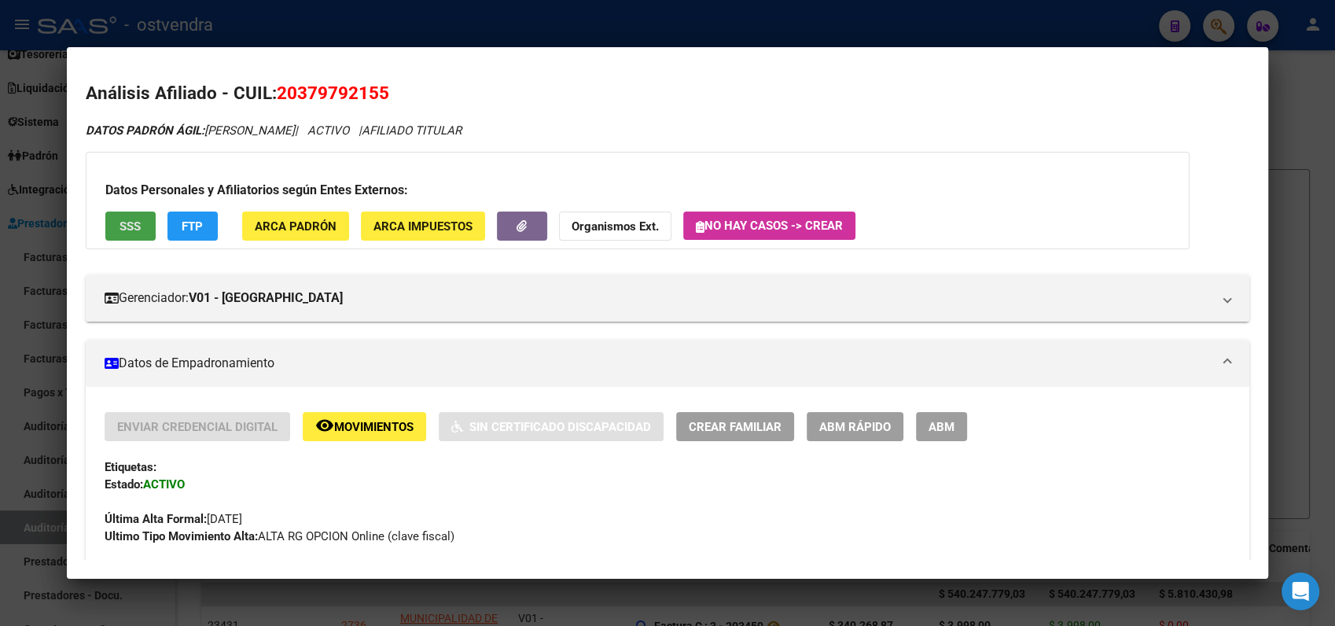
click at [130, 226] on span "SSS" at bounding box center [130, 226] width 21 height 14
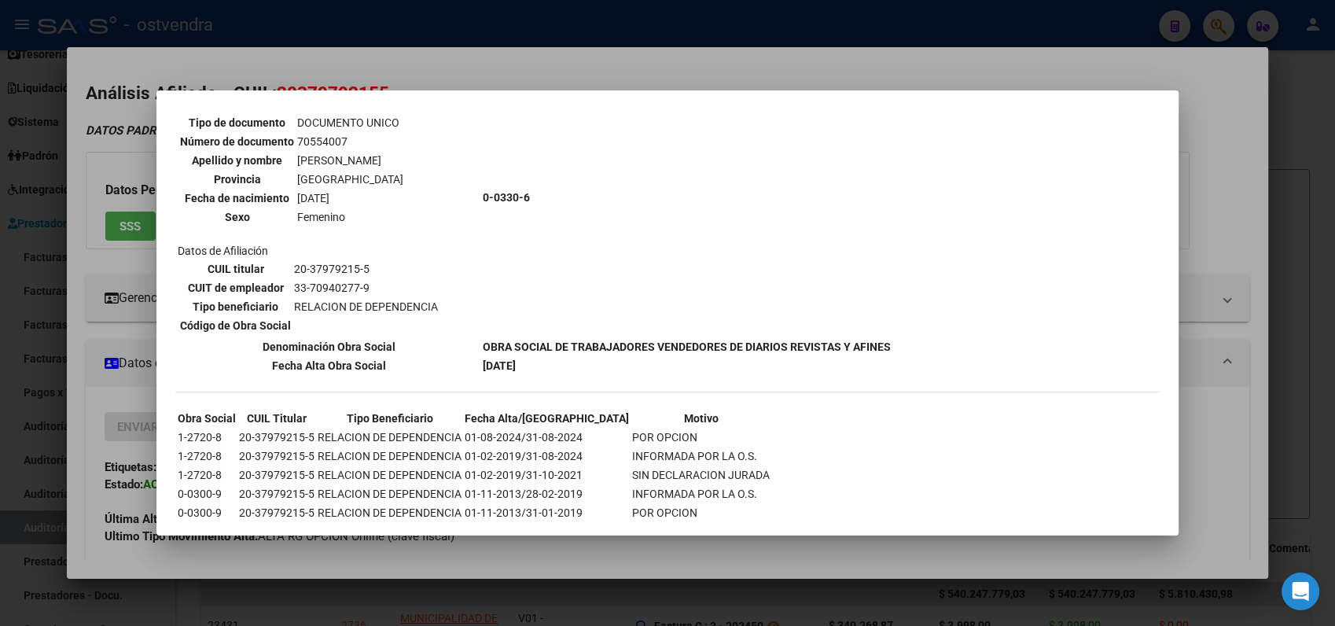
scroll to position [697, 0]
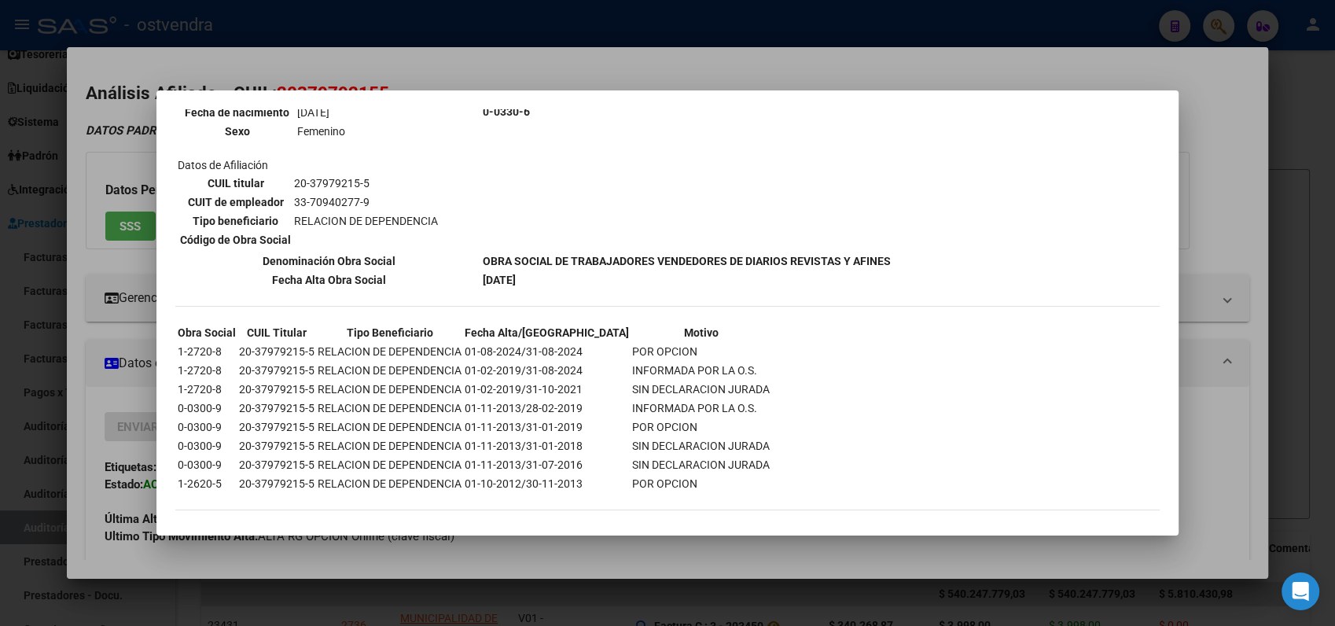
drag, startPoint x: 535, startPoint y: 467, endPoint x: 589, endPoint y: 471, distance: 54.4
click at [589, 475] on tr "1-2620-5 20-37979215-5 RELACION DE DEPENDENCIA 01-10-2012/30-11-2013 POR OPCION" at bounding box center [474, 483] width 594 height 17
drag, startPoint x: 476, startPoint y: 340, endPoint x: 594, endPoint y: 340, distance: 117.9
click at [594, 343] on tr "1-2720-8 20-37979215-5 RELACION DE DEPENDENCIA 01-08-2024/31-08-2024 POR OPCION" at bounding box center [474, 351] width 594 height 17
click at [177, 343] on td "1-2720-8" at bounding box center [207, 351] width 60 height 17
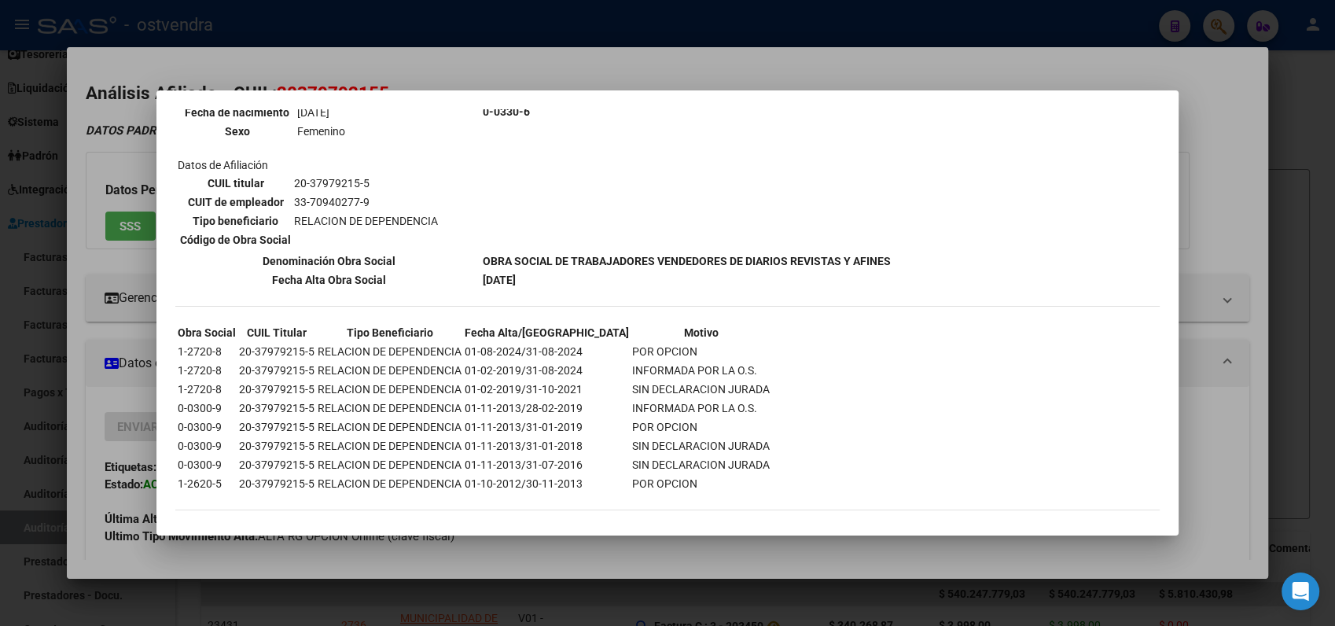
drag, startPoint x: 181, startPoint y: 337, endPoint x: 223, endPoint y: 339, distance: 42.5
click at [223, 343] on td "1-2720-8" at bounding box center [207, 351] width 60 height 17
drag, startPoint x: 223, startPoint y: 339, endPoint x: 180, endPoint y: 340, distance: 43.3
click at [180, 343] on td "1-2720-8" at bounding box center [207, 351] width 60 height 17
drag, startPoint x: 177, startPoint y: 340, endPoint x: 230, endPoint y: 340, distance: 53.5
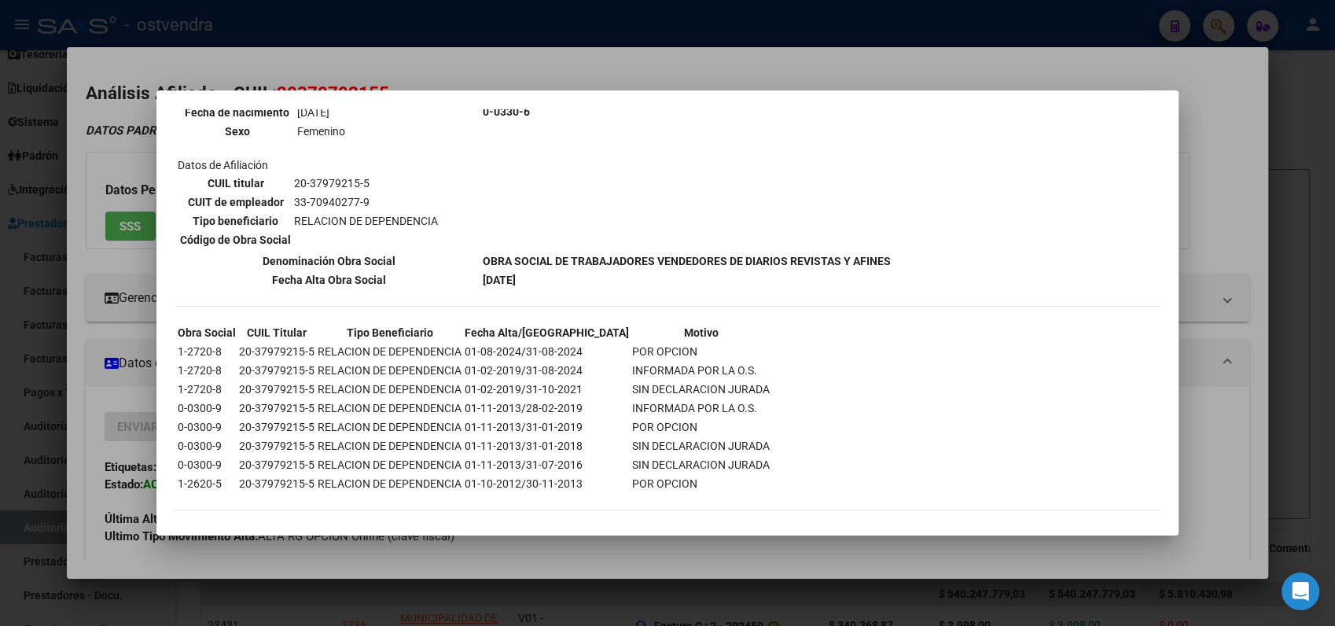
click at [230, 343] on td "1-2720-8" at bounding box center [207, 351] width 60 height 17
copy td "1-2720-8"
click at [590, 72] on div at bounding box center [667, 313] width 1335 height 626
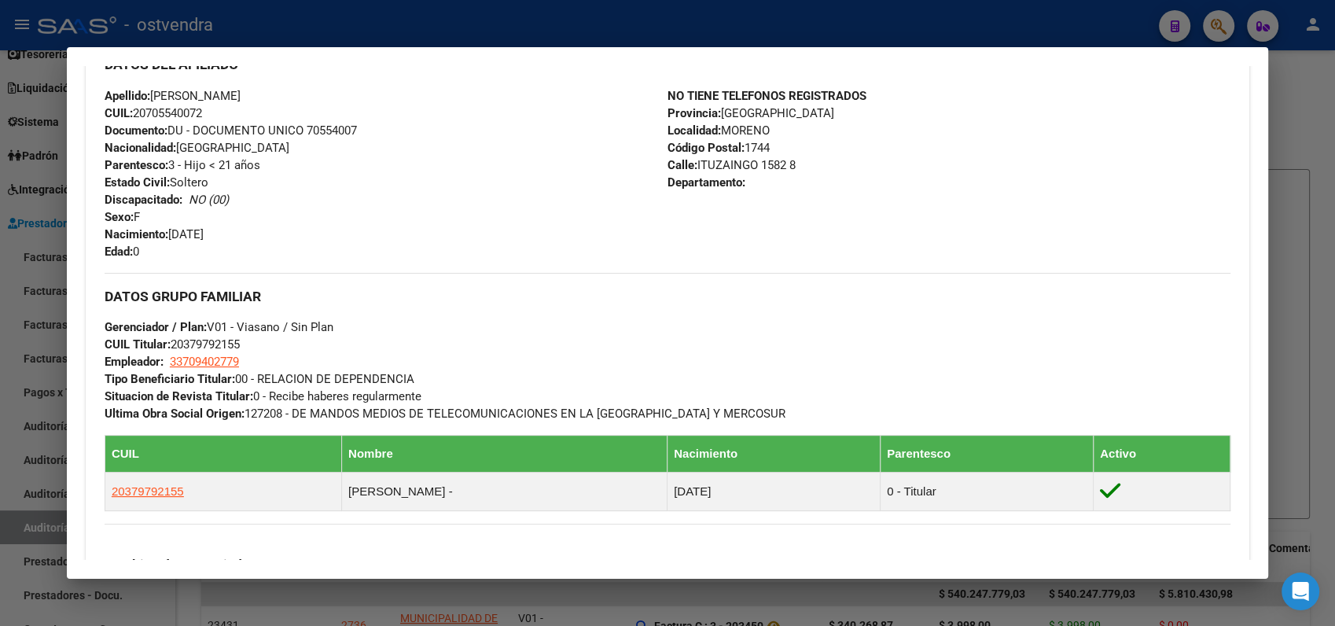
scroll to position [524, 0]
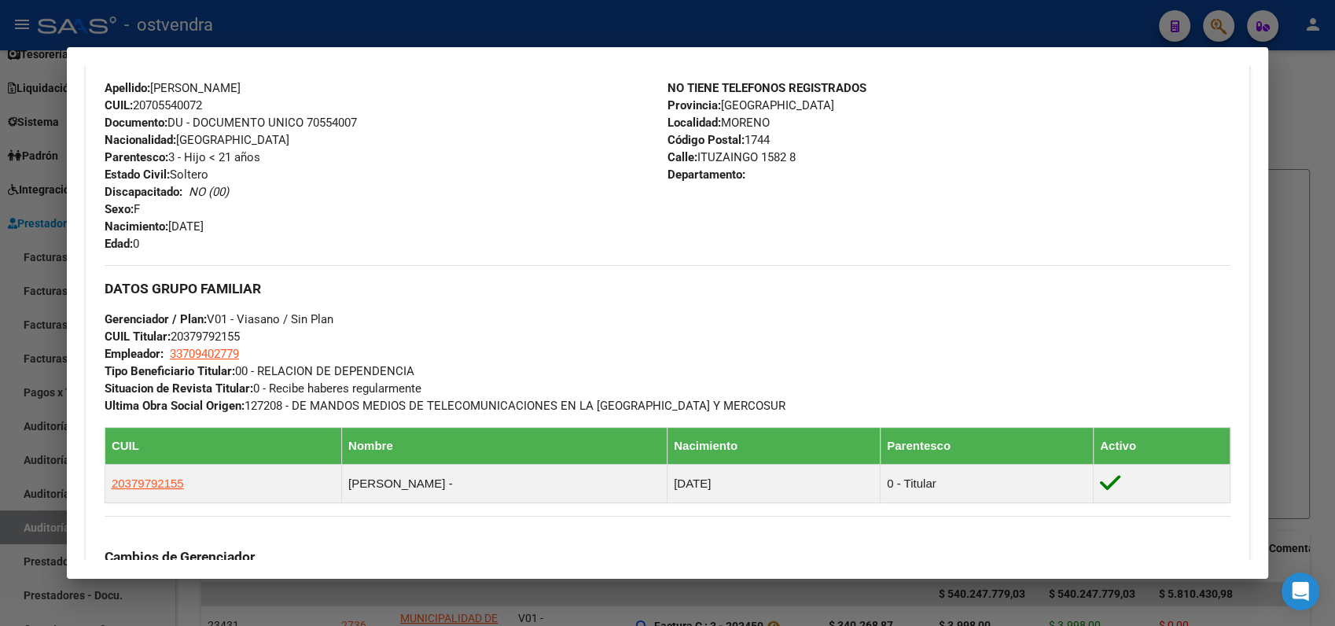
drag, startPoint x: 657, startPoint y: 120, endPoint x: 842, endPoint y: 170, distance: 191.3
click at [842, 170] on div "DATOS DEL AFILIADO Apellido: [PERSON_NAME]: 20705540072 Documento: DU - DOCUMEN…" at bounding box center [668, 143] width 1126 height 219
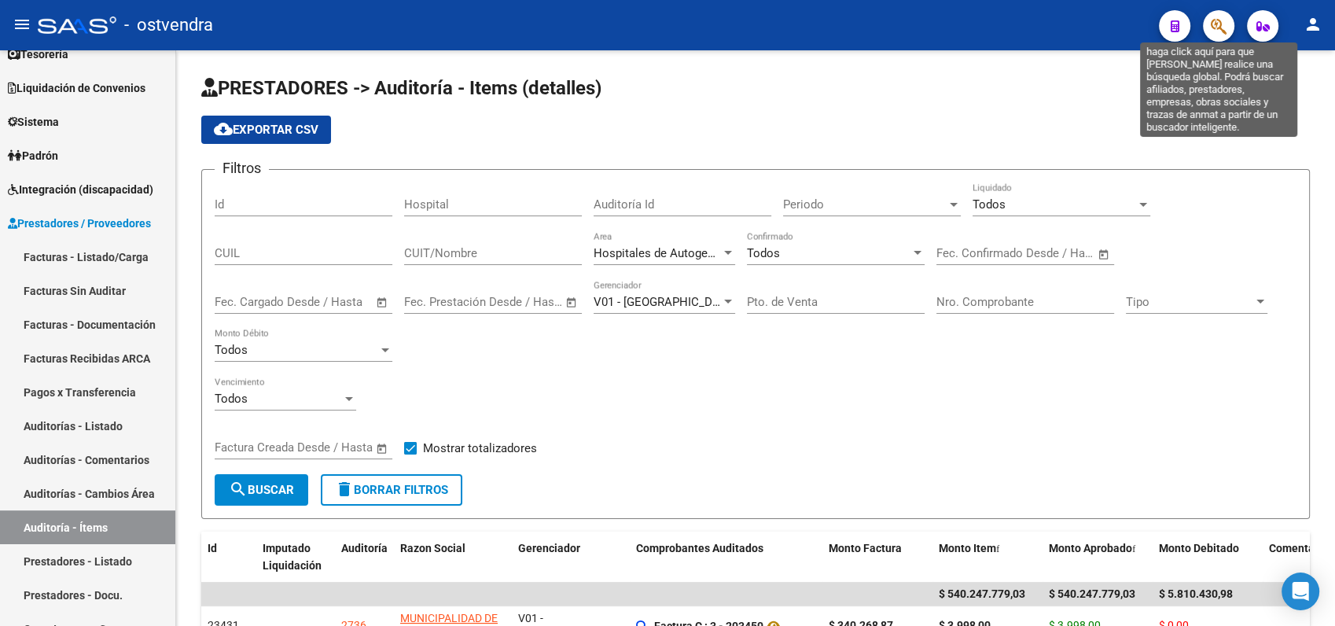
click at [1220, 24] on icon "button" at bounding box center [1219, 26] width 16 height 18
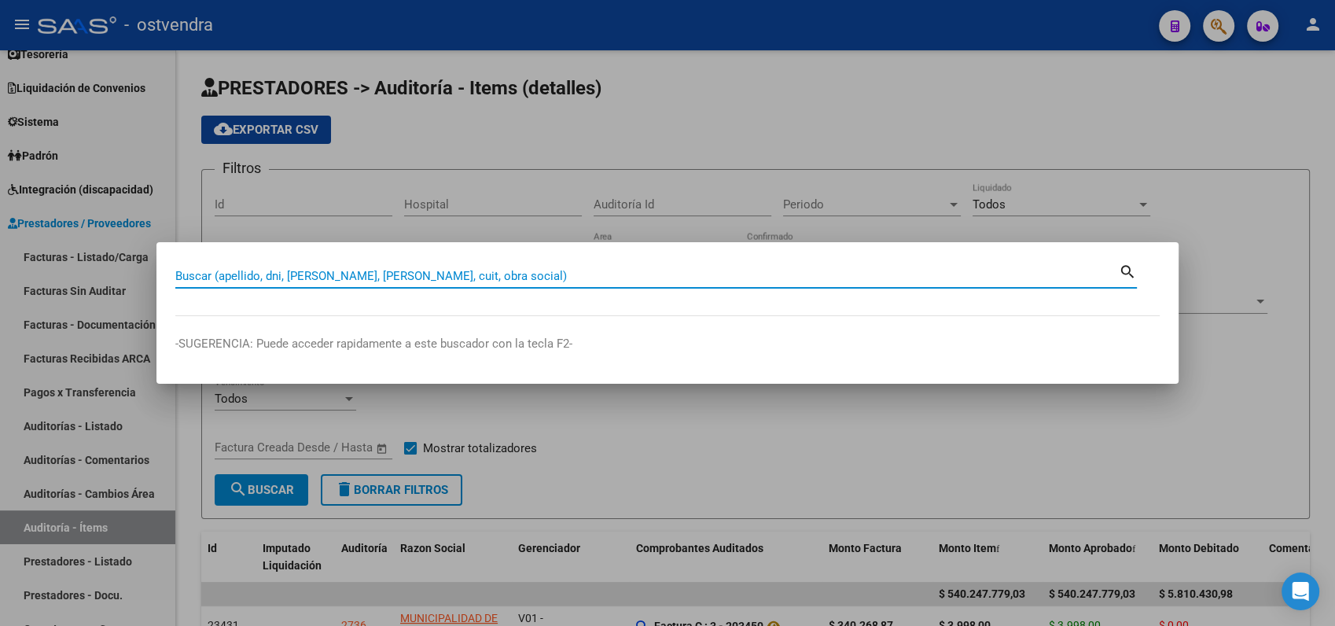
paste input "20551837085"
type input "20551837085"
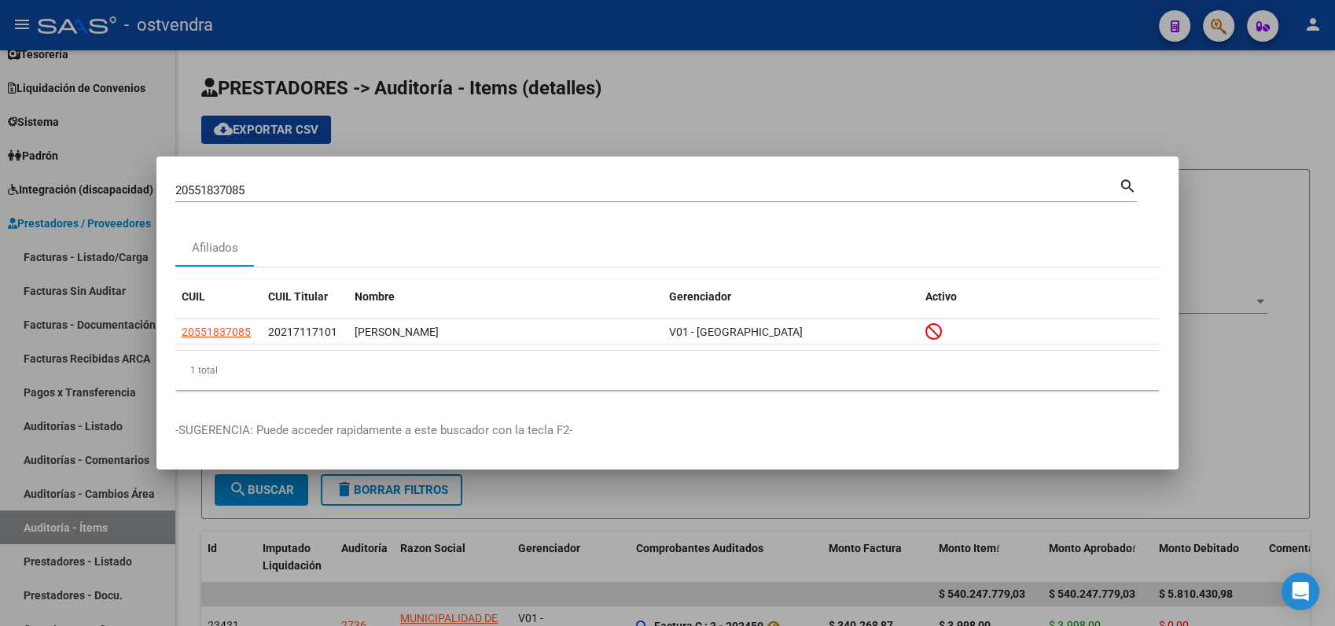
click at [716, 123] on div at bounding box center [667, 313] width 1335 height 626
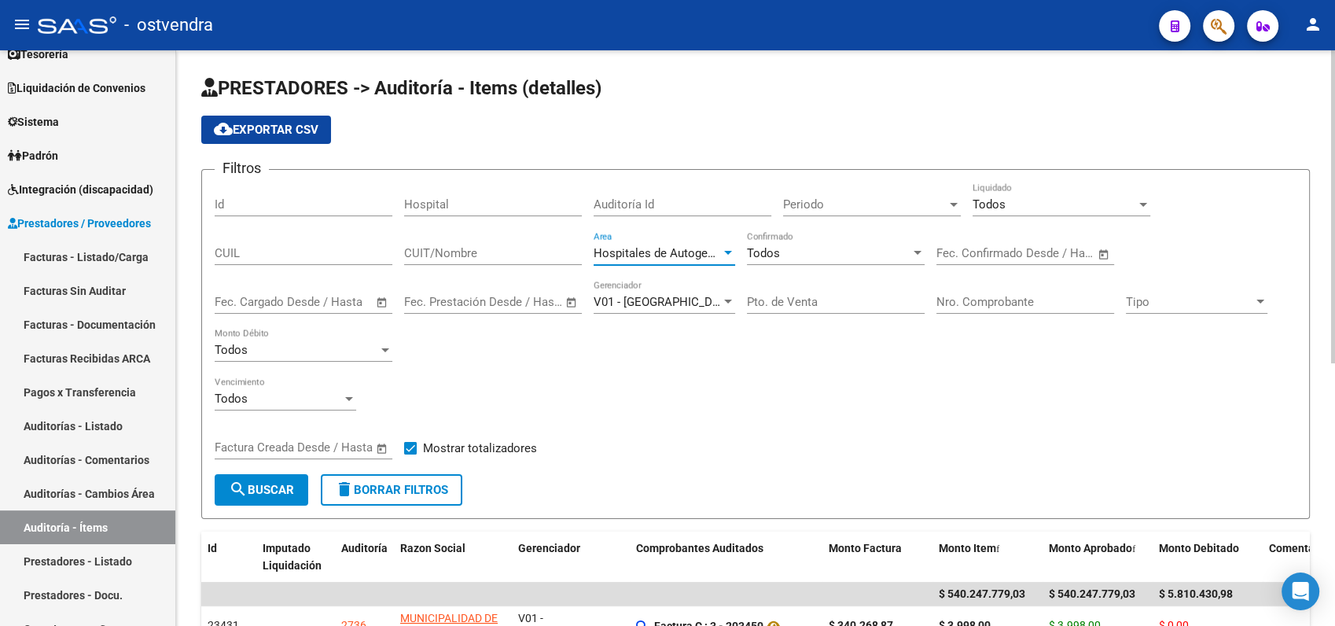
click at [669, 258] on span "Hospitales de Autogestión" at bounding box center [664, 253] width 141 height 14
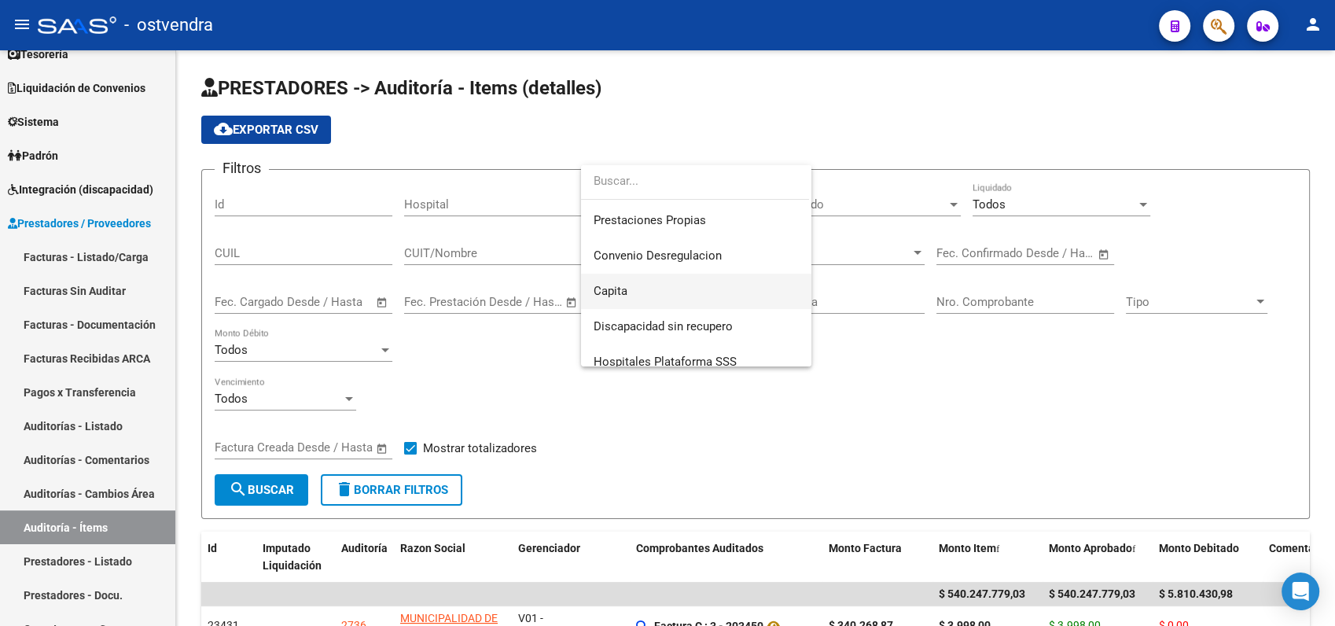
scroll to position [262, 0]
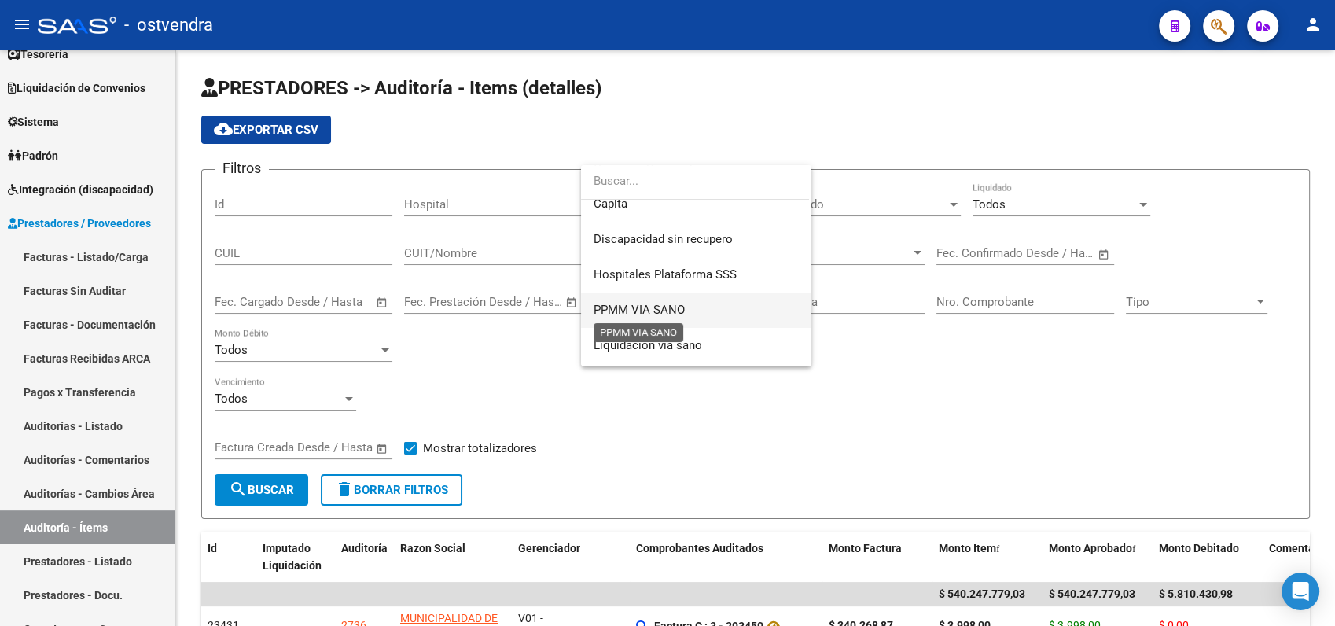
click at [642, 307] on span "PPMM VIA SANO" at bounding box center [639, 310] width 91 height 14
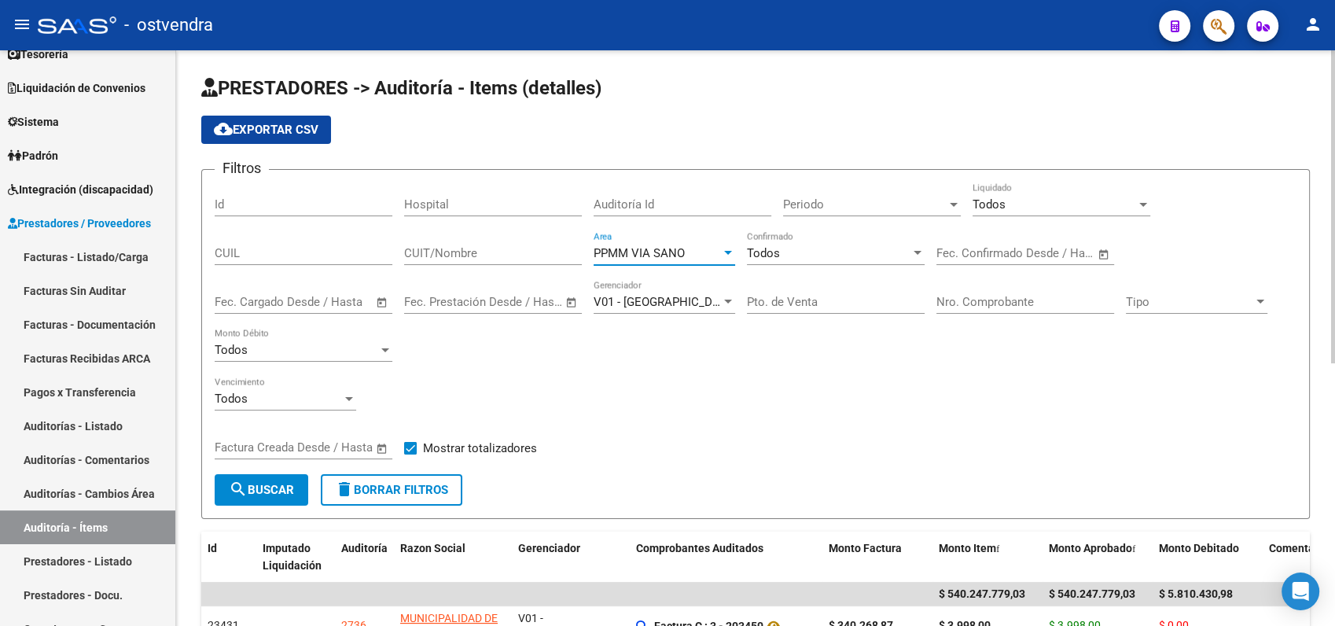
click at [282, 488] on span "search Buscar" at bounding box center [261, 490] width 65 height 14
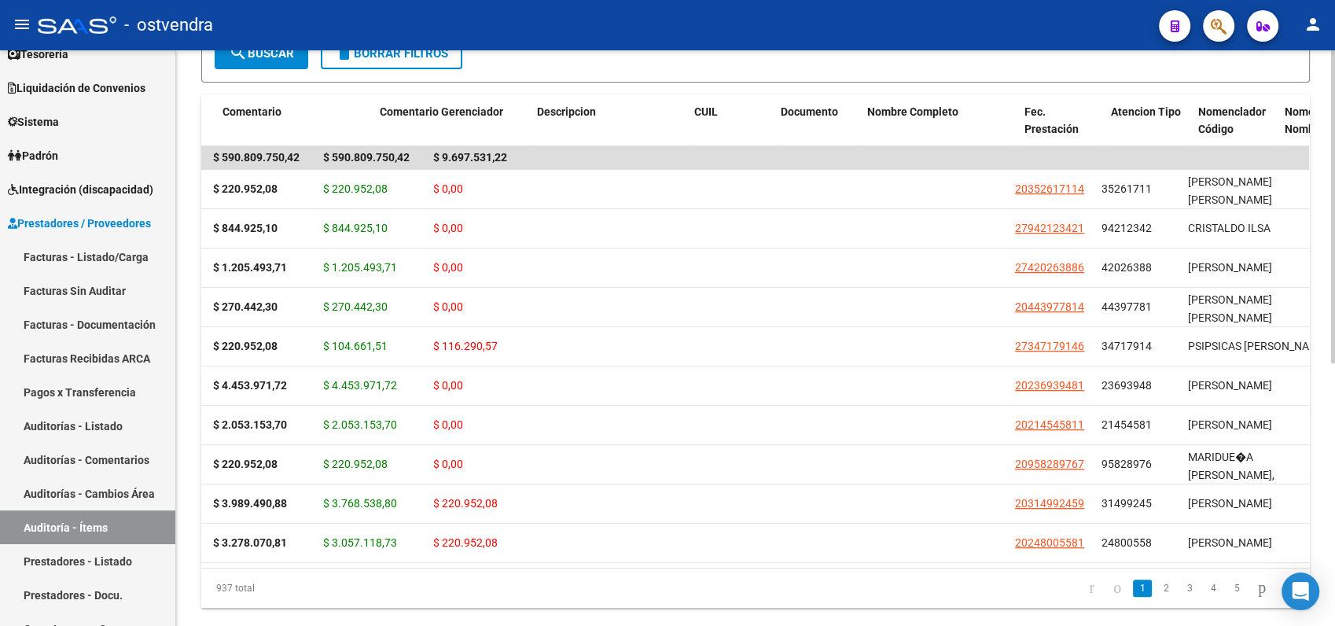
scroll to position [0, 1046]
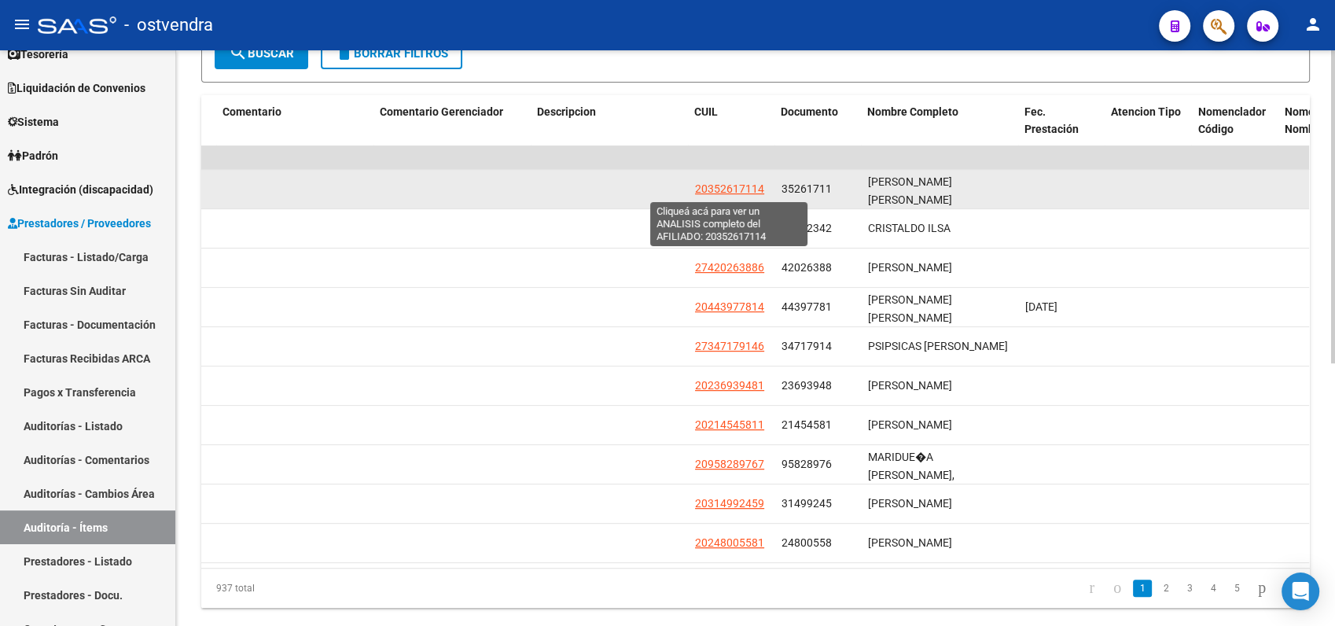
click at [747, 189] on span "20352617114" at bounding box center [729, 188] width 69 height 13
type textarea "20352617114"
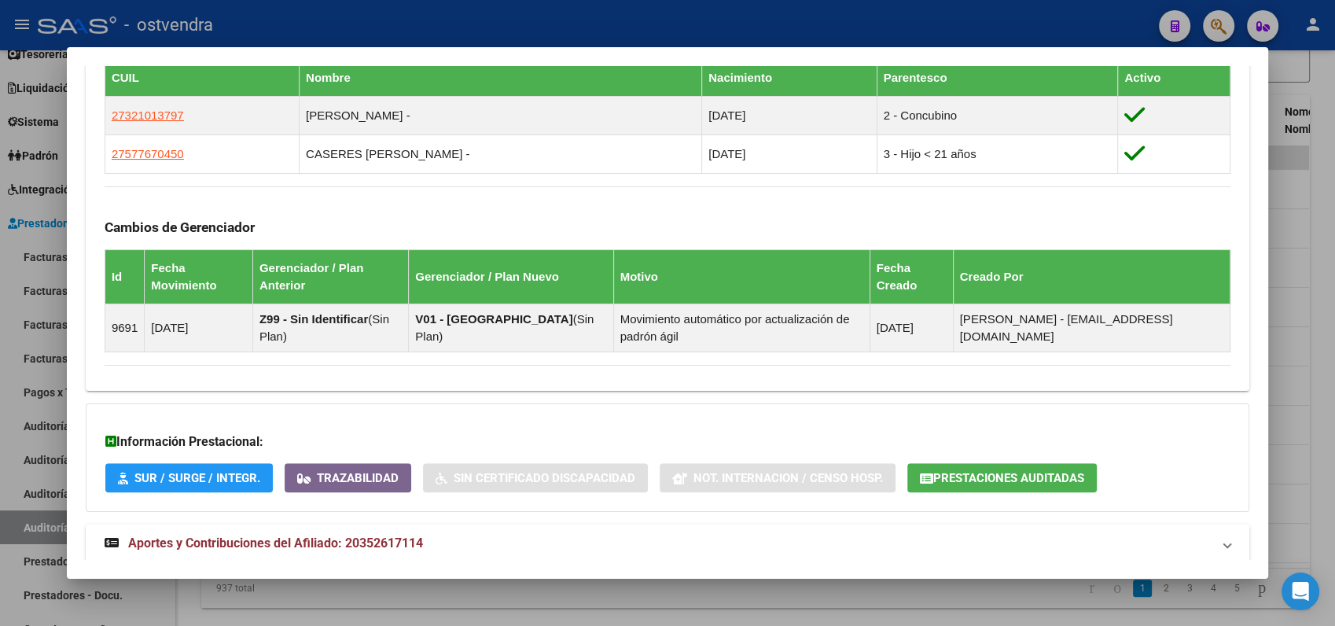
scroll to position [906, 0]
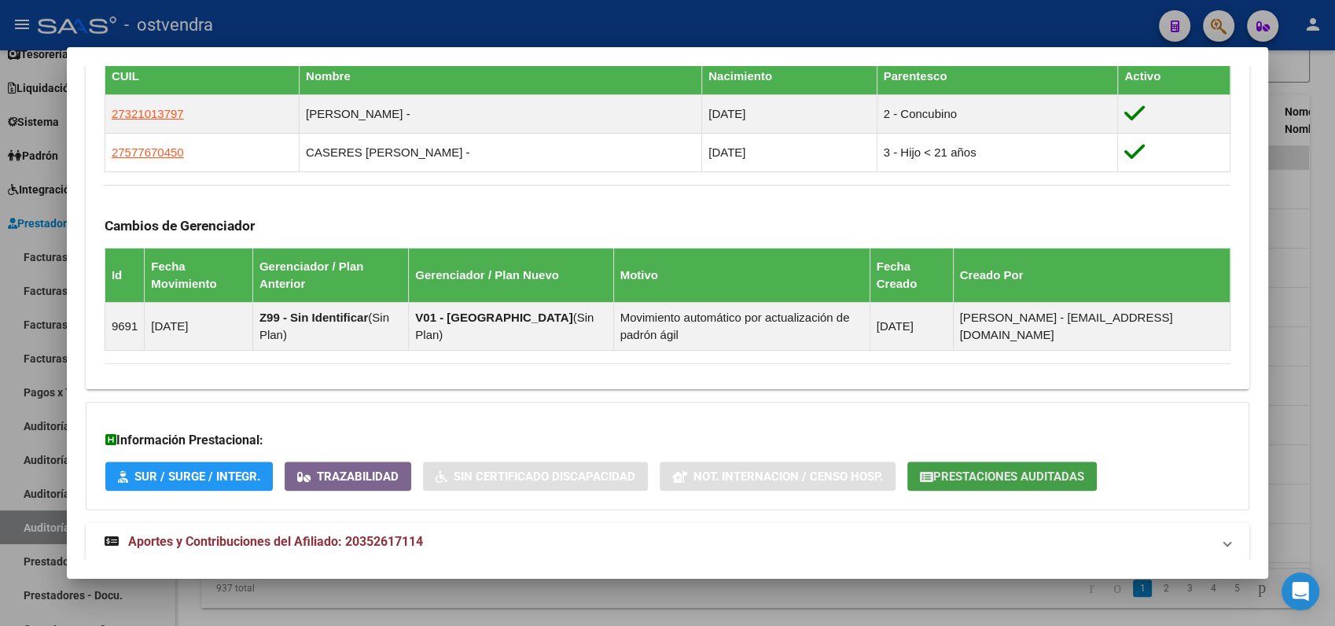
click at [989, 469] on span "Prestaciones Auditadas" at bounding box center [1008, 476] width 151 height 14
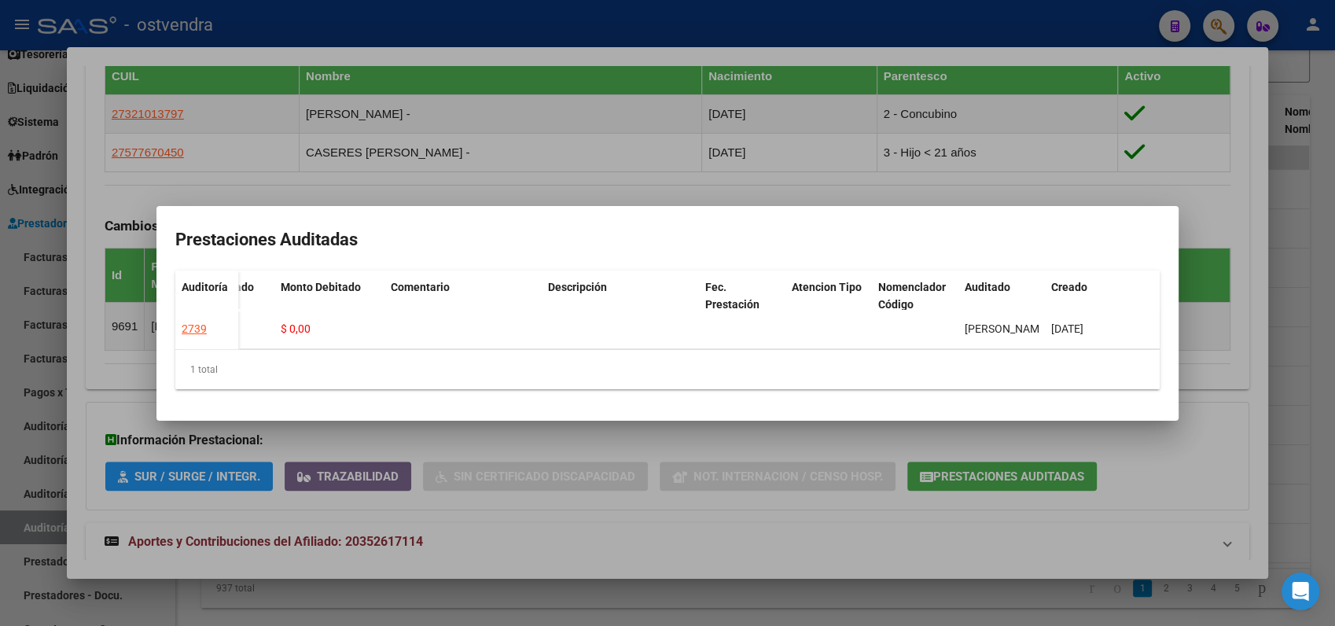
scroll to position [0, 304]
click at [848, 183] on div at bounding box center [667, 313] width 1335 height 626
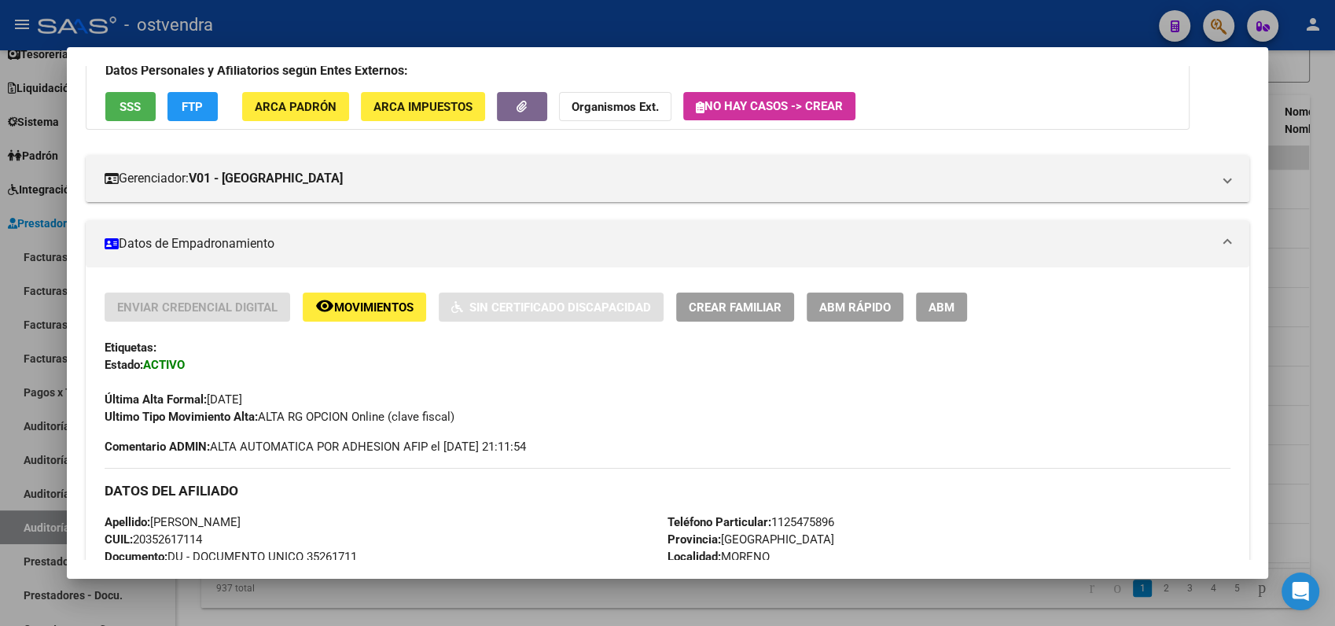
scroll to position [0, 0]
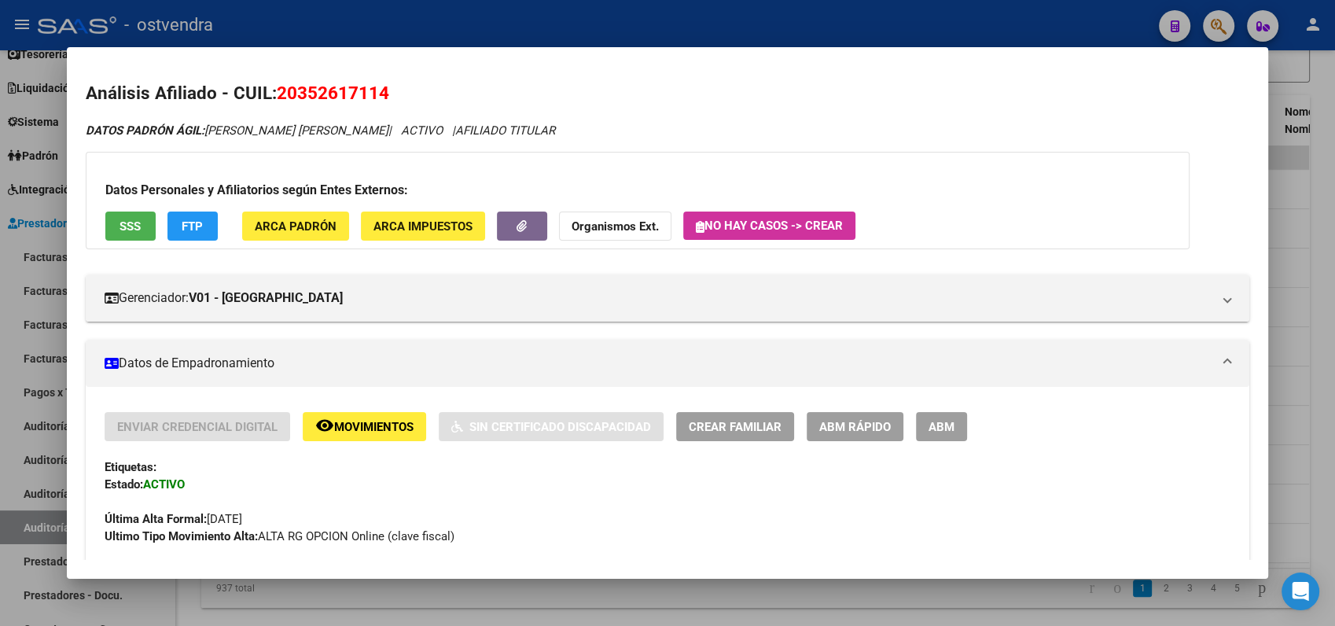
click at [1290, 224] on div at bounding box center [667, 313] width 1335 height 626
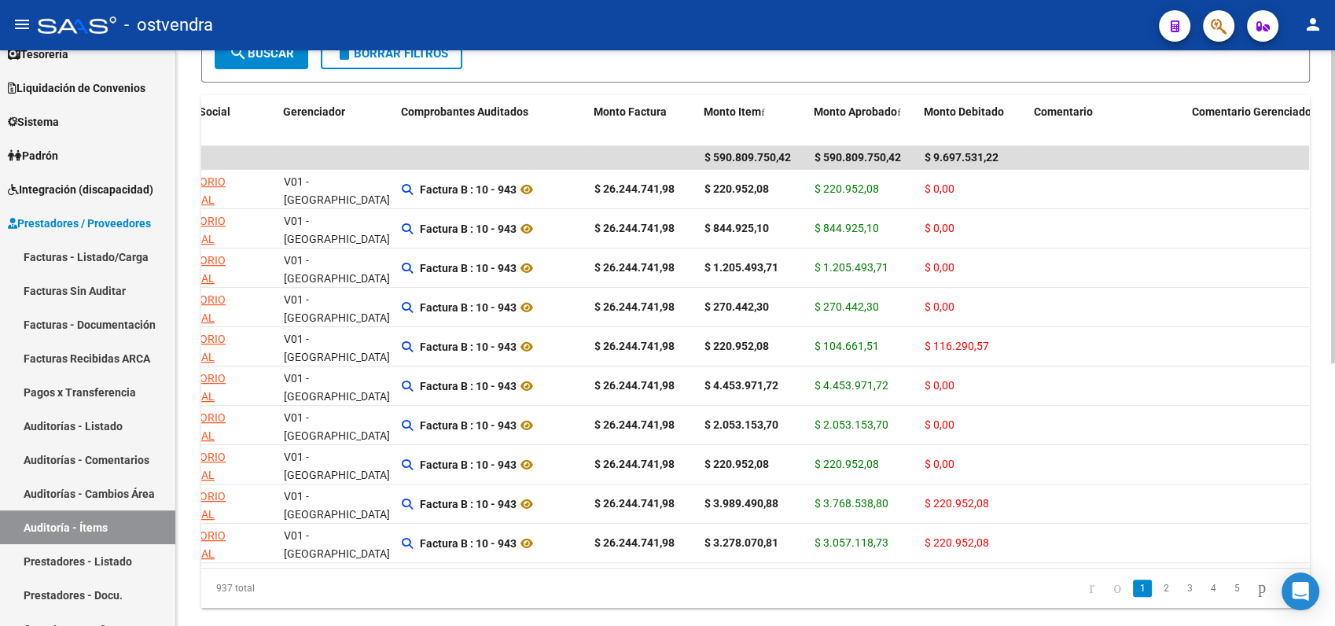
scroll to position [0, 237]
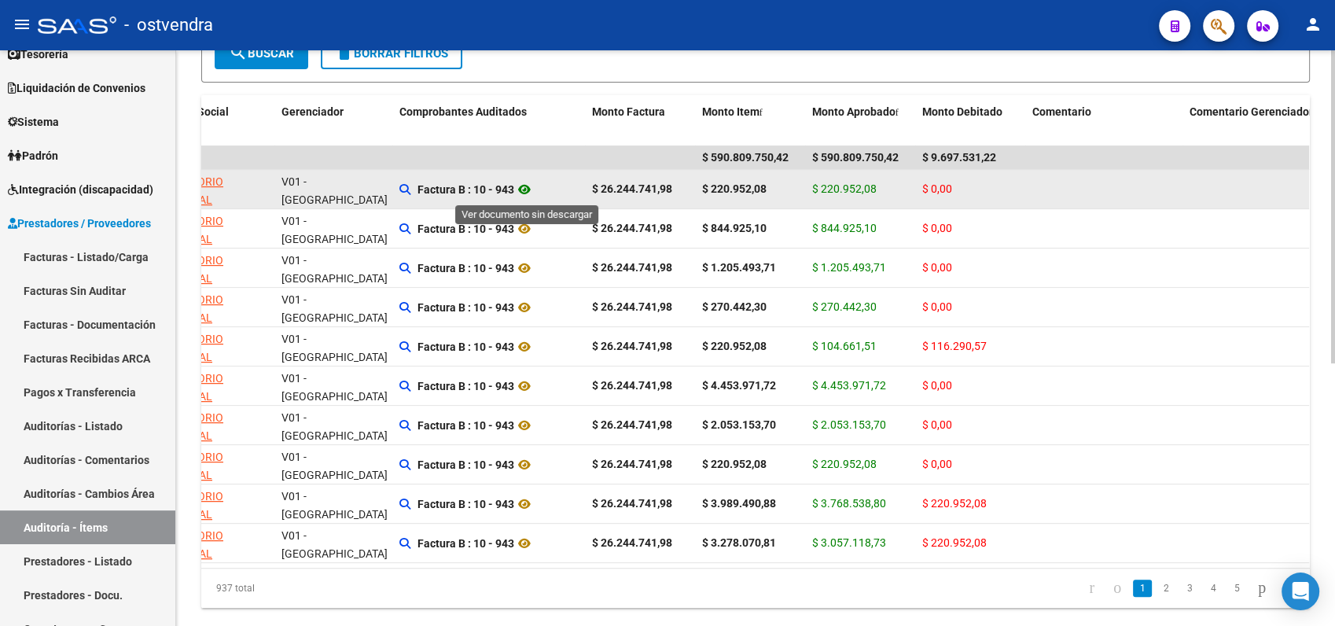
click at [532, 190] on icon at bounding box center [524, 189] width 20 height 19
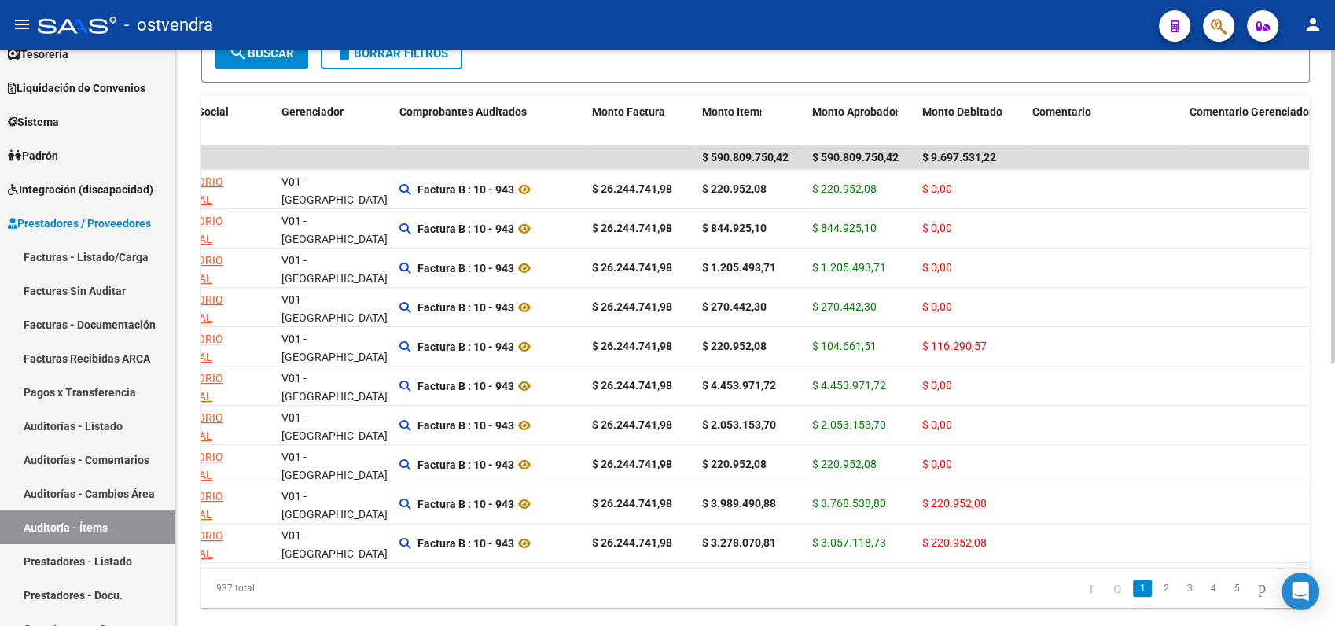
scroll to position [0, 0]
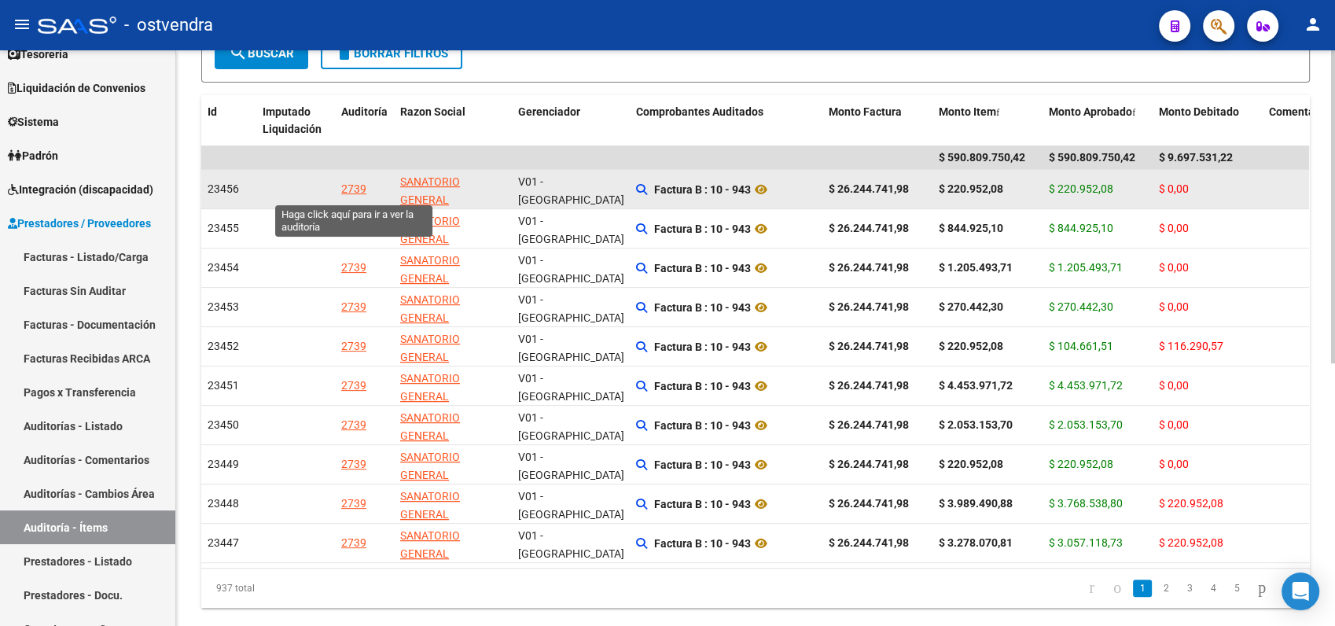
click at [351, 195] on div "2739" at bounding box center [353, 189] width 25 height 18
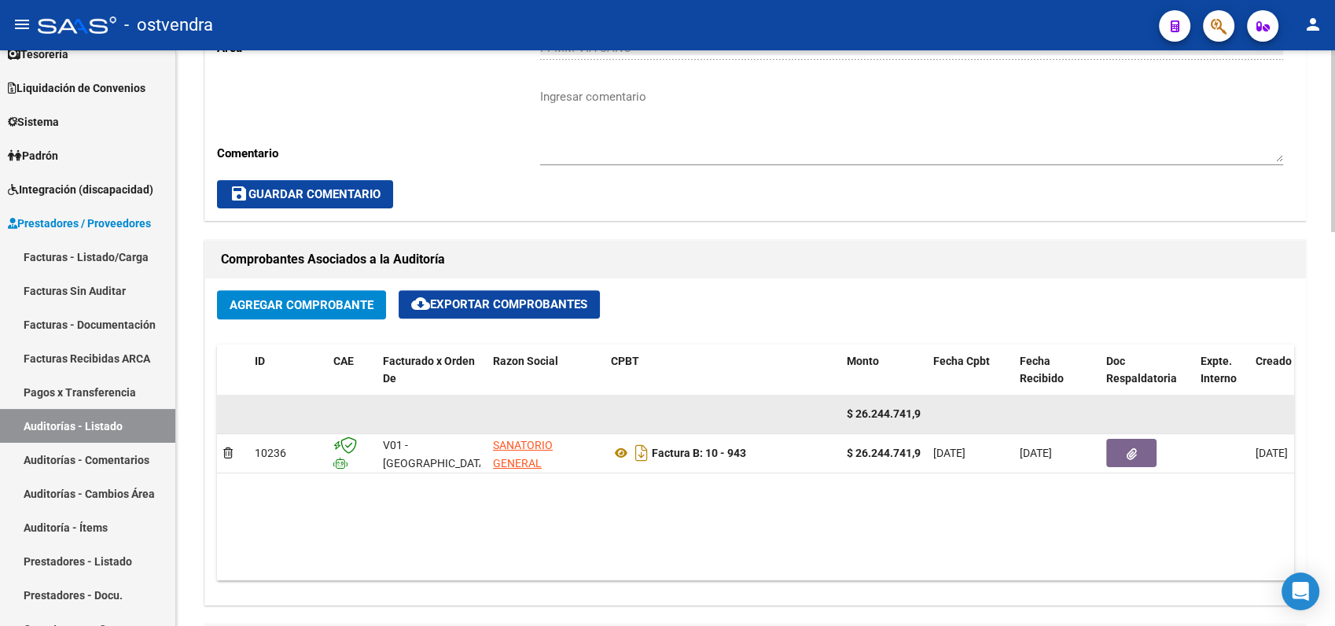
scroll to position [698, 0]
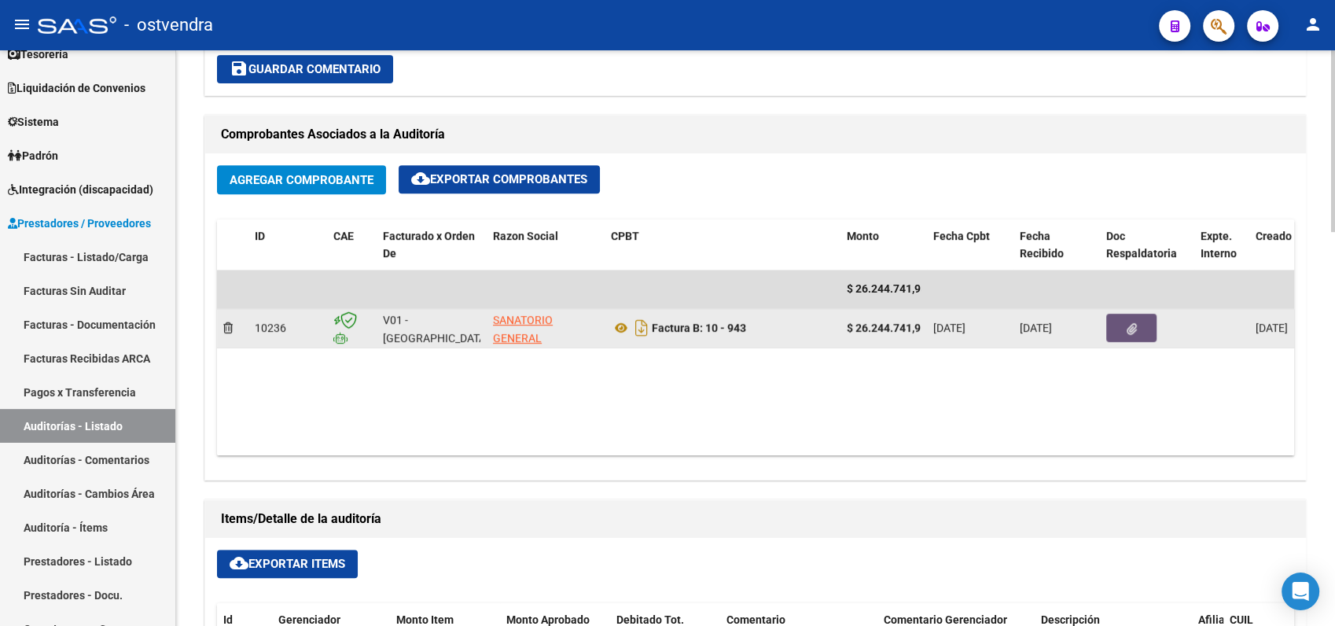
click at [1132, 326] on icon "button" at bounding box center [1132, 329] width 10 height 12
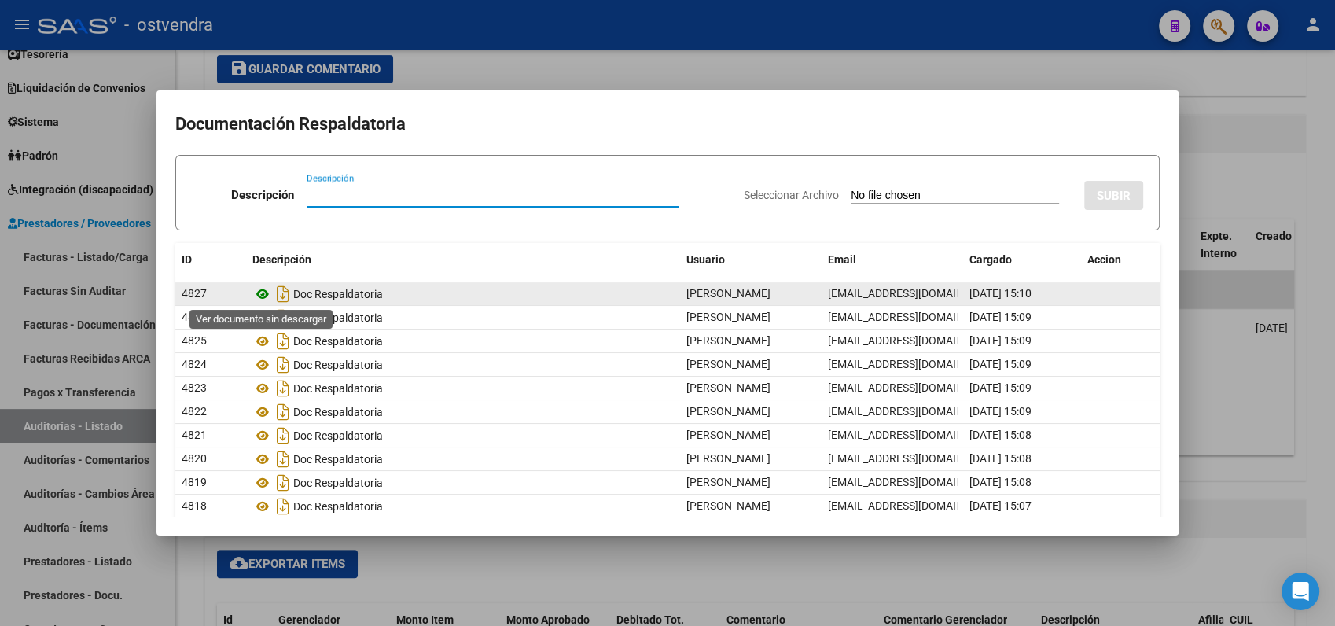
click at [263, 289] on icon at bounding box center [262, 294] width 20 height 19
